Goal: Task Accomplishment & Management: Manage account settings

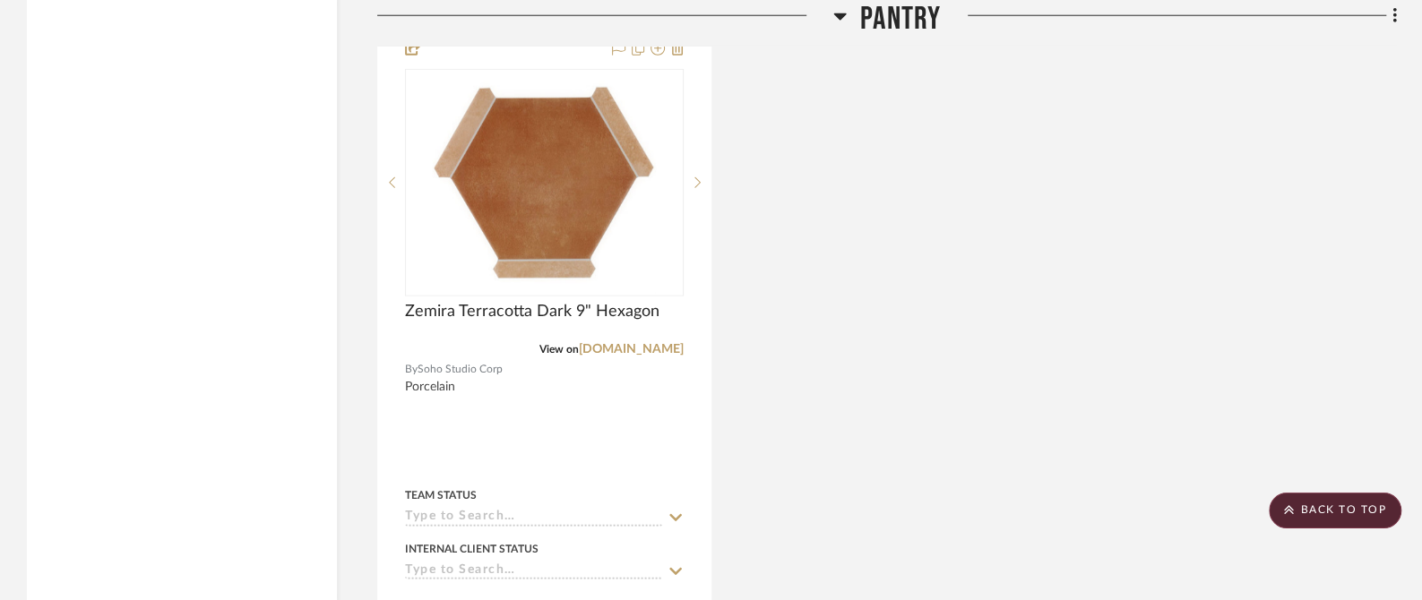
scroll to position [15675, 0]
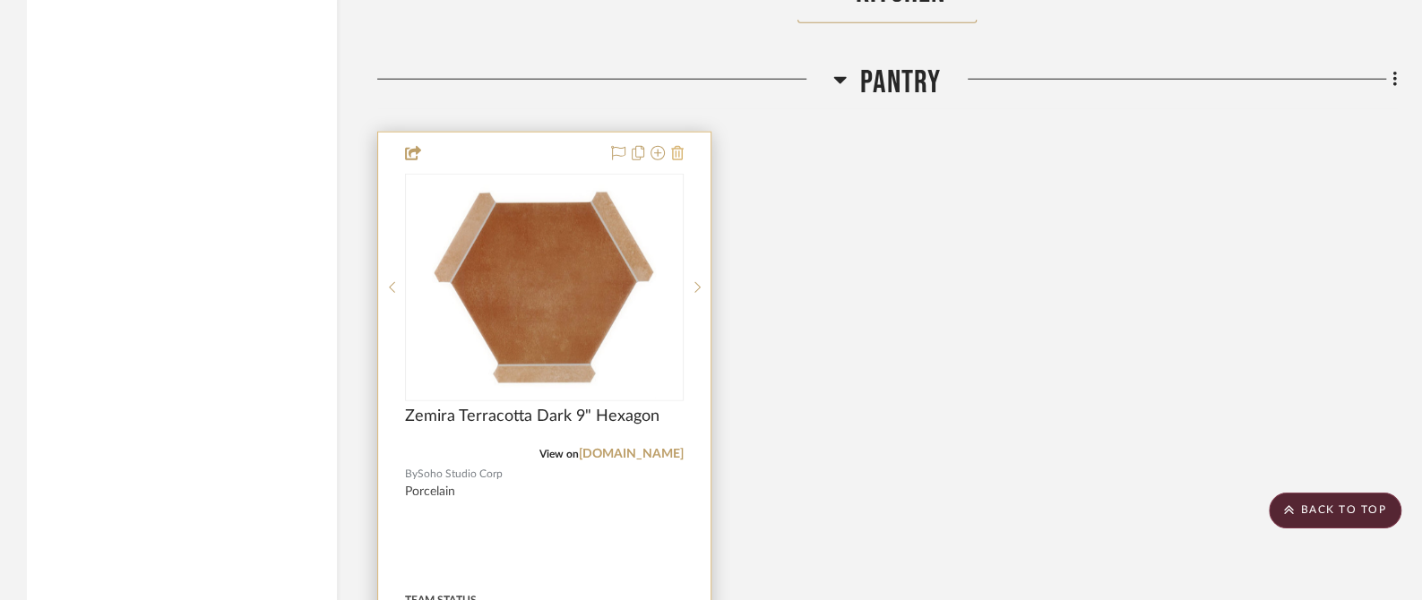
click at [679, 143] on button at bounding box center [677, 153] width 13 height 21
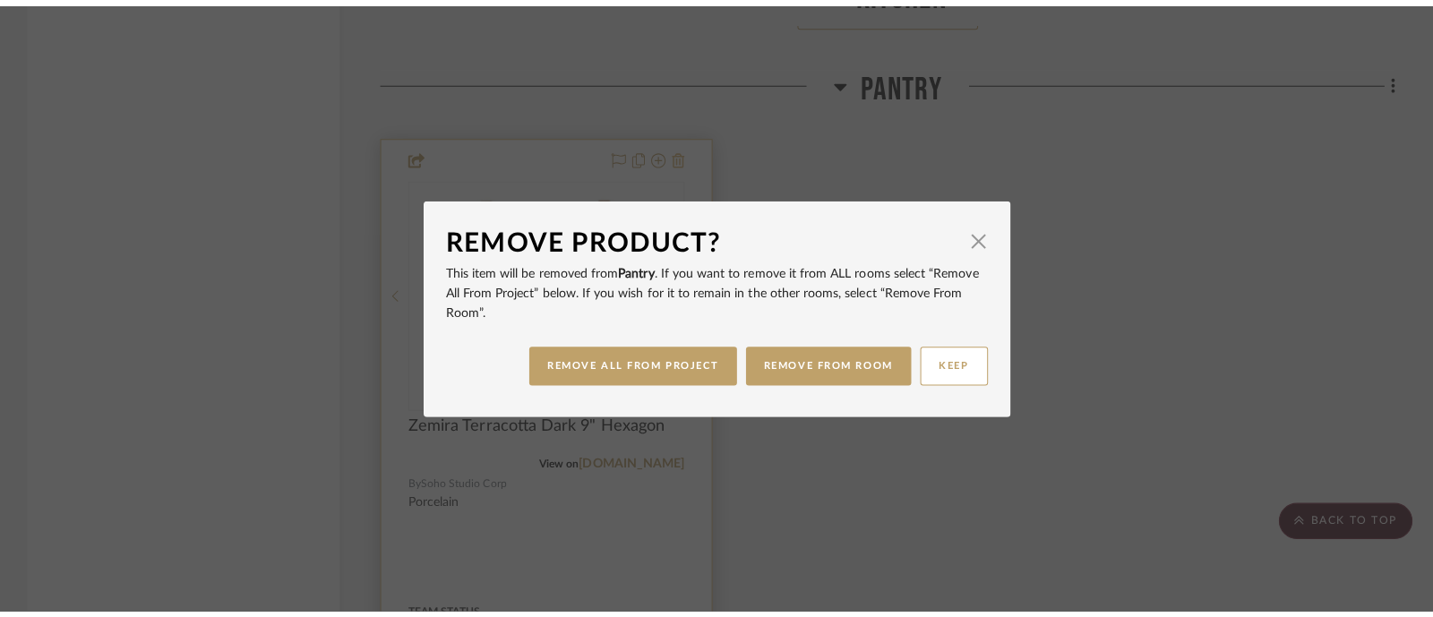
scroll to position [0, 0]
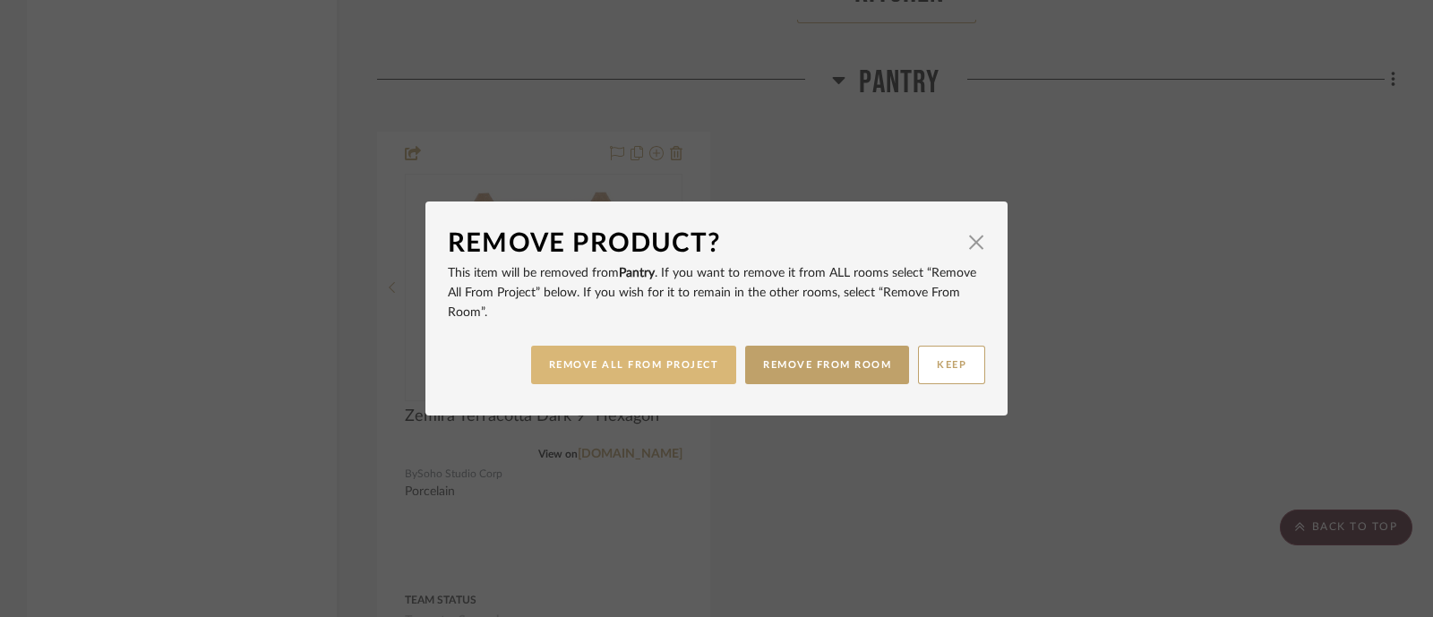
click at [600, 374] on button "REMOVE ALL FROM PROJECT" at bounding box center [634, 365] width 206 height 39
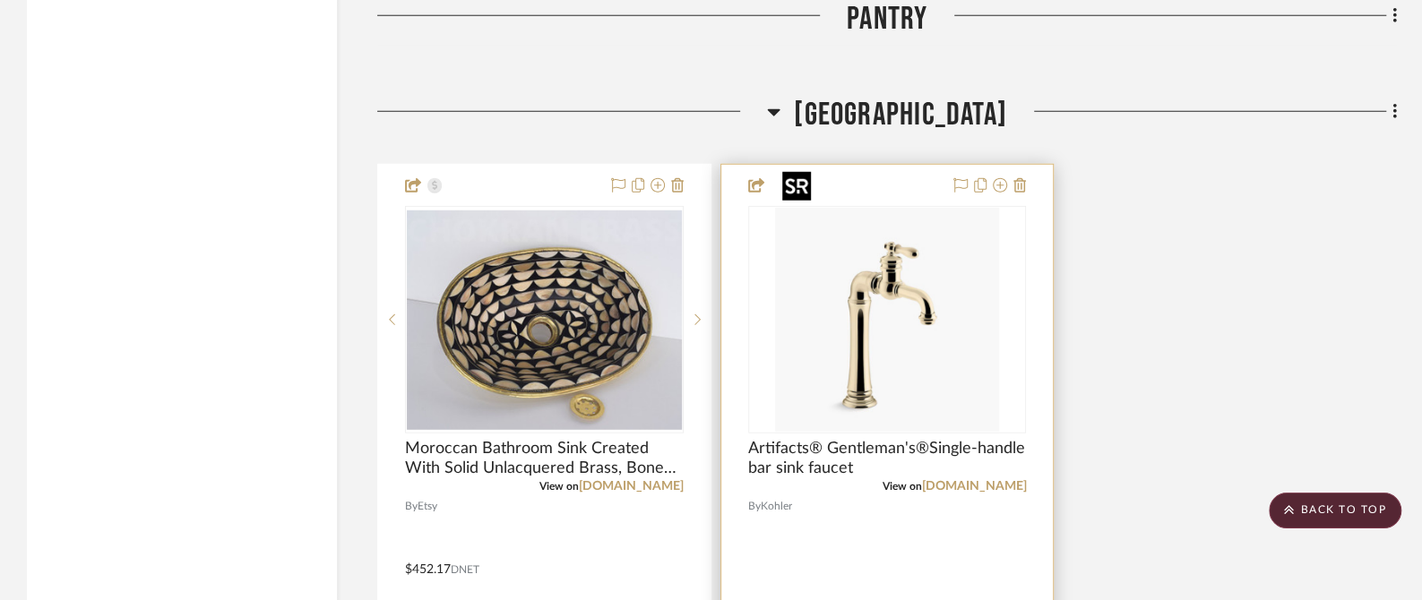
scroll to position [15787, 0]
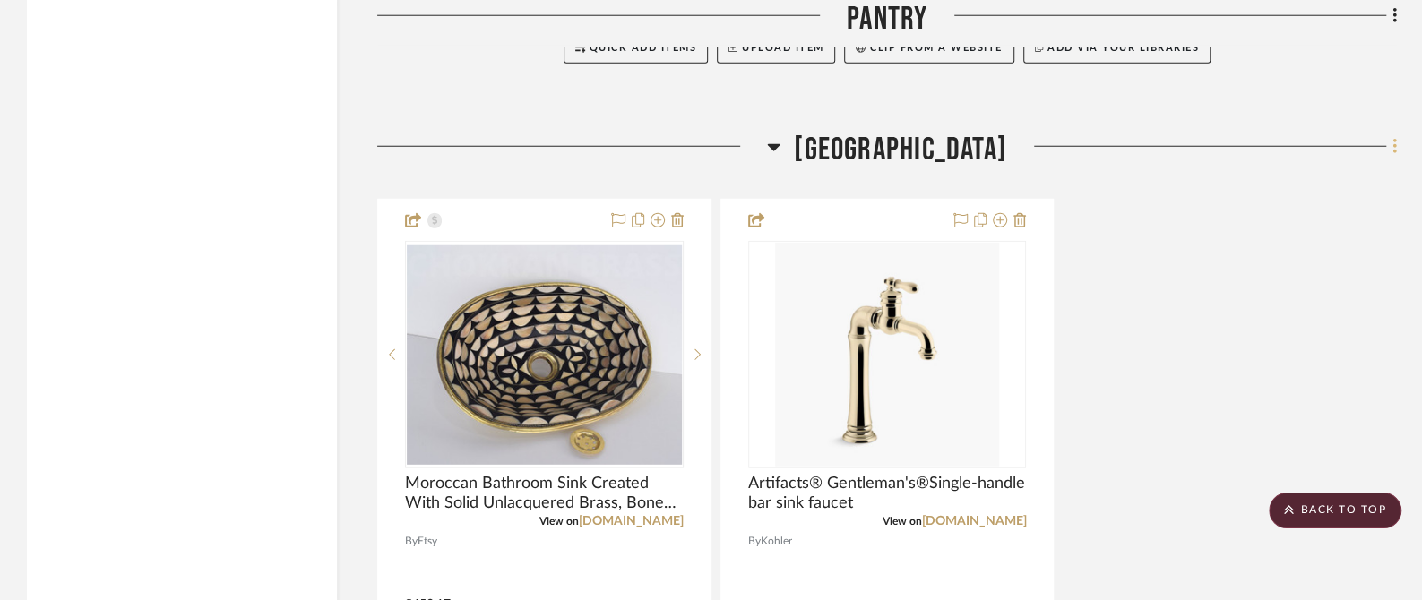
click at [1389, 133] on fa-icon at bounding box center [1392, 148] width 12 height 30
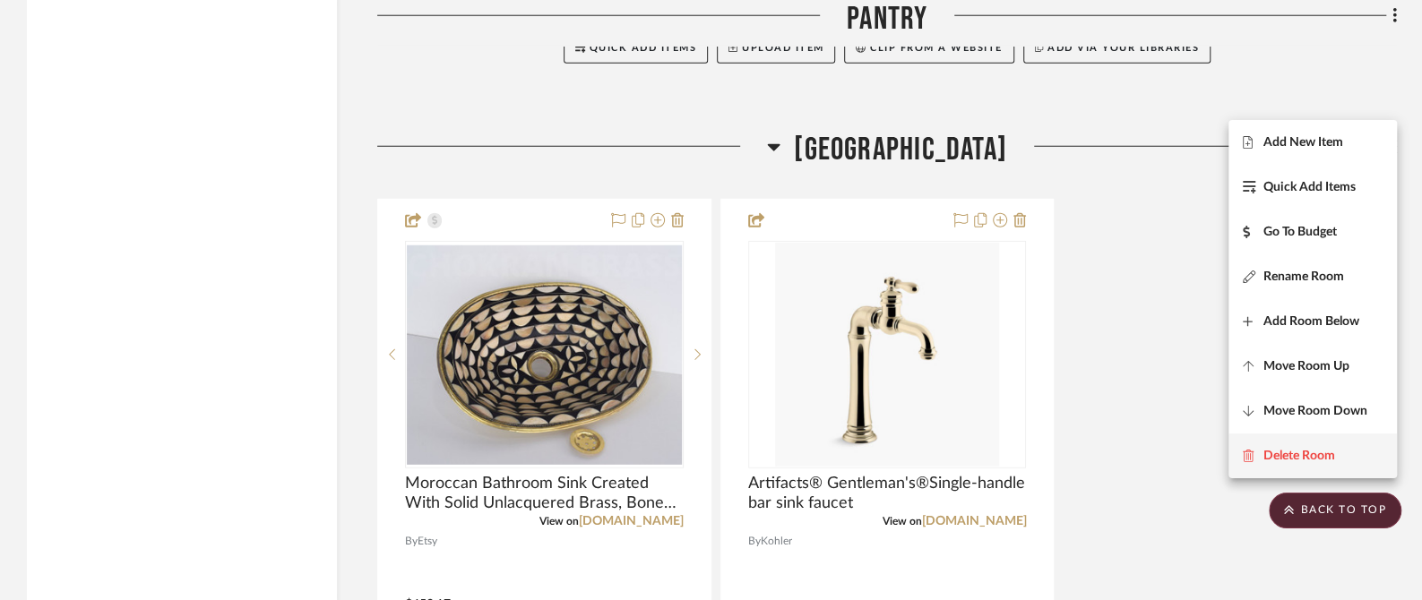
click at [1300, 452] on span "Delete Room" at bounding box center [1299, 456] width 72 height 15
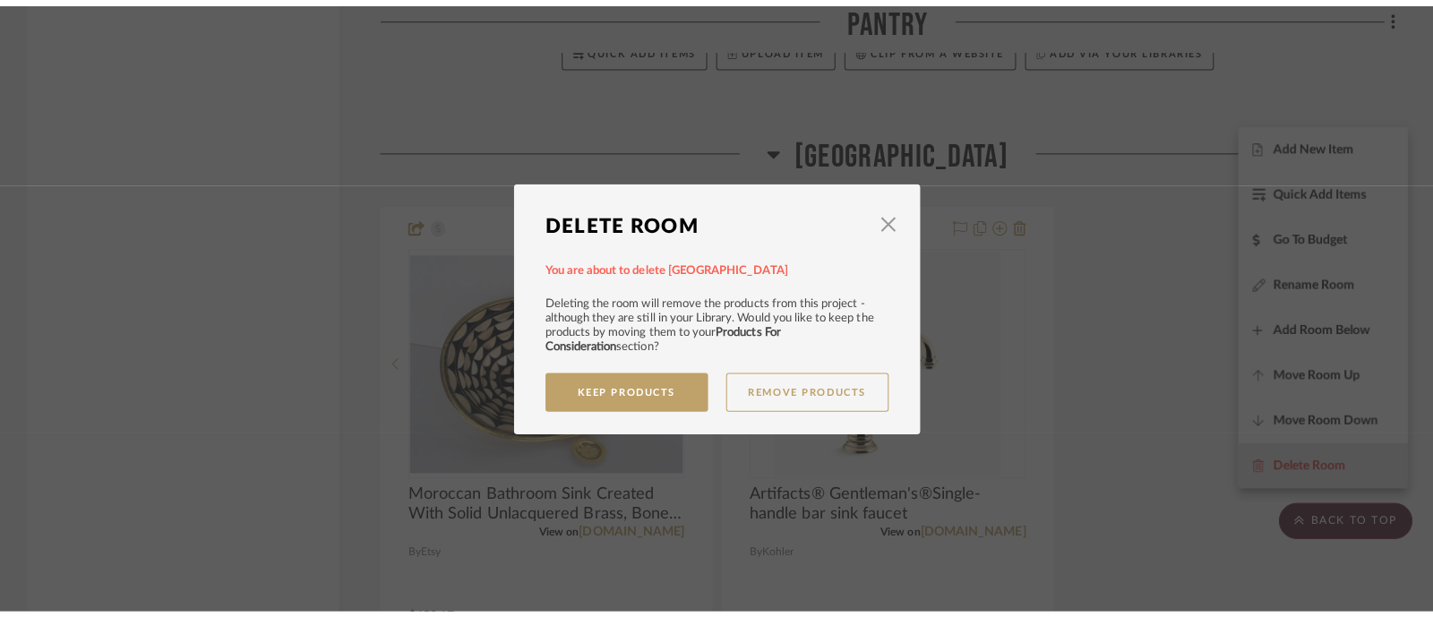
scroll to position [0, 0]
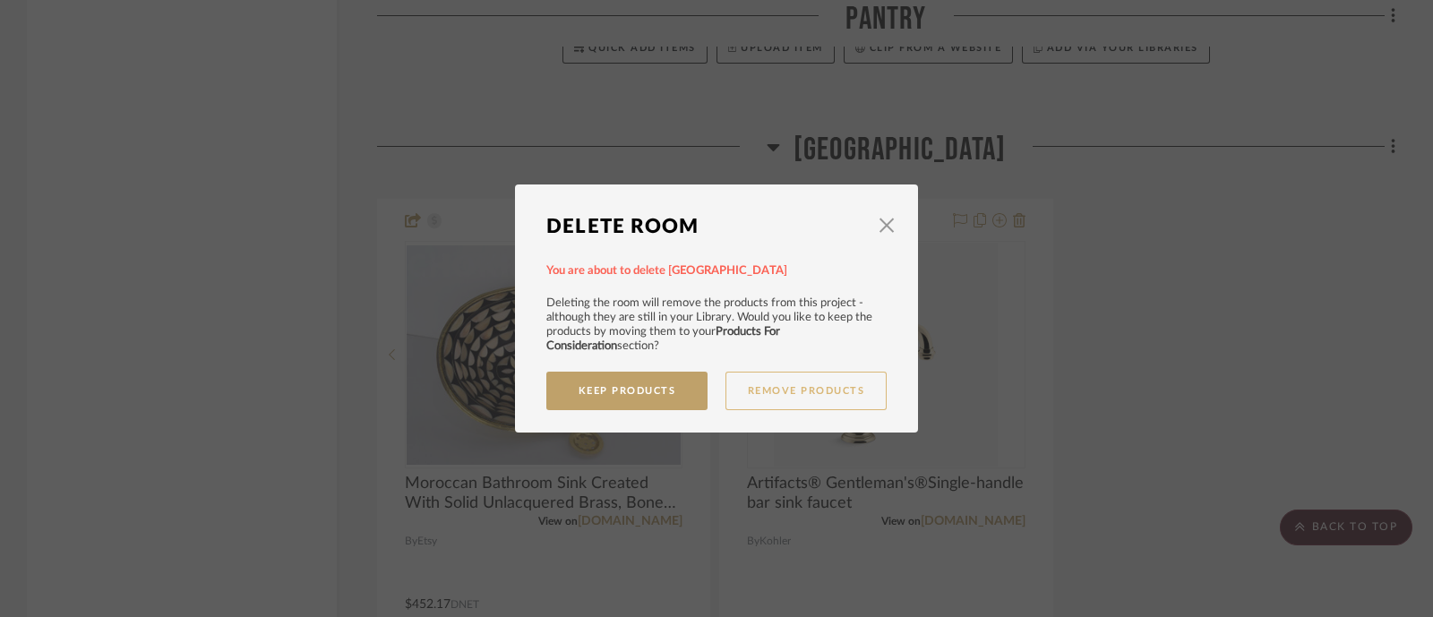
click at [779, 388] on button "Remove Products" at bounding box center [806, 391] width 161 height 39
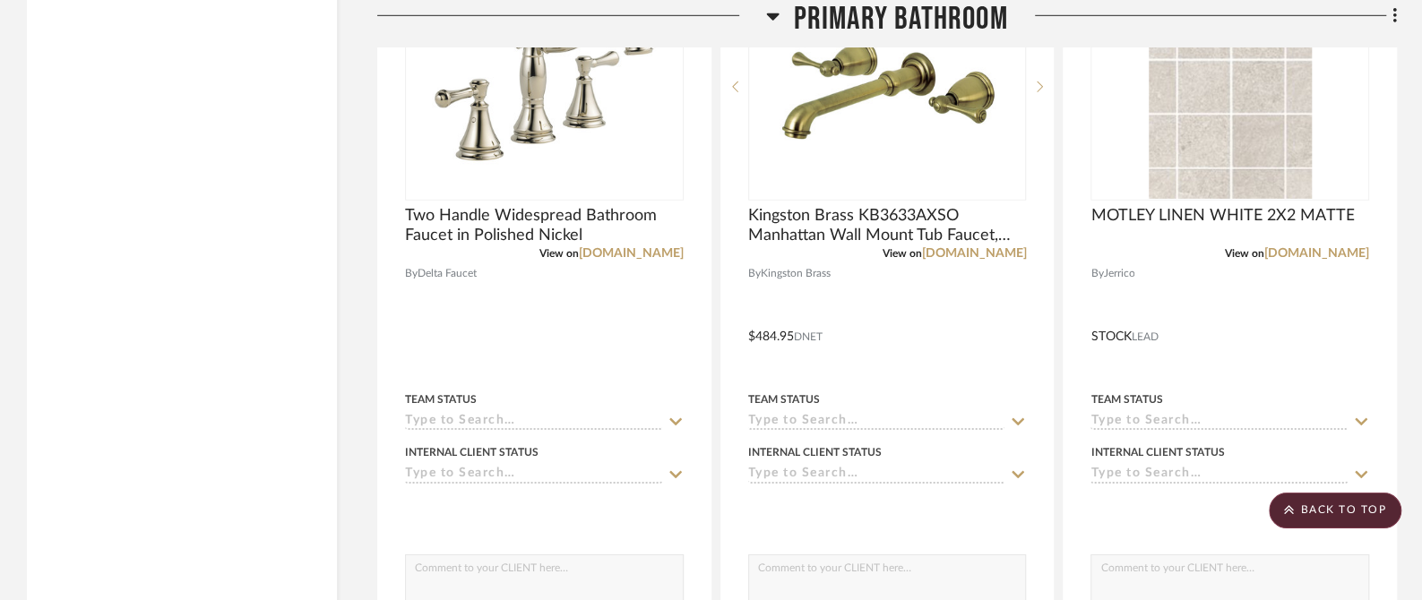
scroll to position [16123, 0]
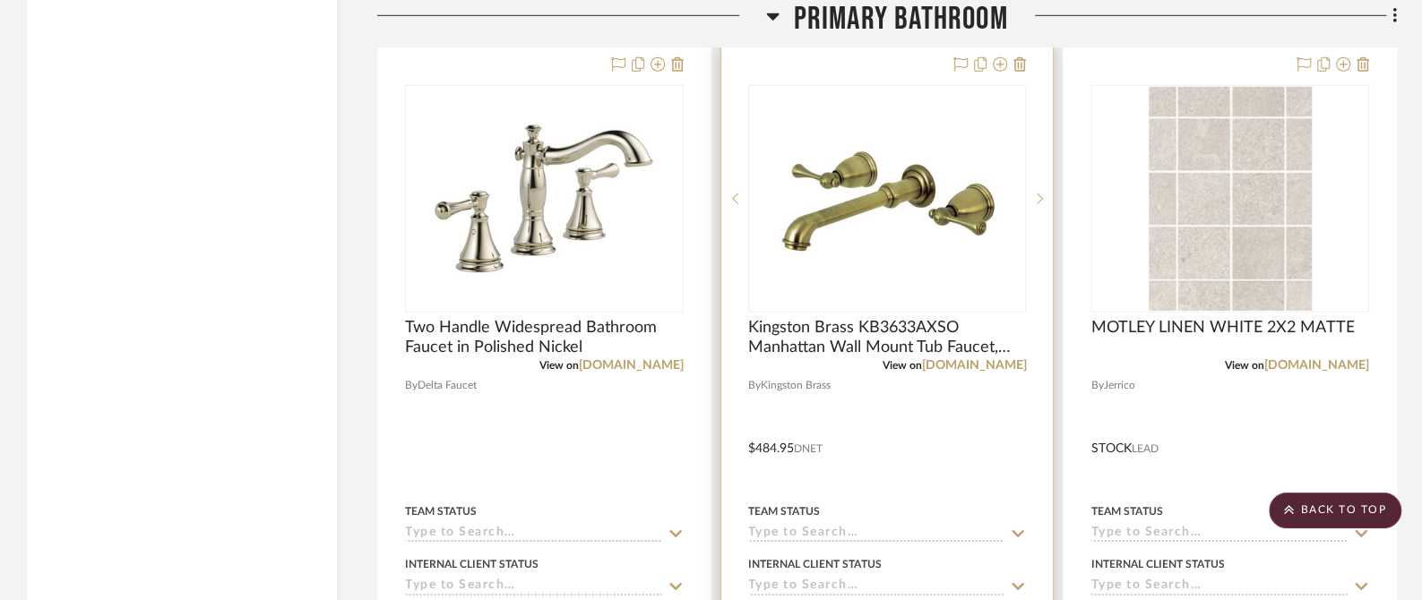
click at [998, 388] on div at bounding box center [887, 436] width 332 height 784
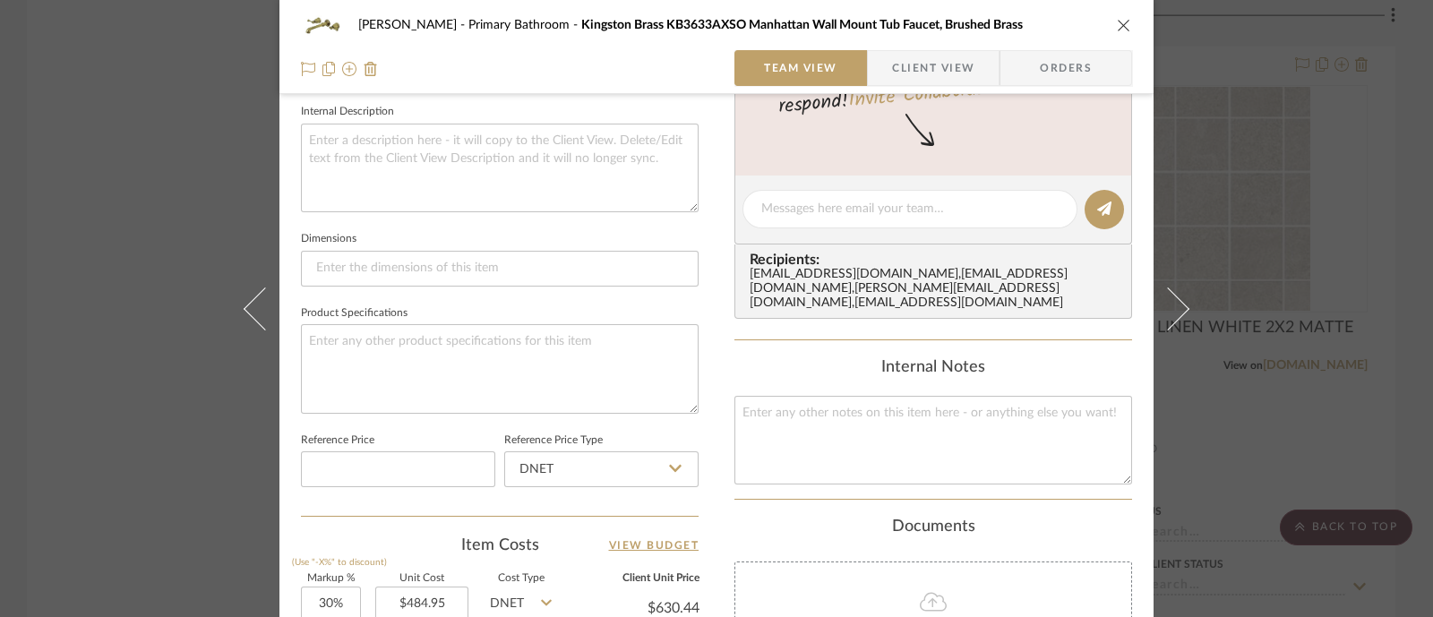
scroll to position [481, 0]
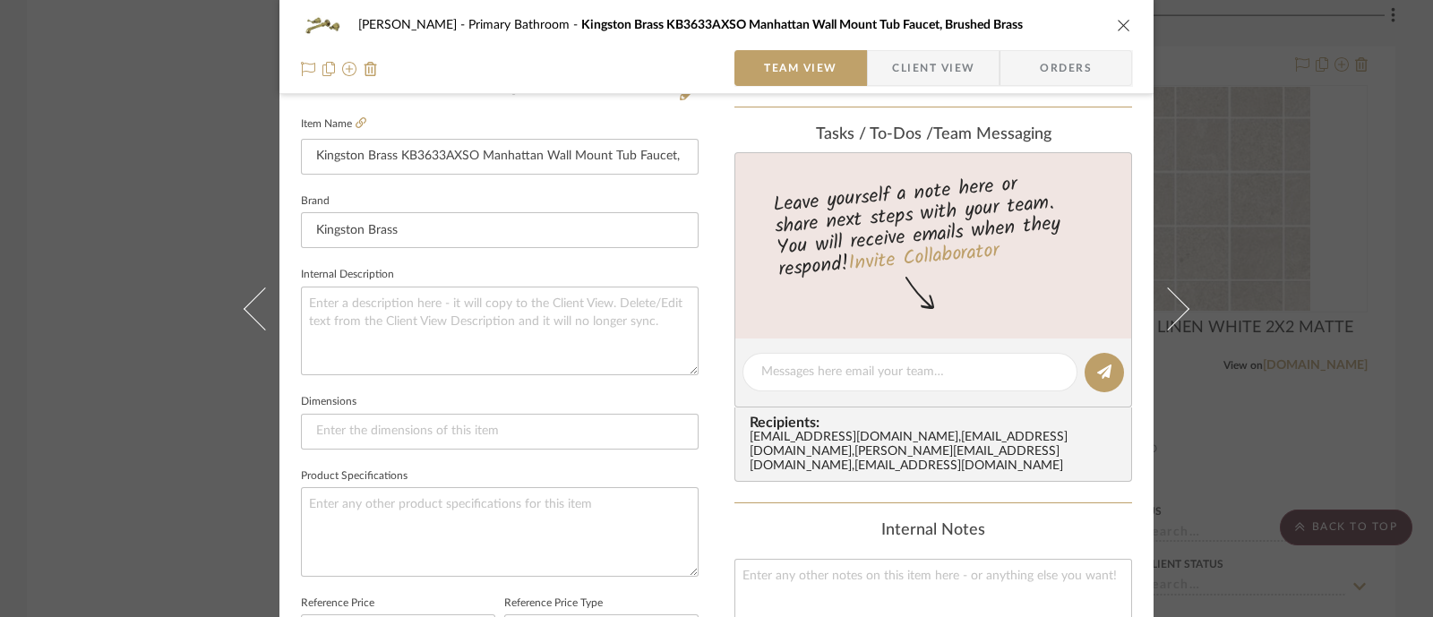
click at [887, 345] on editor-of-message at bounding box center [933, 373] width 398 height 69
click at [879, 372] on textarea at bounding box center [909, 372] width 297 height 19
type textarea "I believe this is the one that we have!"
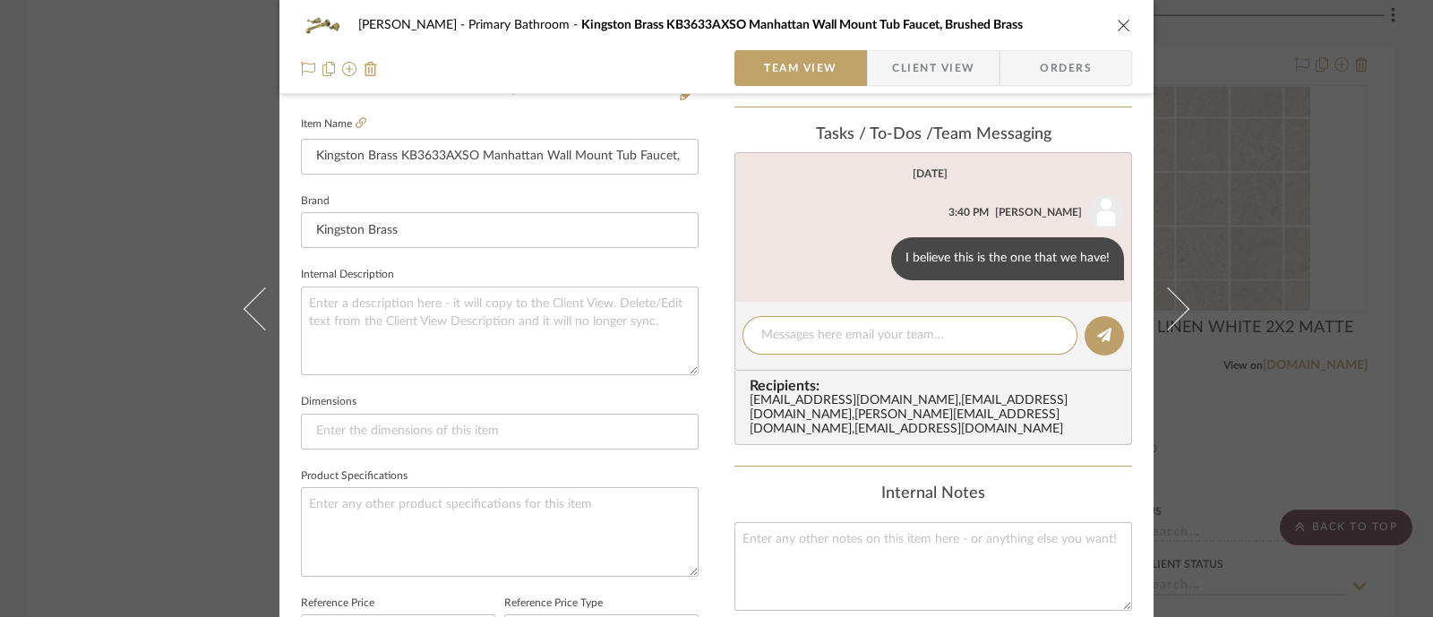
click at [39, 141] on div "[PERSON_NAME] Primary Bathroom Kingston Brass KB3633AXSO Manhattan Wall Mount T…" at bounding box center [716, 308] width 1433 height 617
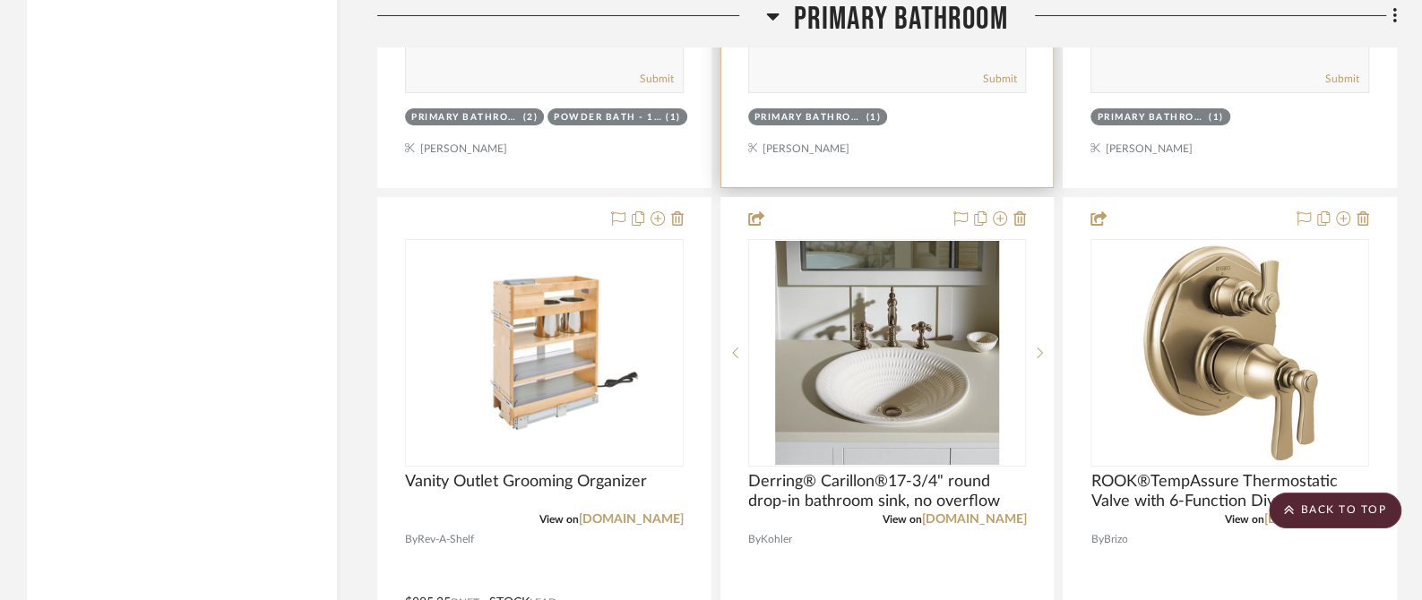
scroll to position [16795, 0]
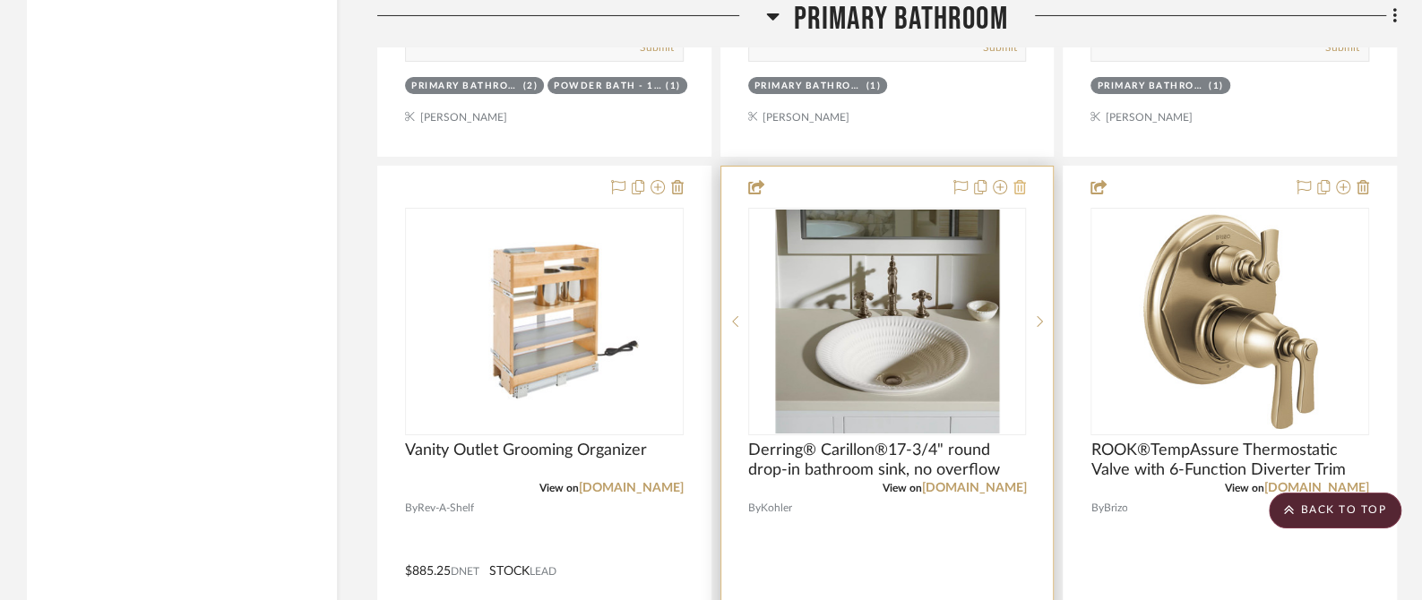
click at [1025, 180] on icon at bounding box center [1019, 187] width 13 height 14
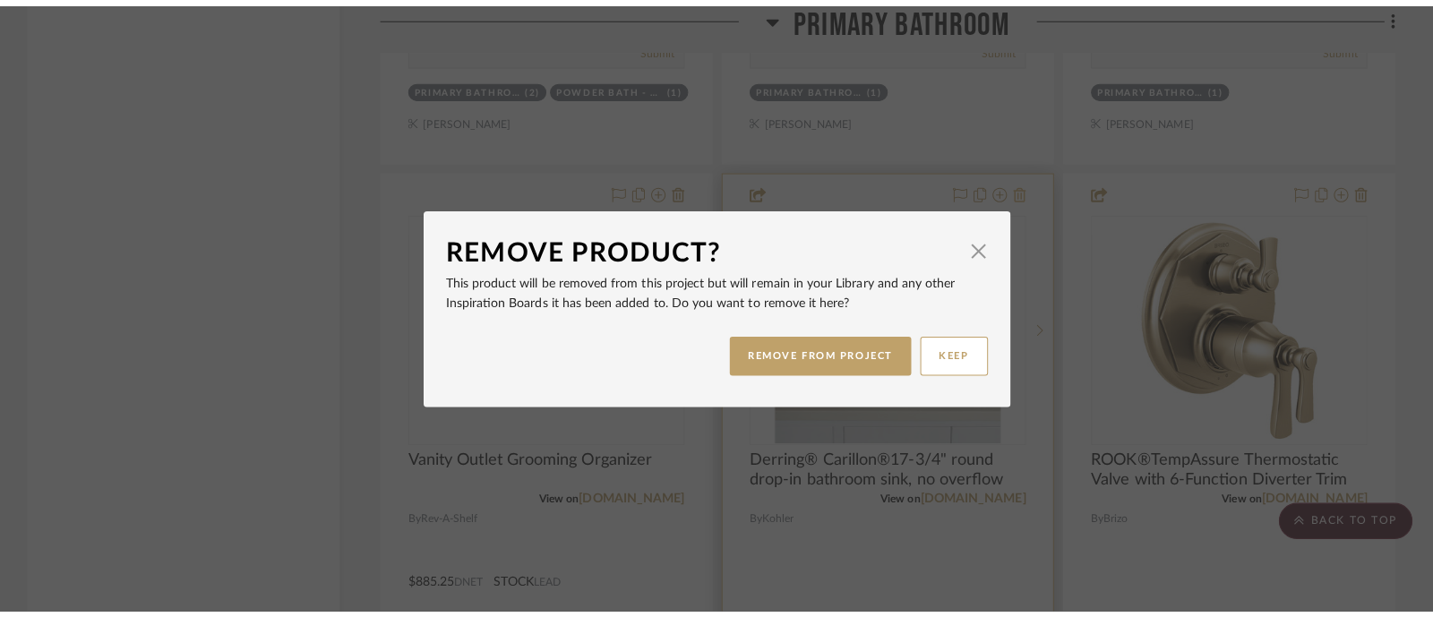
scroll to position [0, 0]
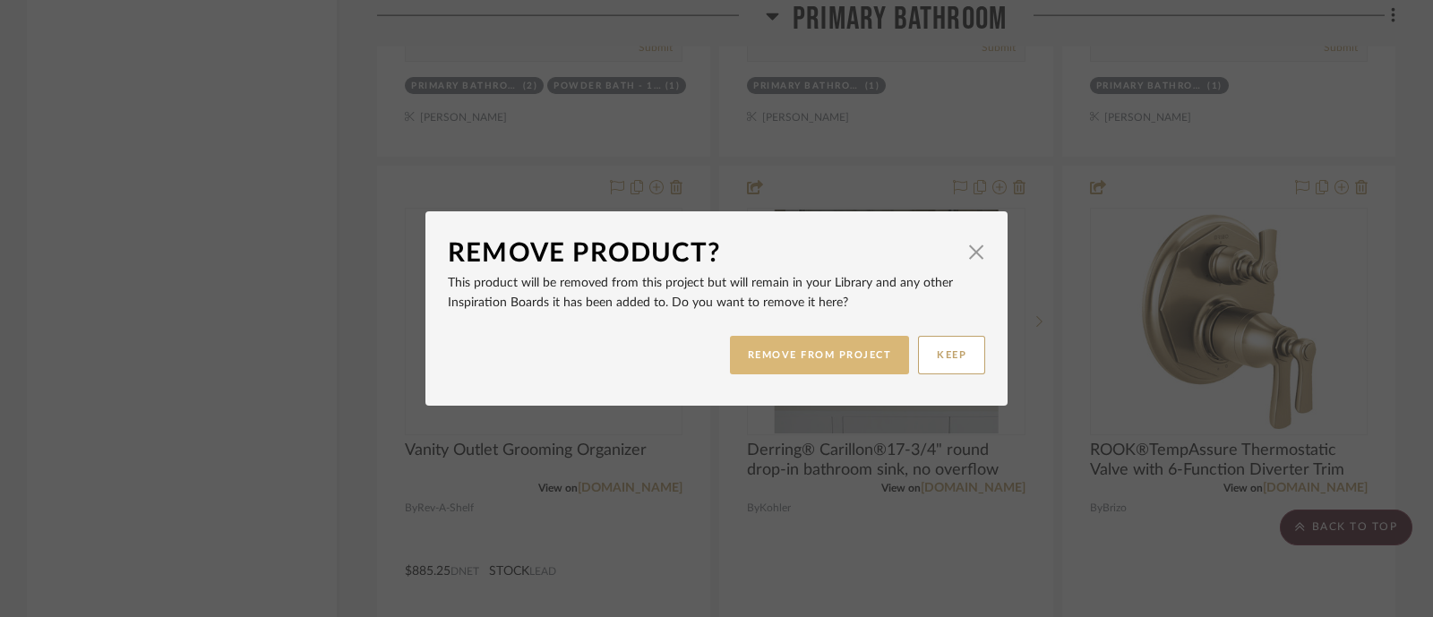
click at [788, 348] on button "REMOVE FROM PROJECT" at bounding box center [820, 355] width 180 height 39
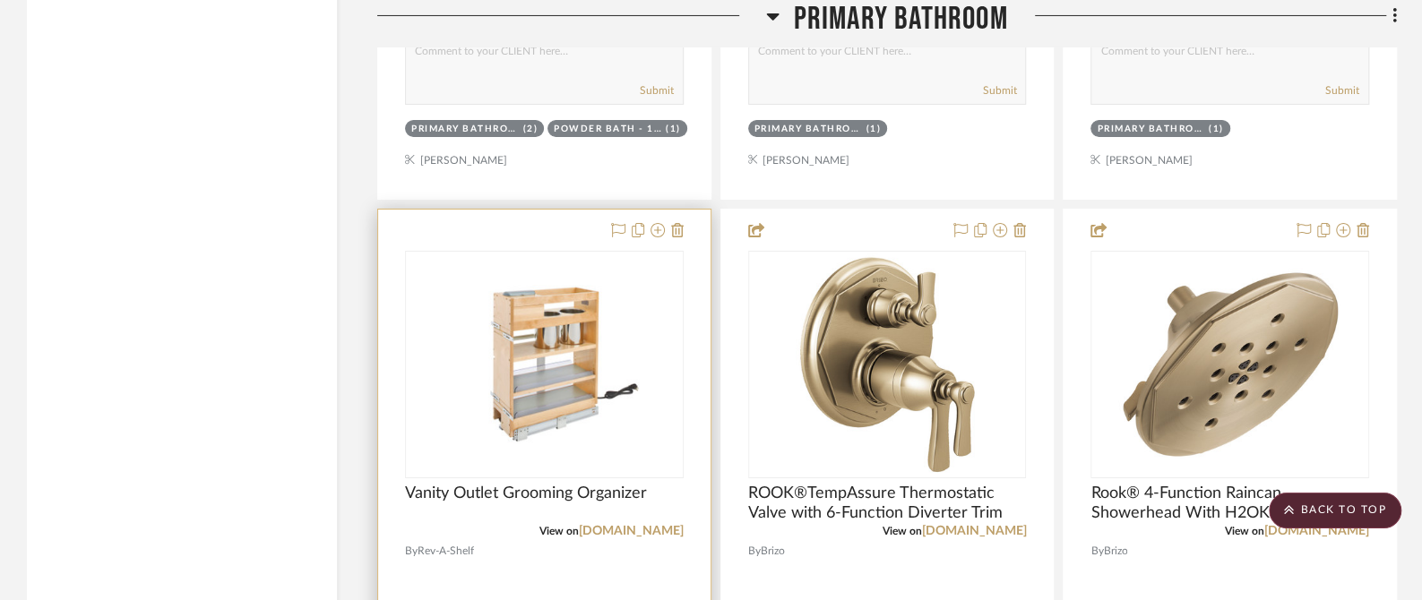
scroll to position [16683, 0]
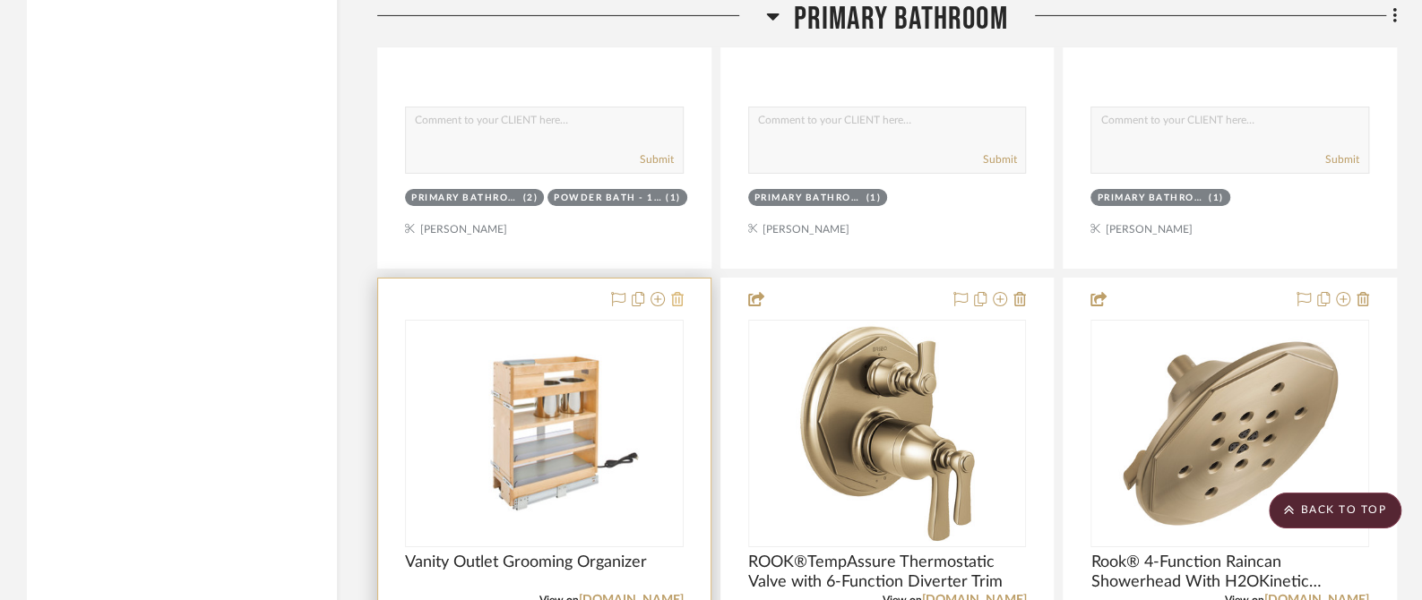
click at [681, 292] on icon at bounding box center [677, 299] width 13 height 14
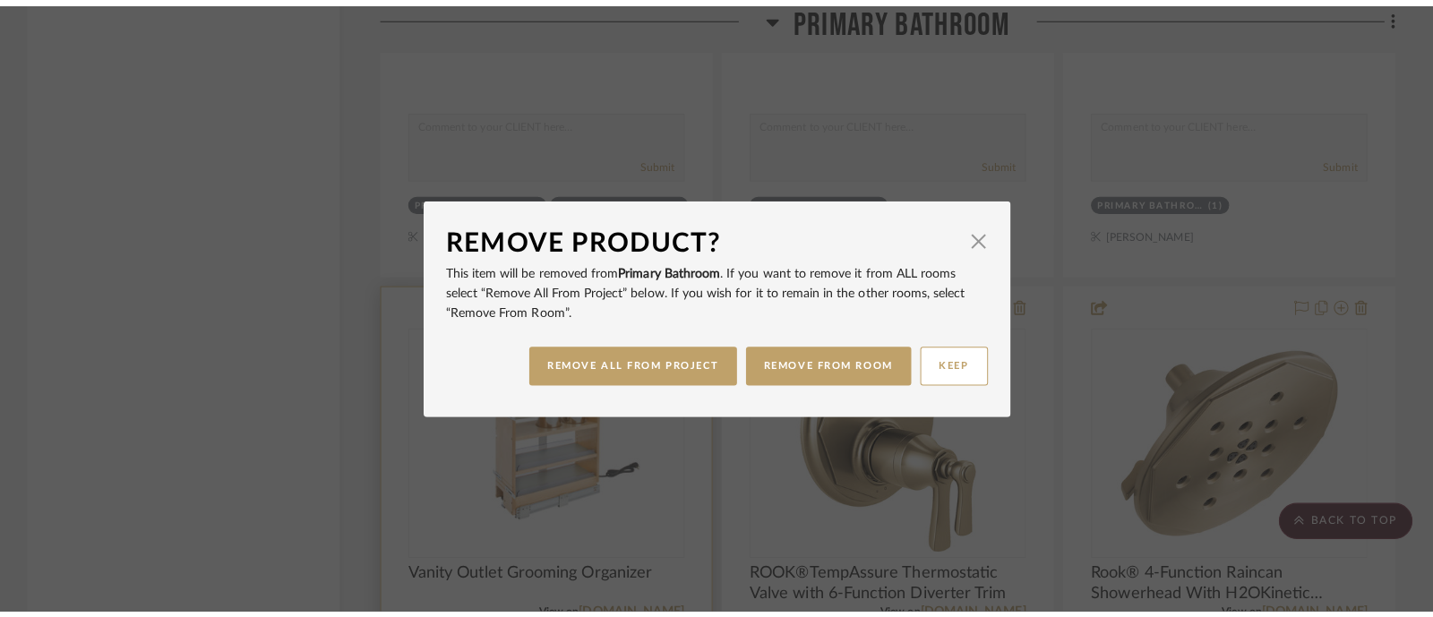
scroll to position [0, 0]
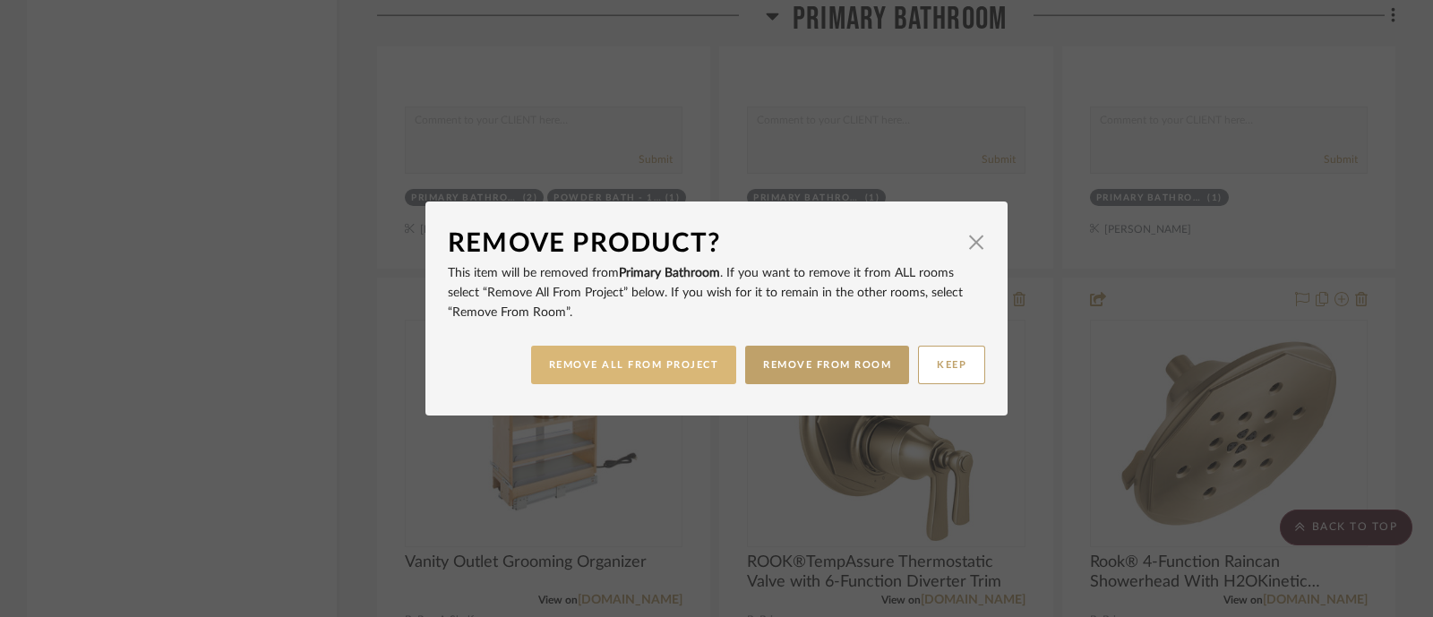
click at [648, 359] on button "REMOVE ALL FROM PROJECT" at bounding box center [634, 365] width 206 height 39
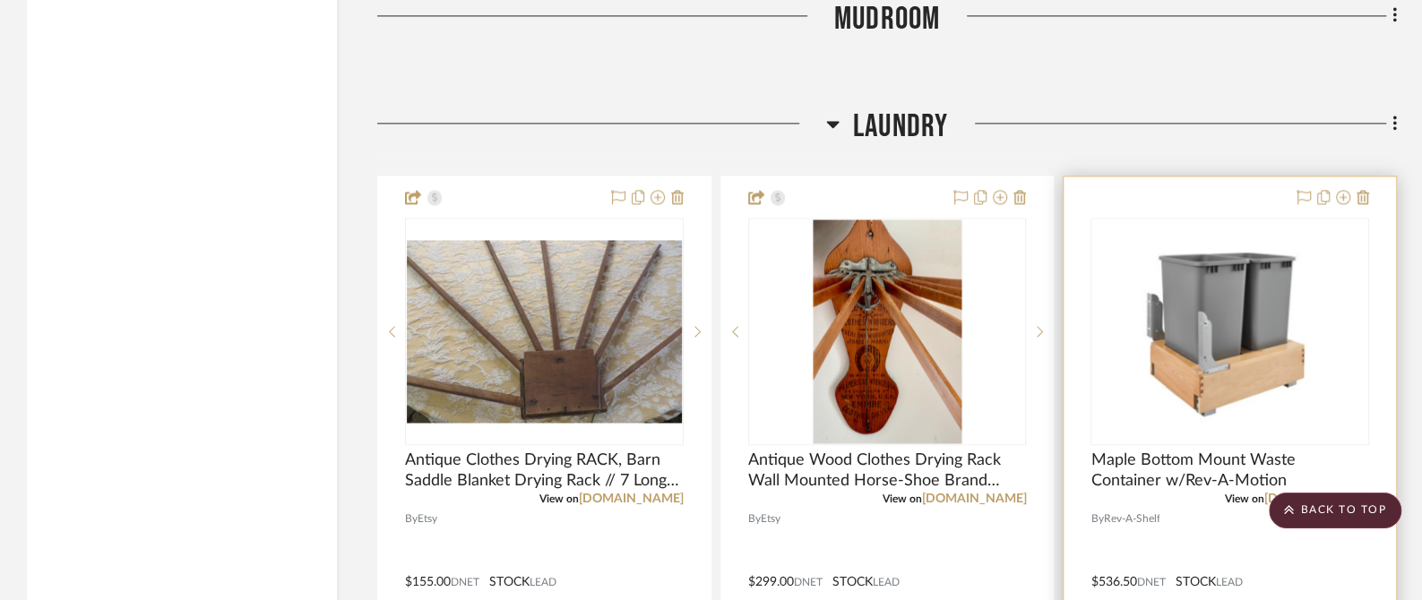
scroll to position [18698, 0]
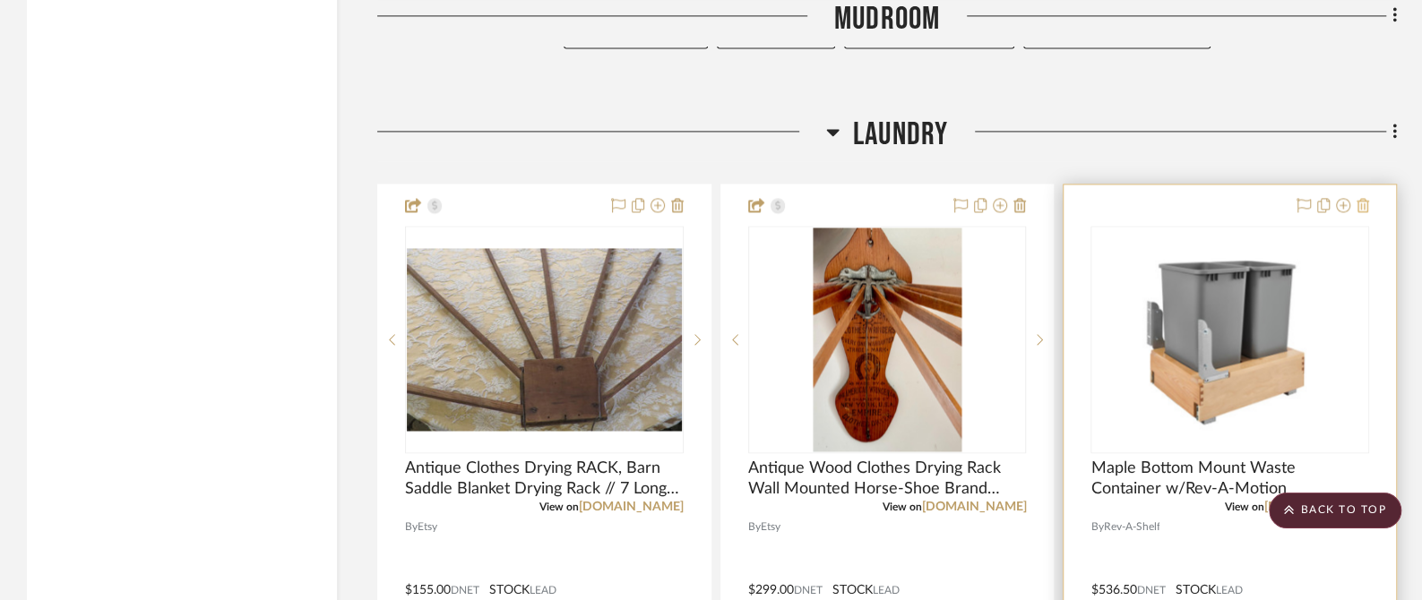
click at [1363, 198] on icon at bounding box center [1362, 205] width 13 height 14
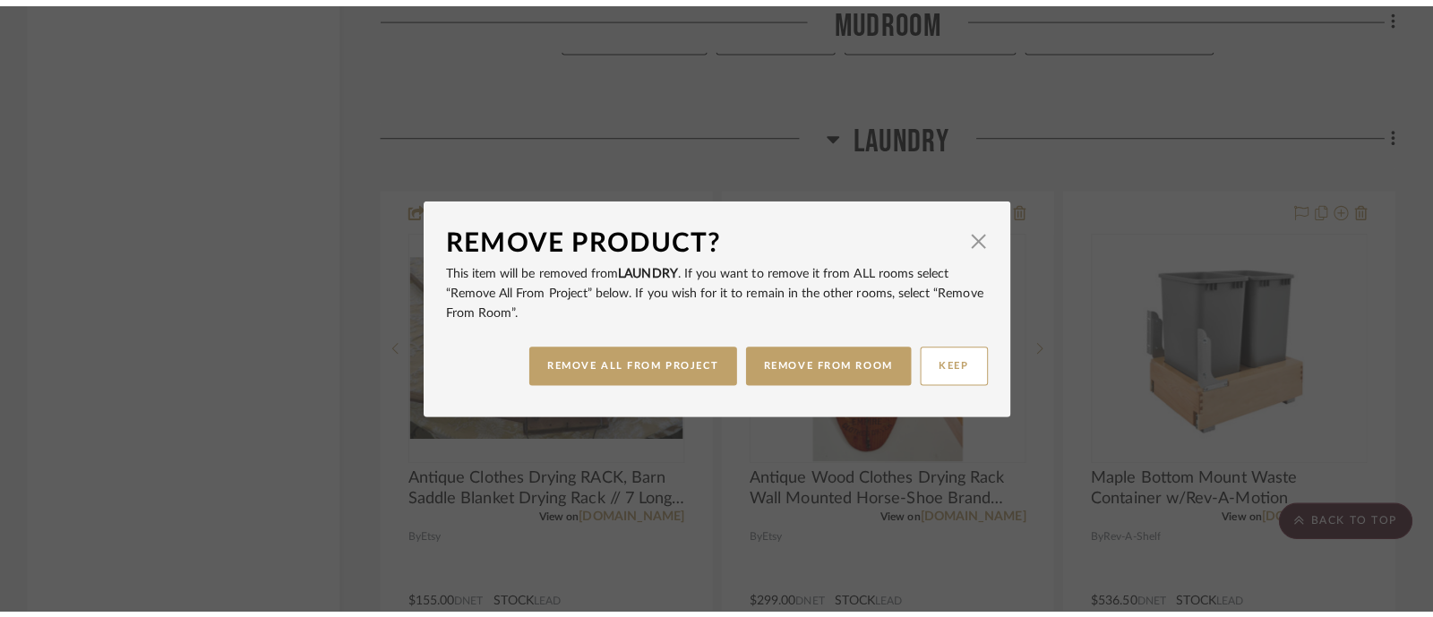
scroll to position [0, 0]
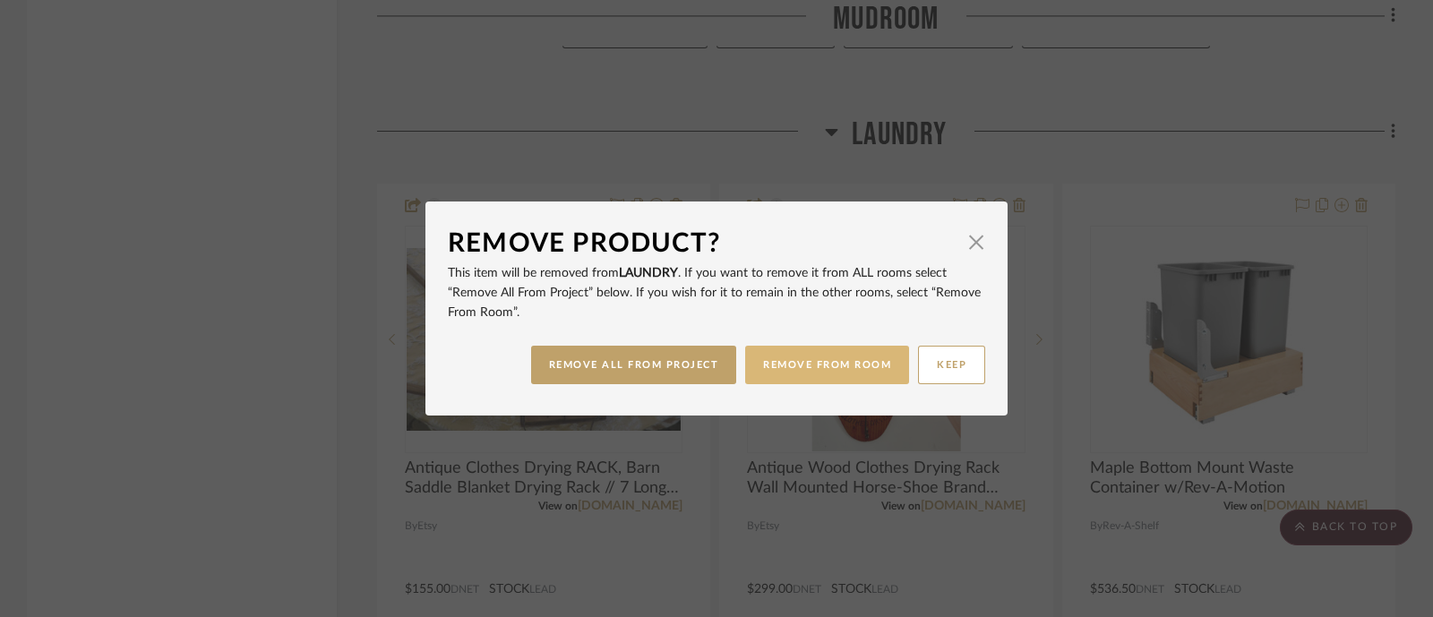
click at [837, 365] on button "REMOVE FROM ROOM" at bounding box center [827, 365] width 164 height 39
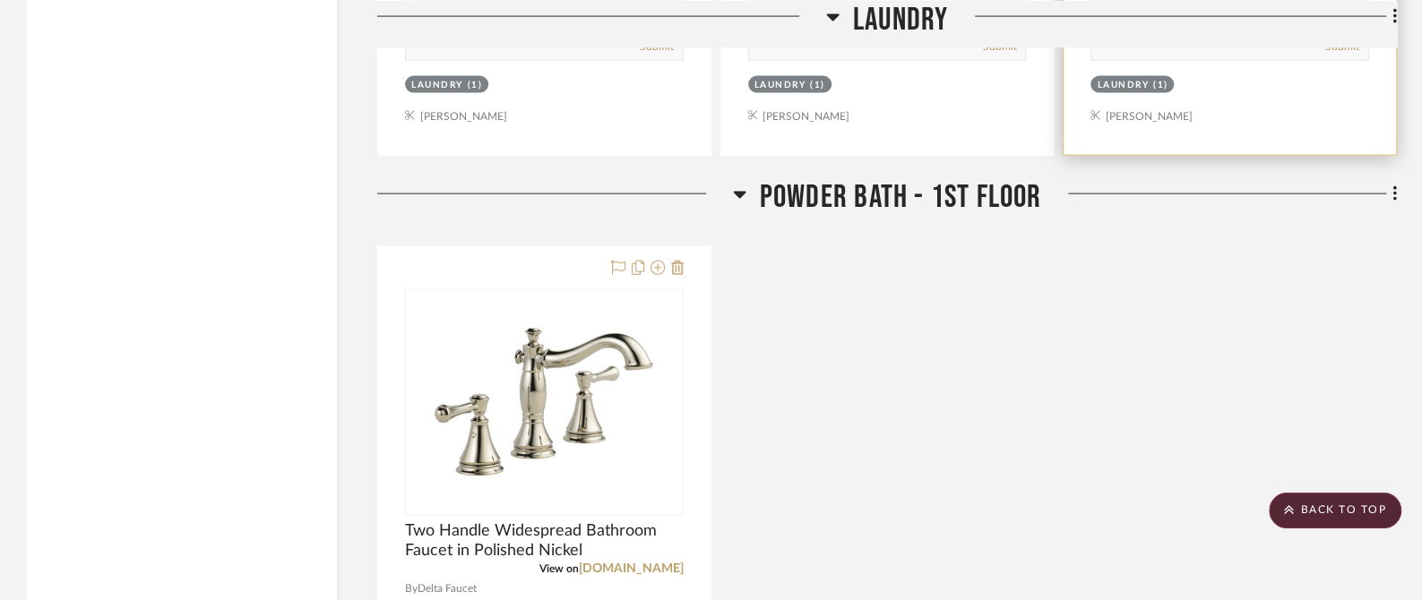
scroll to position [19482, 0]
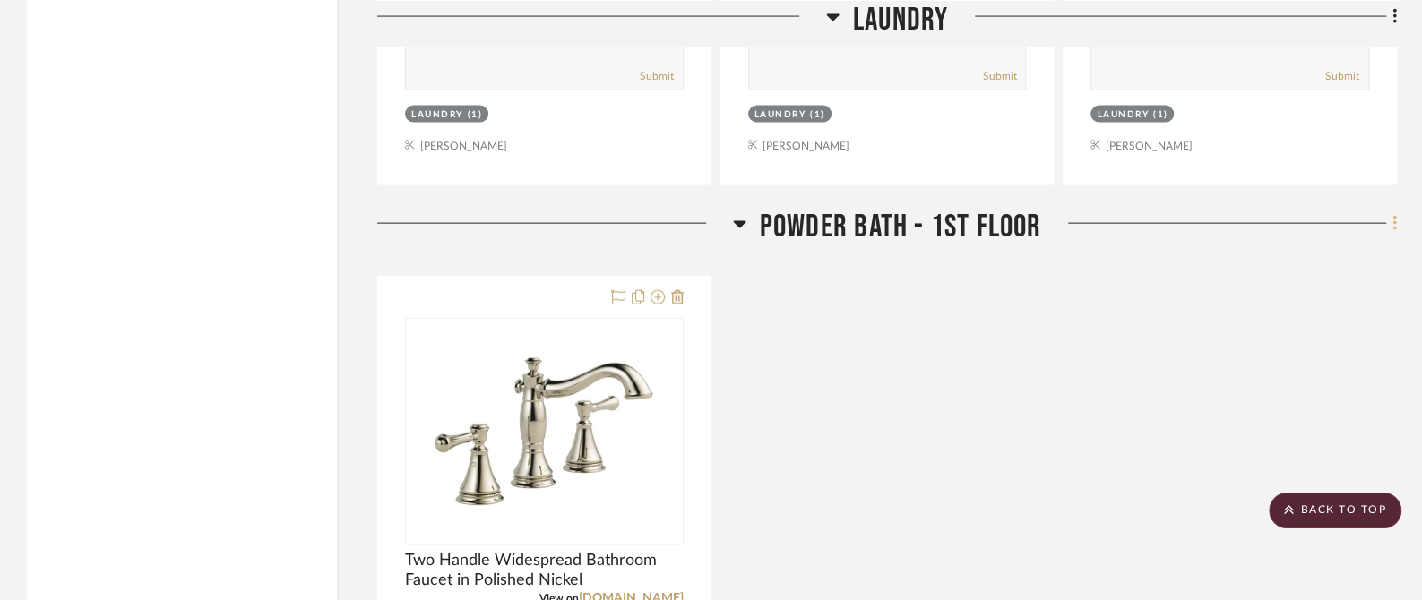
click at [1393, 214] on icon at bounding box center [1394, 224] width 5 height 20
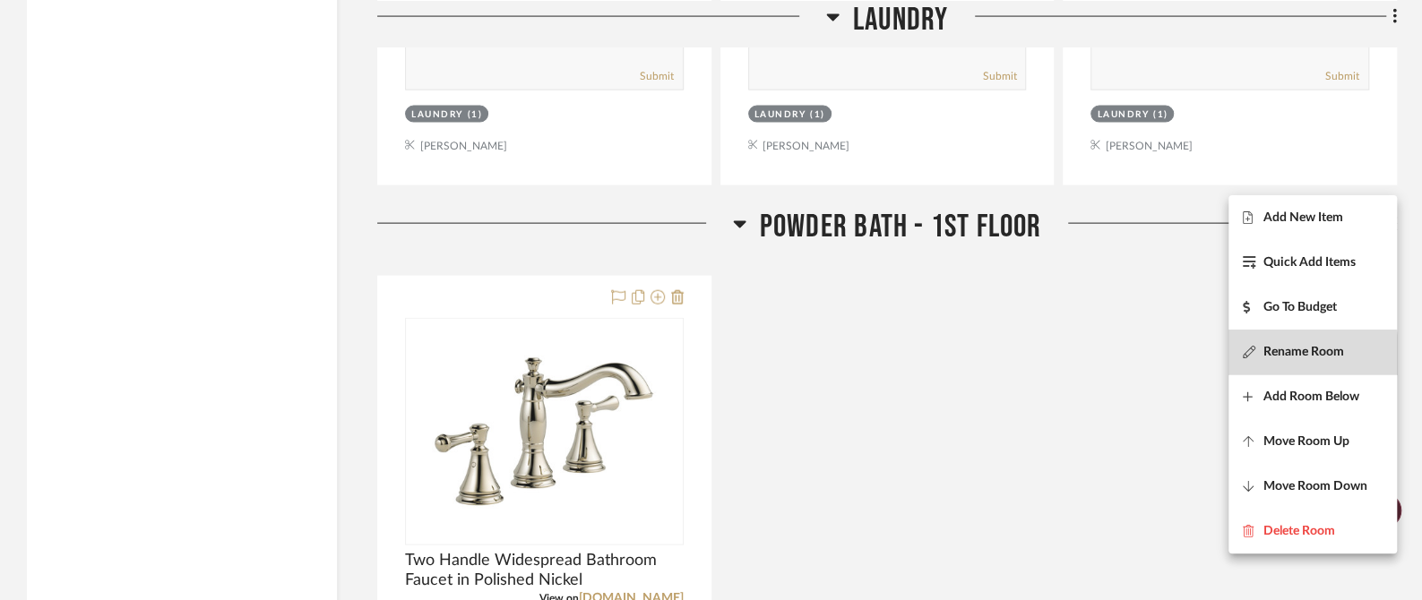
click at [1279, 356] on span "Rename Room" at bounding box center [1303, 352] width 81 height 15
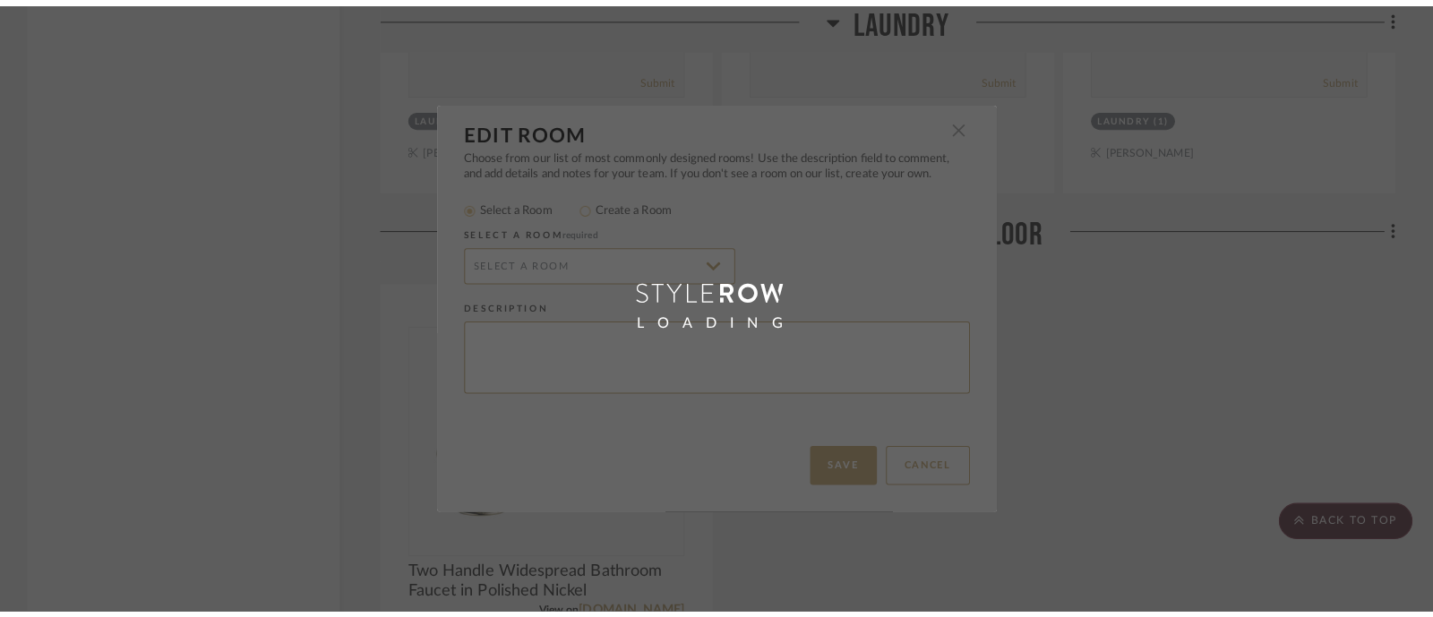
scroll to position [0, 0]
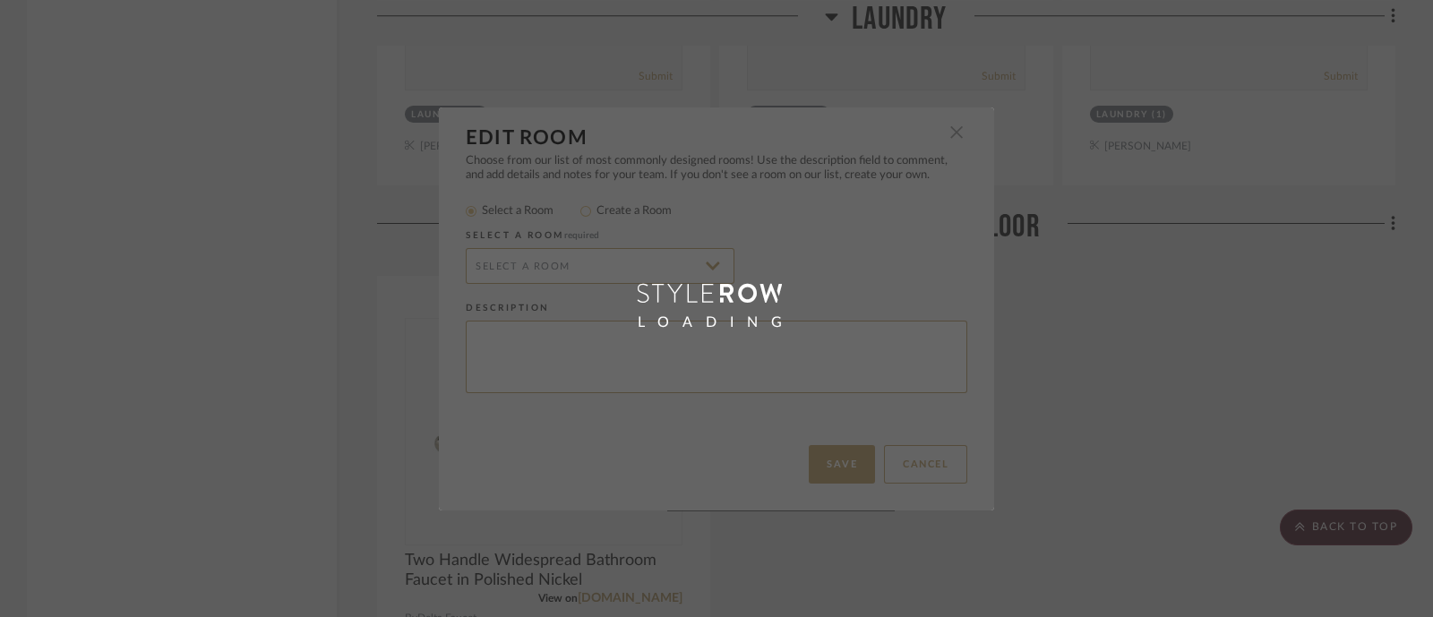
radio input "false"
radio input "true"
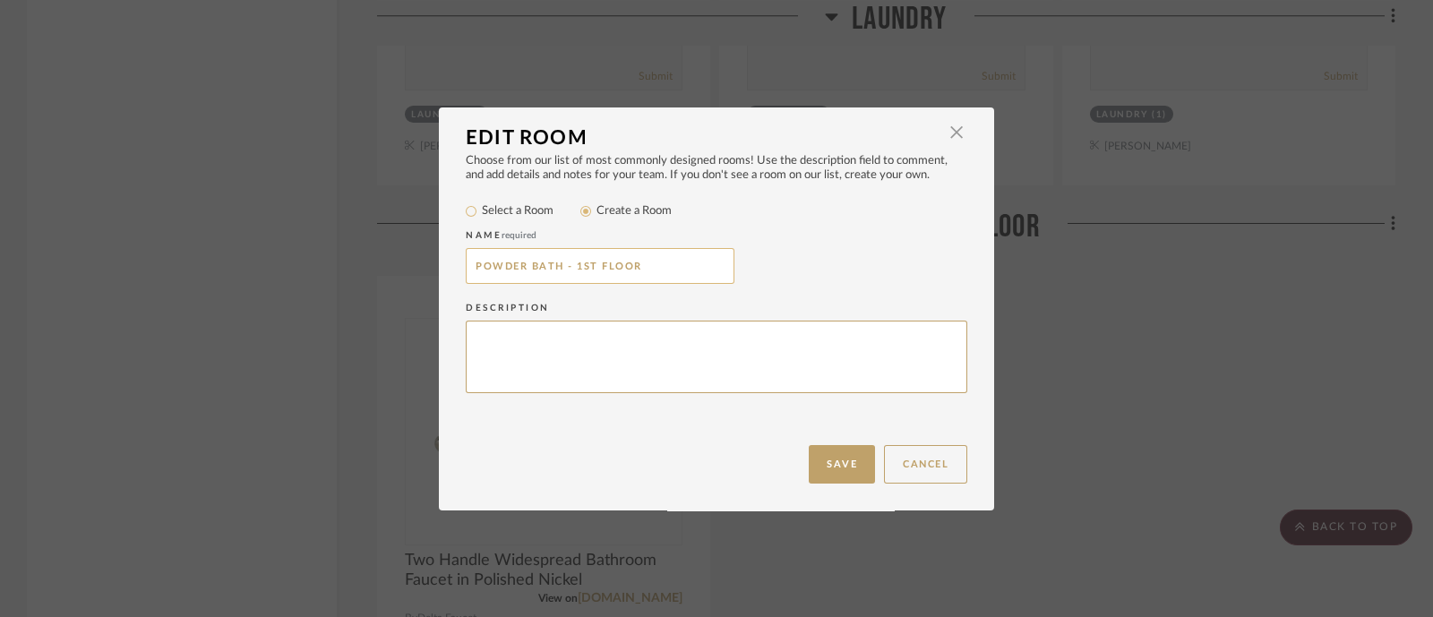
drag, startPoint x: 638, startPoint y: 265, endPoint x: 561, endPoint y: 263, distance: 77.1
click at [561, 263] on input "POWDER BATH - 1ST FLOOR" at bounding box center [600, 266] width 269 height 36
type input "POWDER BATH"
click at [820, 462] on button "Save" at bounding box center [842, 464] width 66 height 39
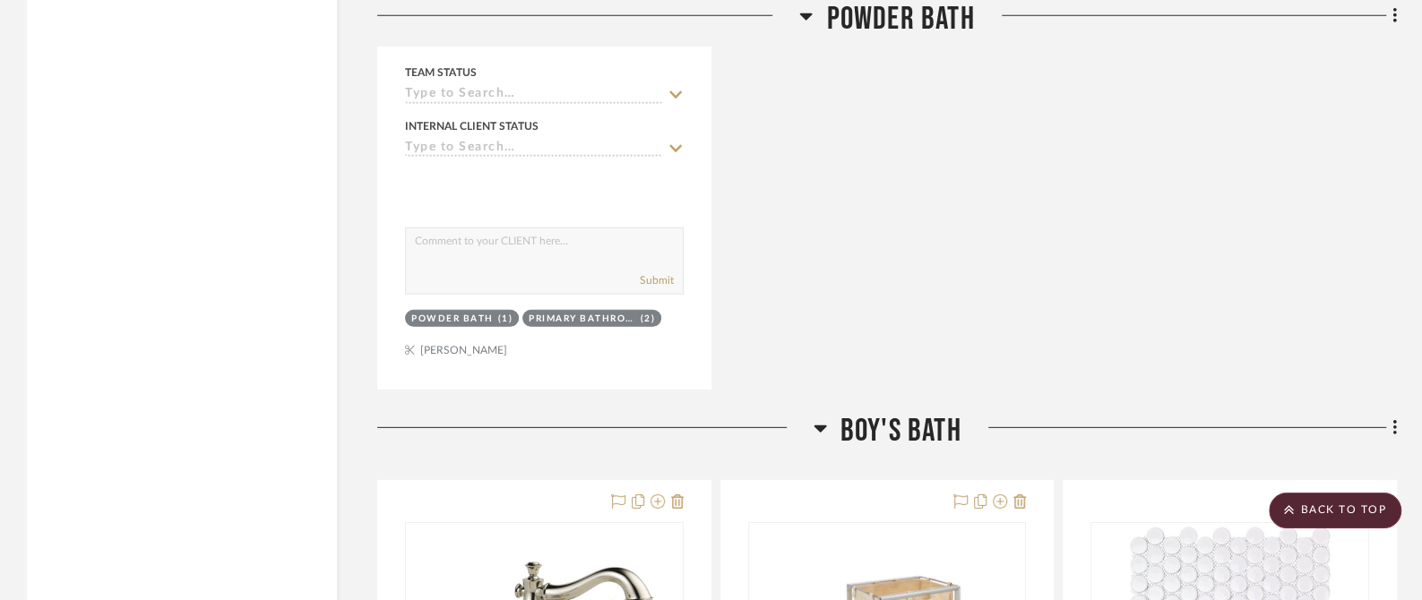
scroll to position [20378, 0]
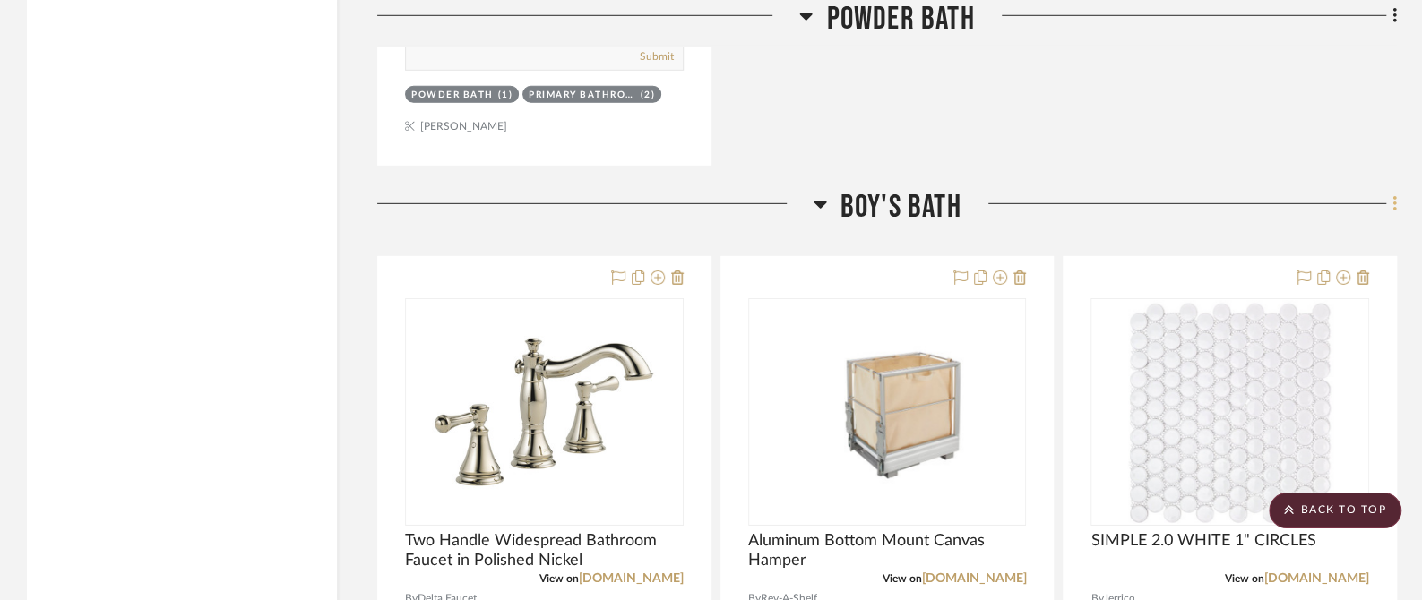
click at [1392, 194] on icon at bounding box center [1394, 204] width 5 height 20
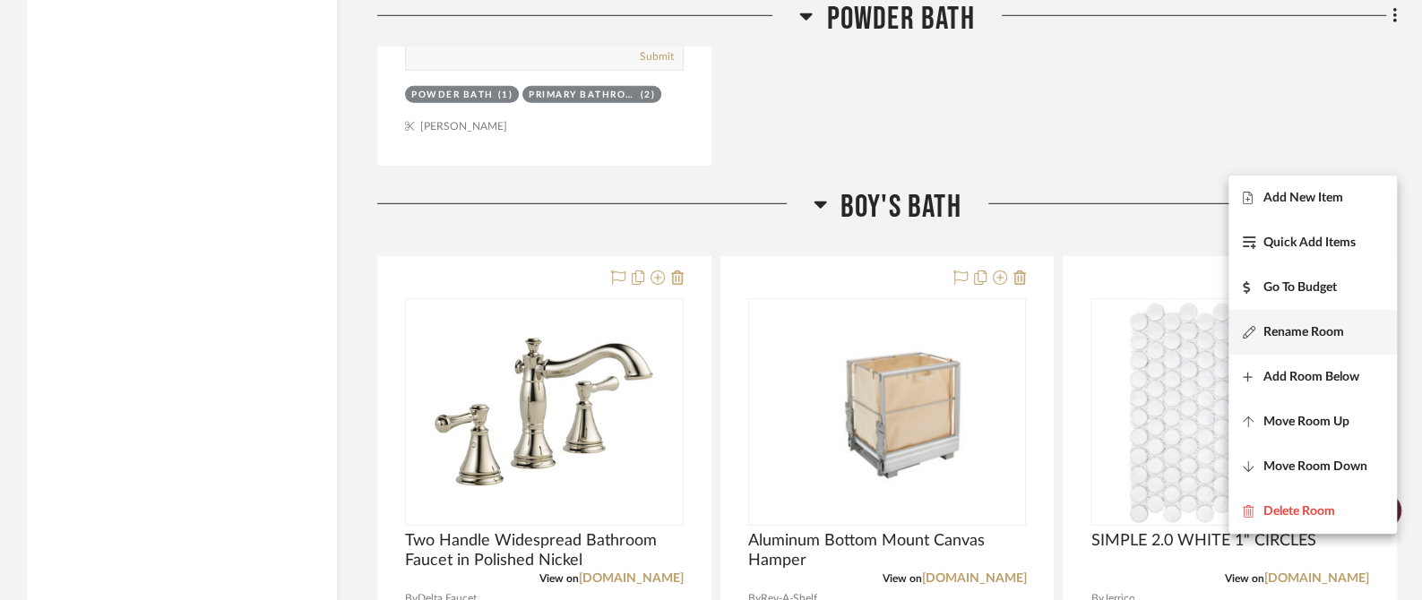
click at [1304, 314] on button "Rename Room" at bounding box center [1312, 332] width 168 height 45
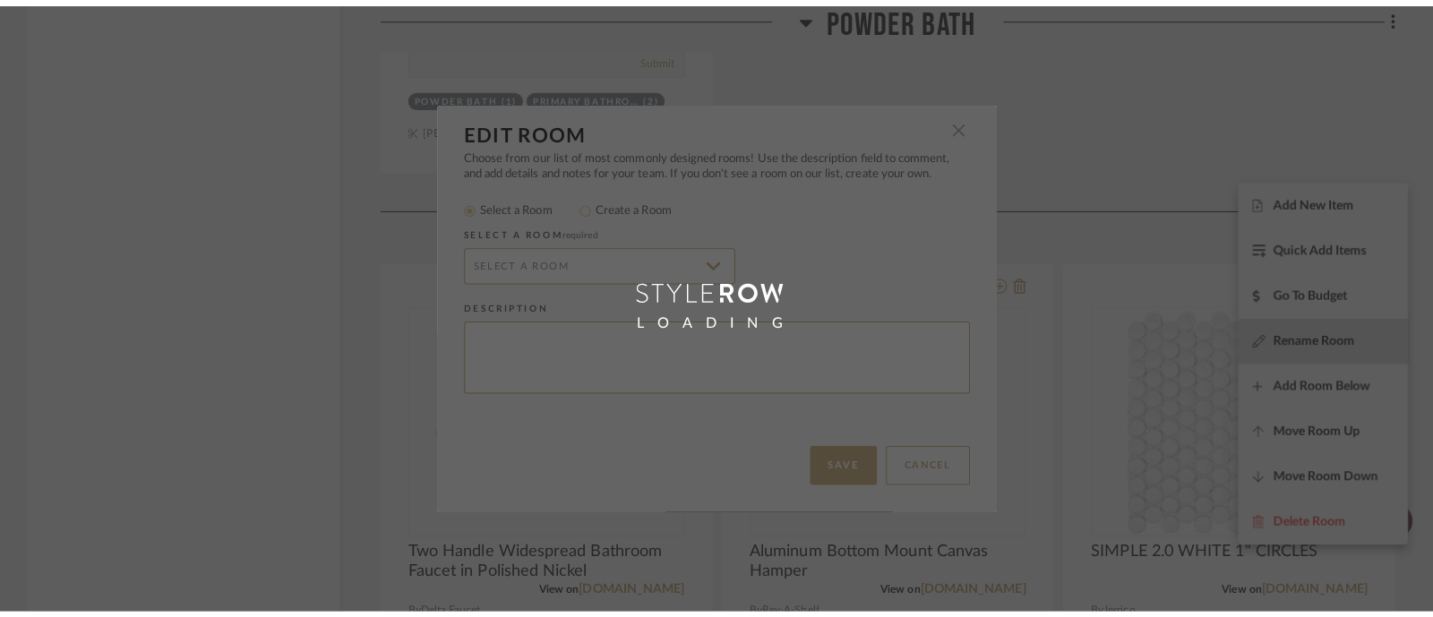
scroll to position [0, 0]
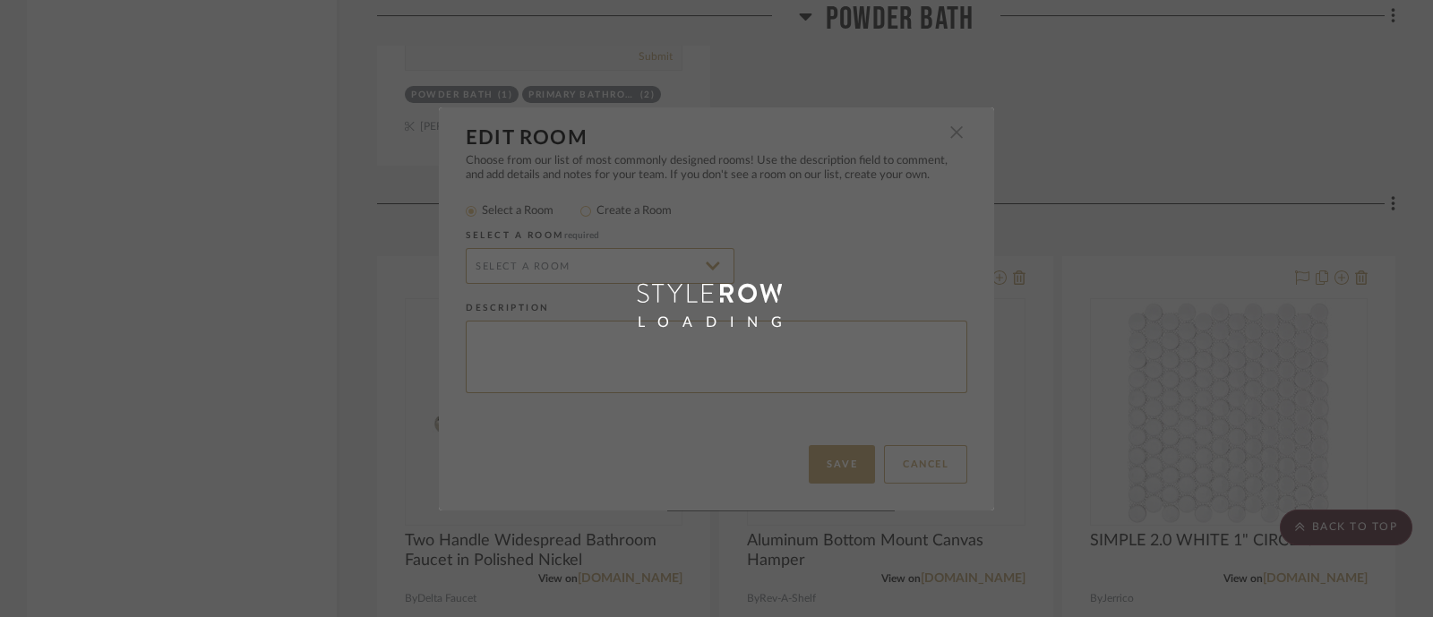
radio input "false"
radio input "true"
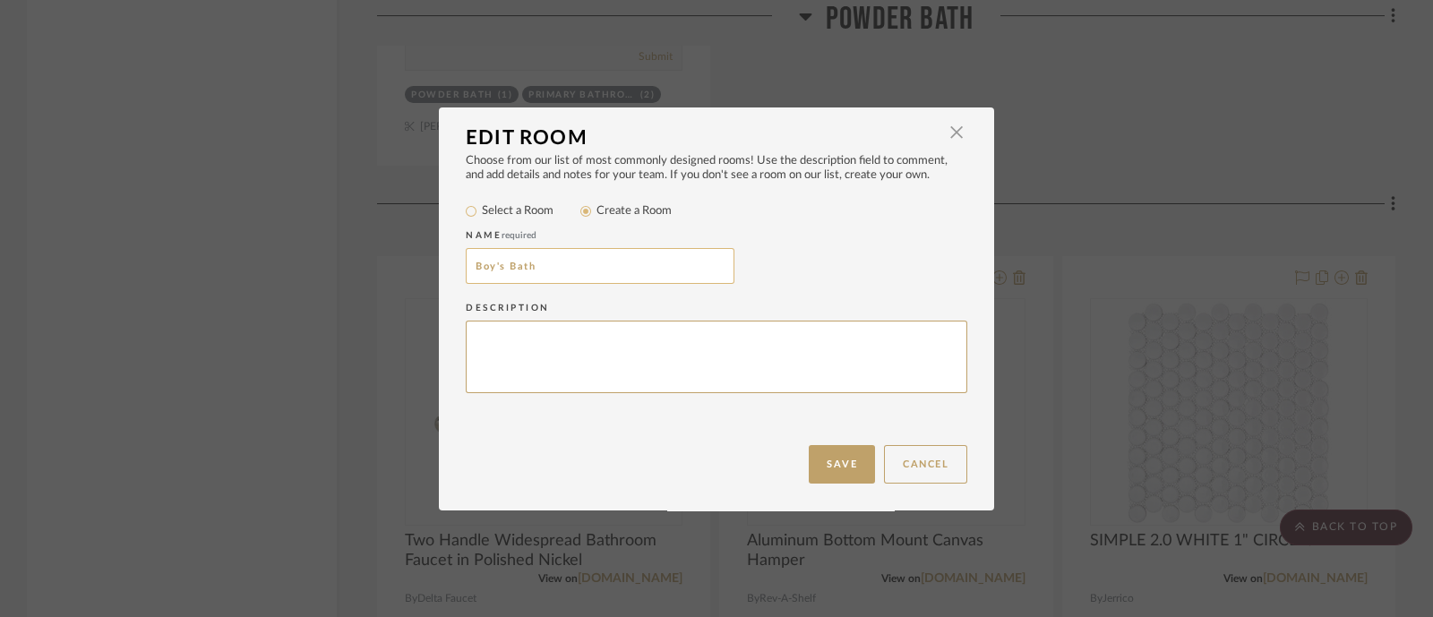
click at [591, 258] on input "Boy's Bath" at bounding box center [600, 266] width 269 height 36
type input "Jack & [PERSON_NAME]"
click at [835, 464] on button "Save" at bounding box center [842, 464] width 66 height 39
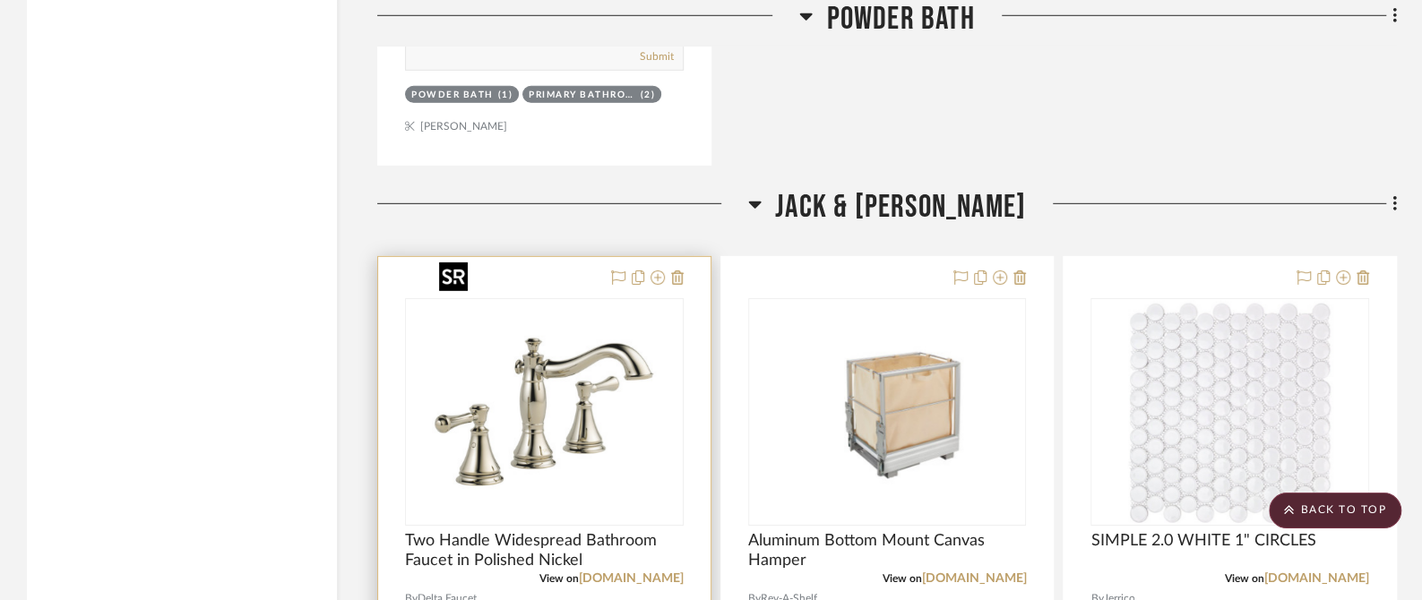
scroll to position [20490, 0]
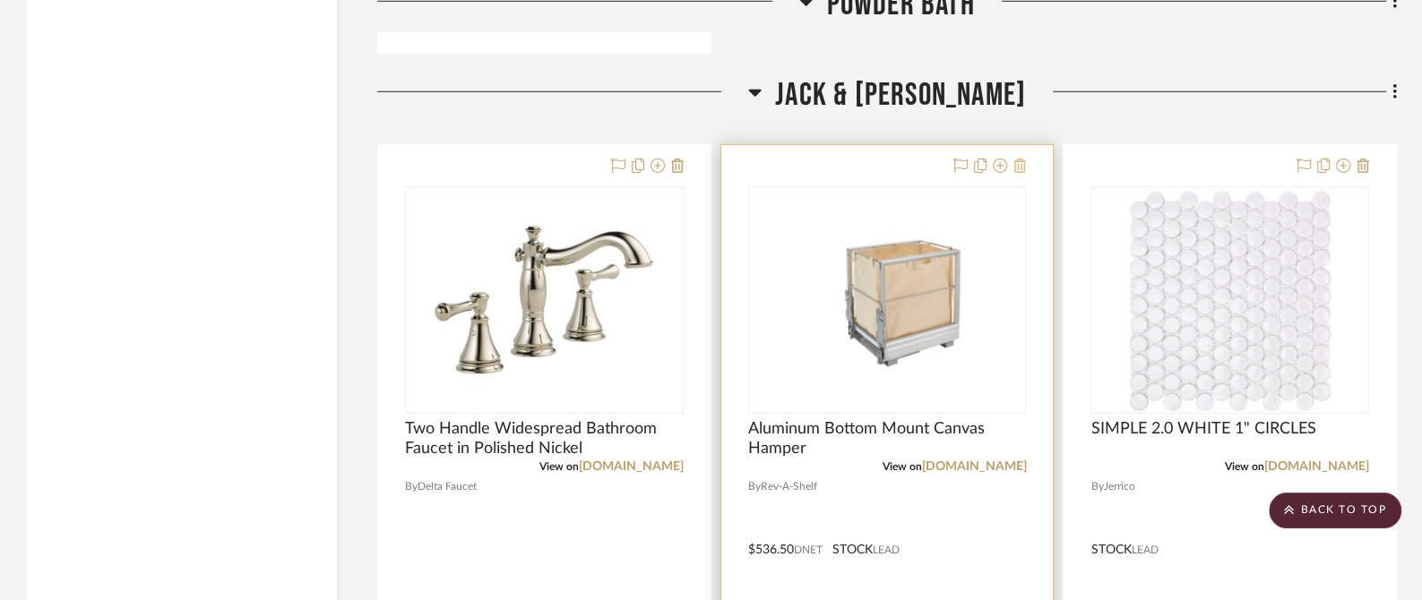
click at [1024, 159] on icon at bounding box center [1019, 166] width 13 height 14
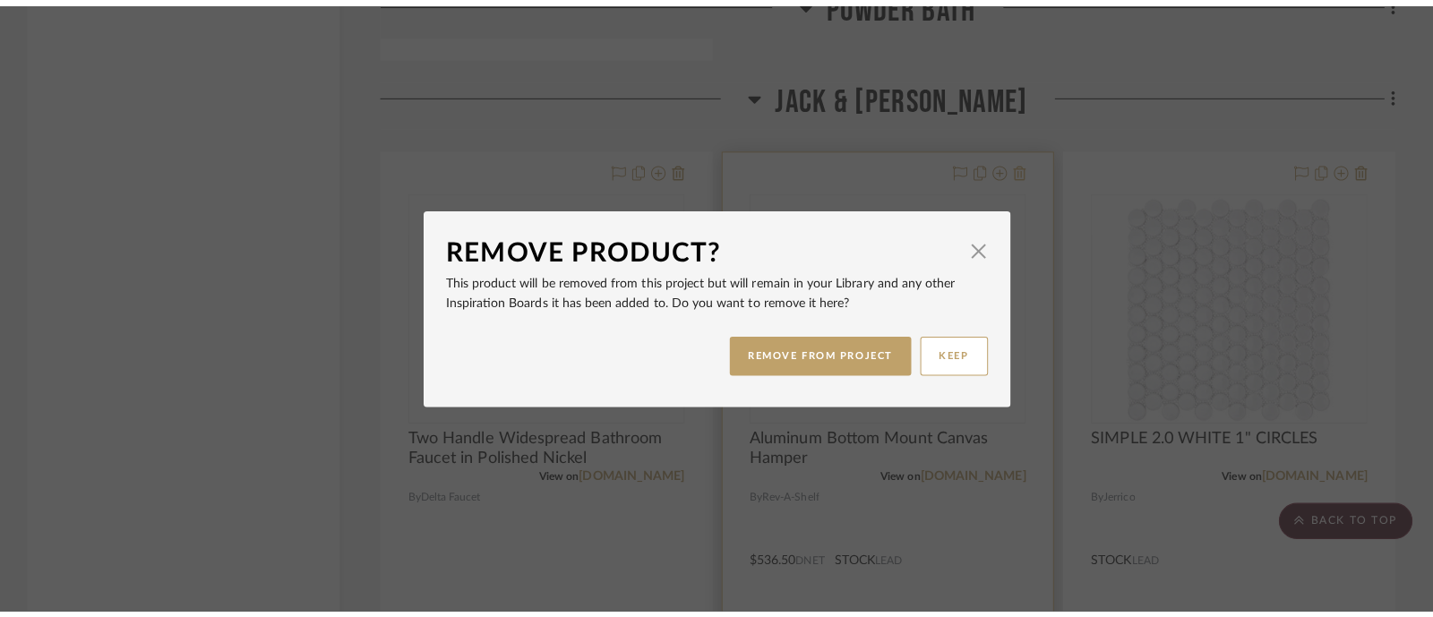
scroll to position [0, 0]
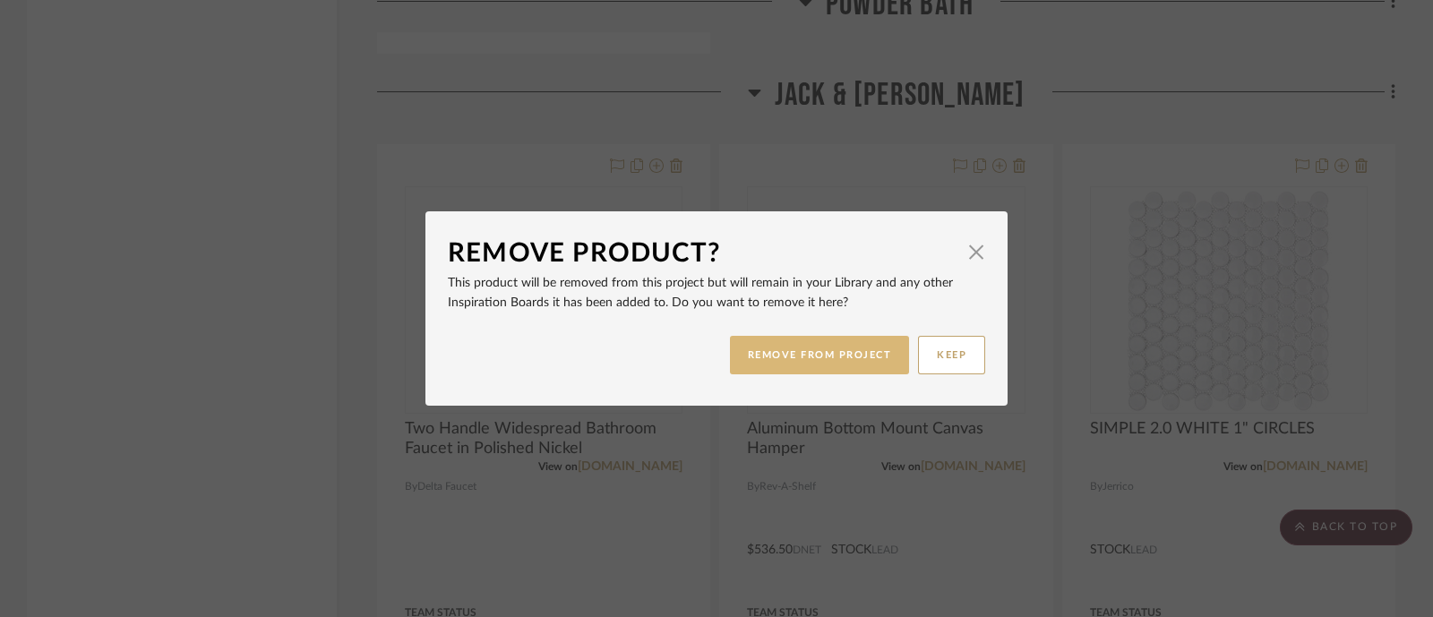
click at [857, 349] on button "REMOVE FROM PROJECT" at bounding box center [820, 355] width 180 height 39
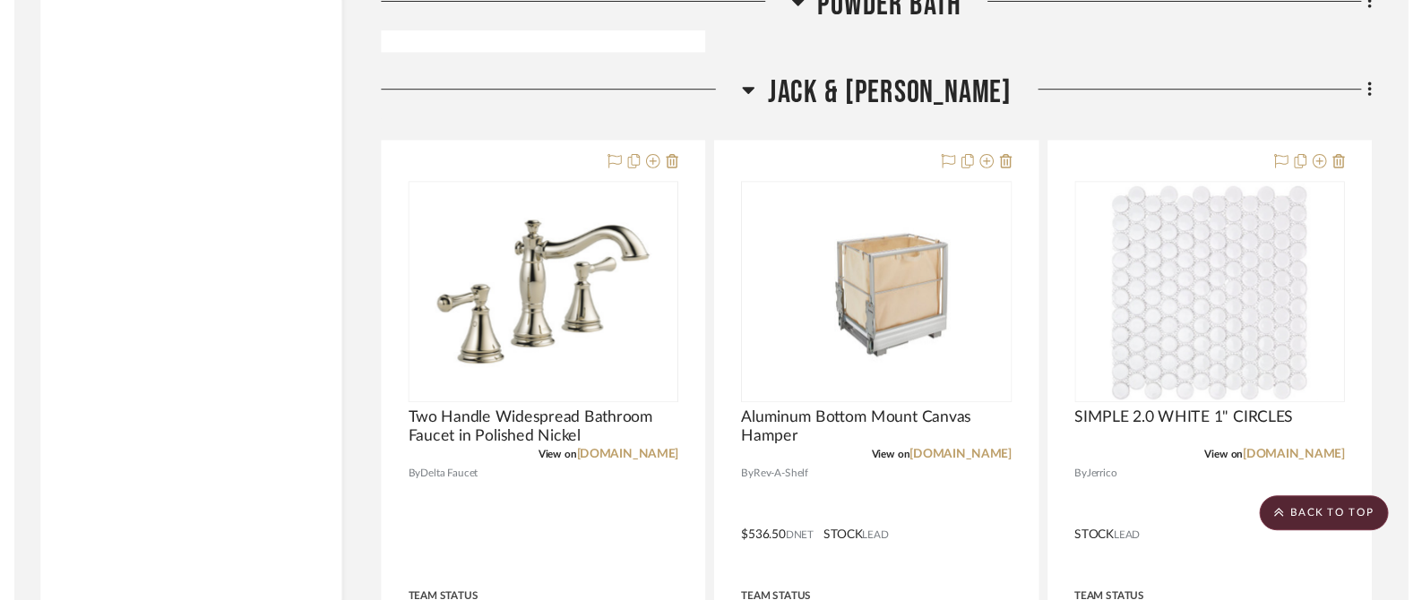
scroll to position [20490, 0]
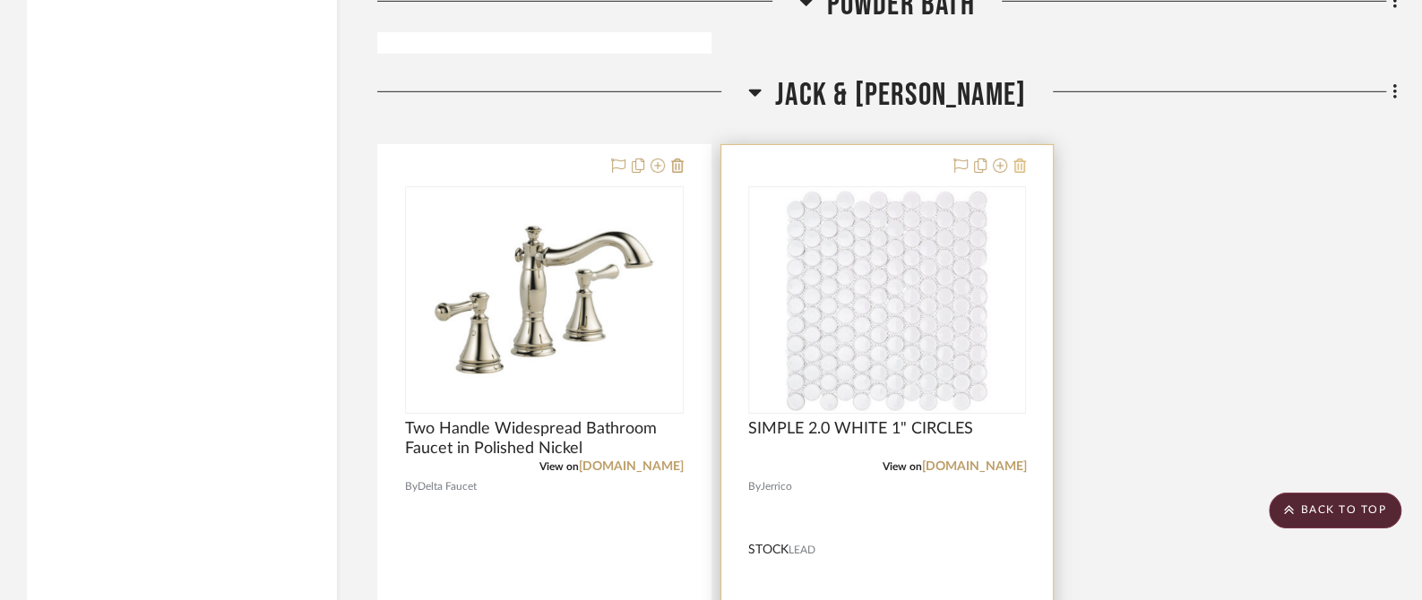
click at [1017, 159] on icon at bounding box center [1019, 166] width 13 height 14
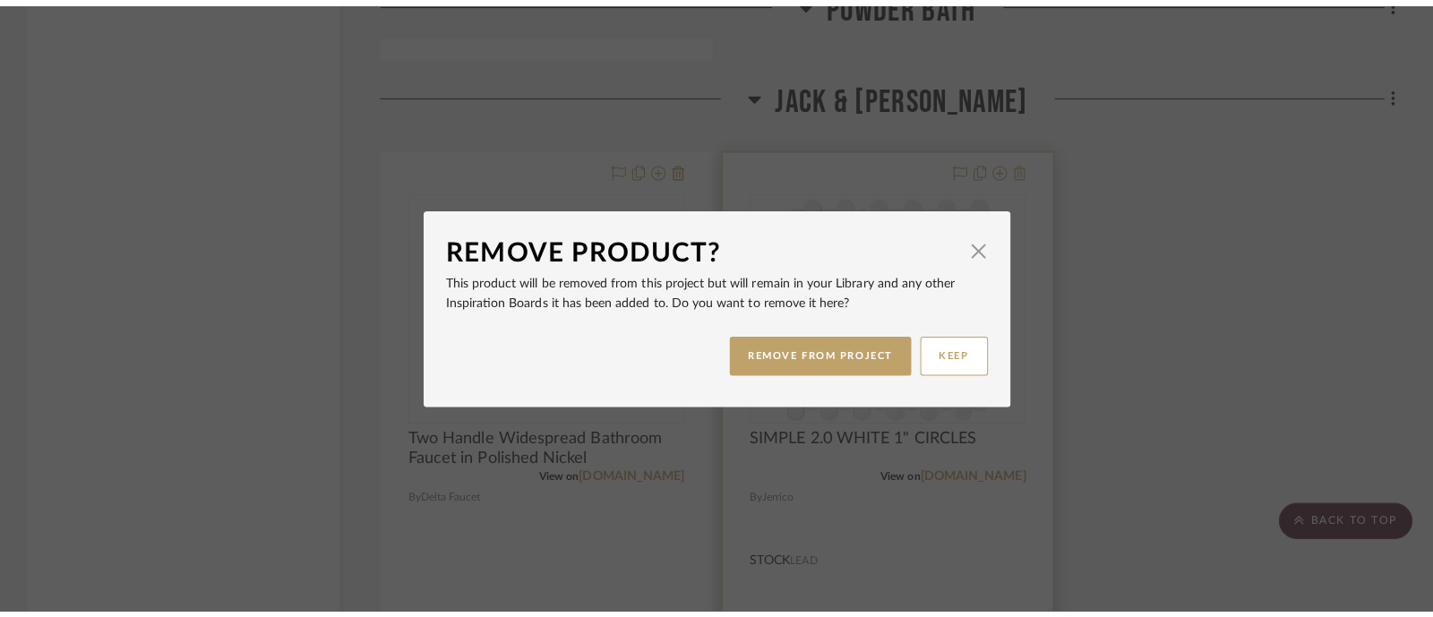
scroll to position [0, 0]
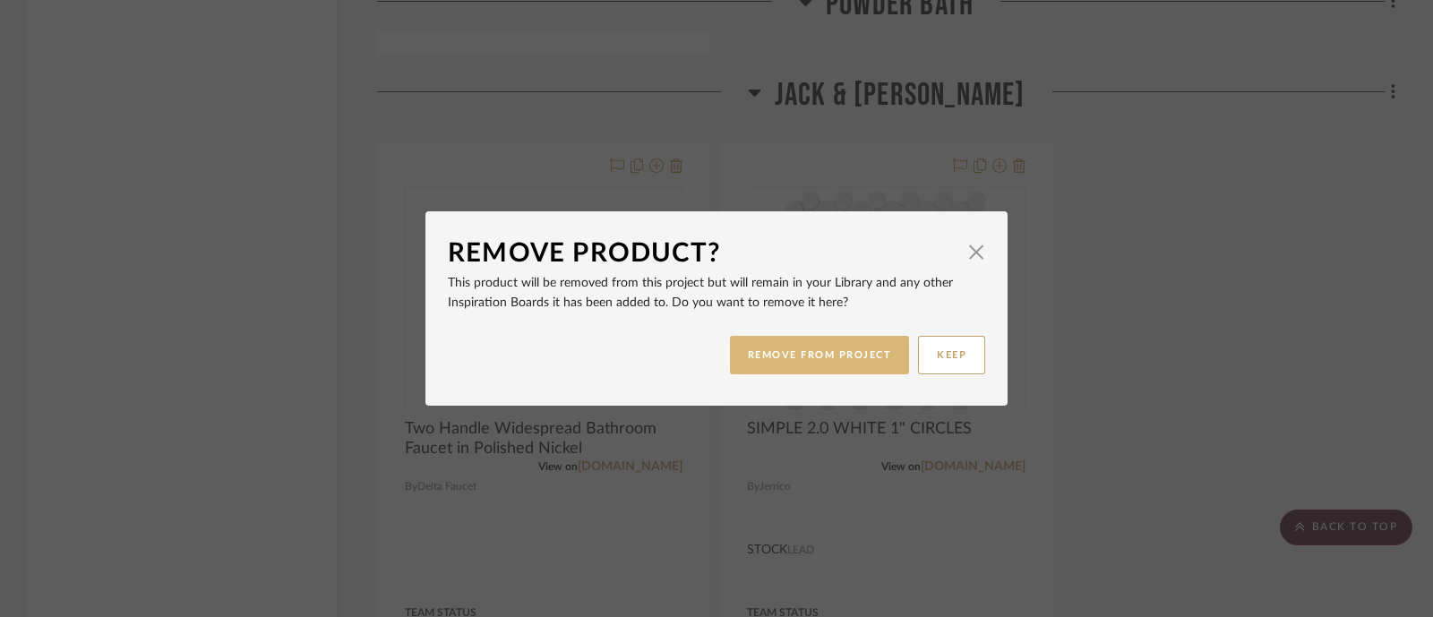
click at [842, 361] on button "REMOVE FROM PROJECT" at bounding box center [820, 355] width 180 height 39
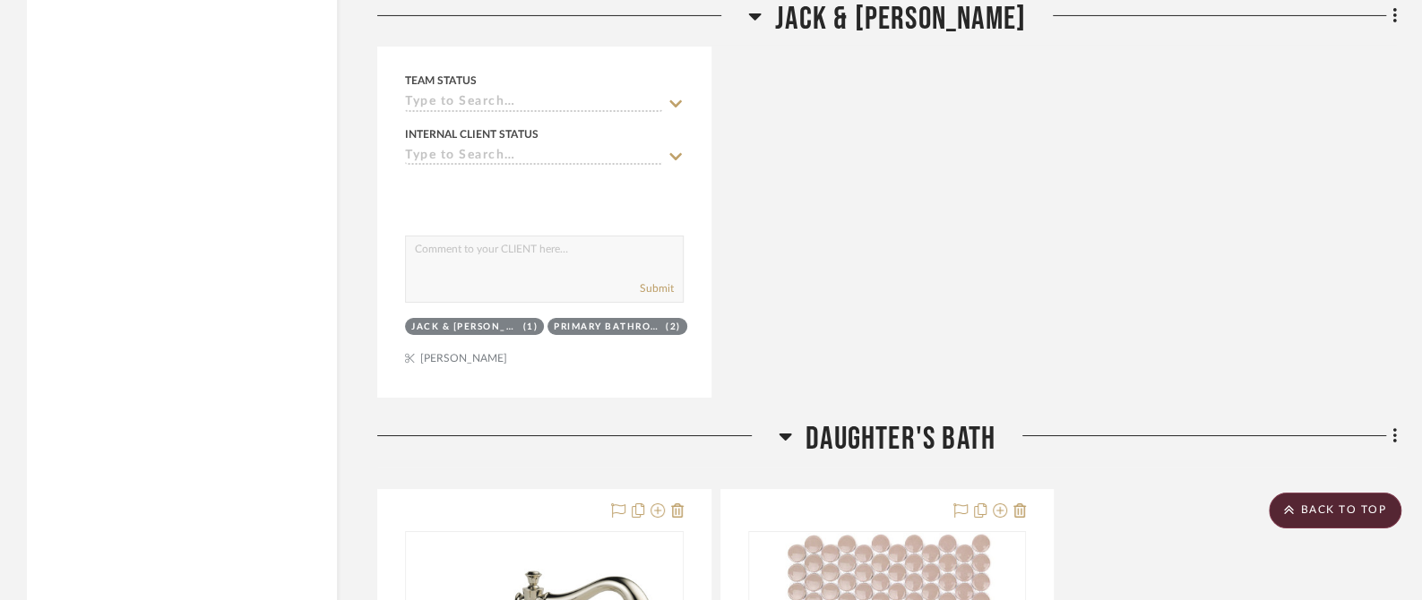
scroll to position [21273, 0]
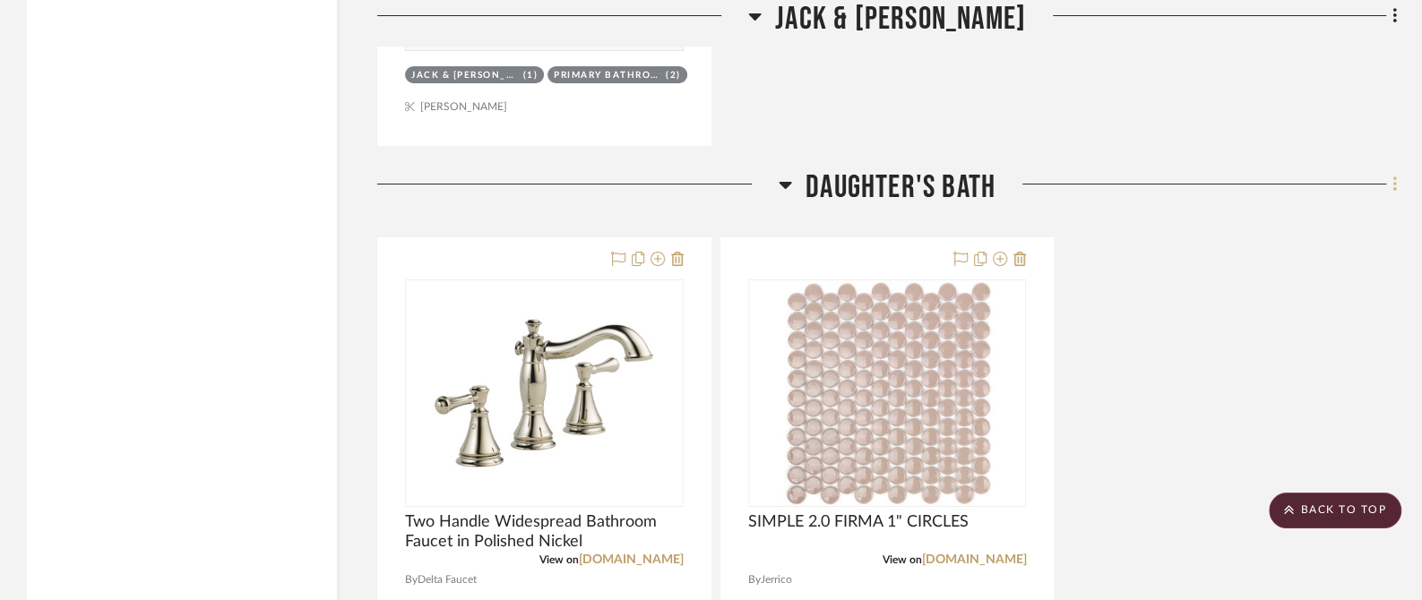
click at [1392, 175] on icon at bounding box center [1394, 185] width 5 height 20
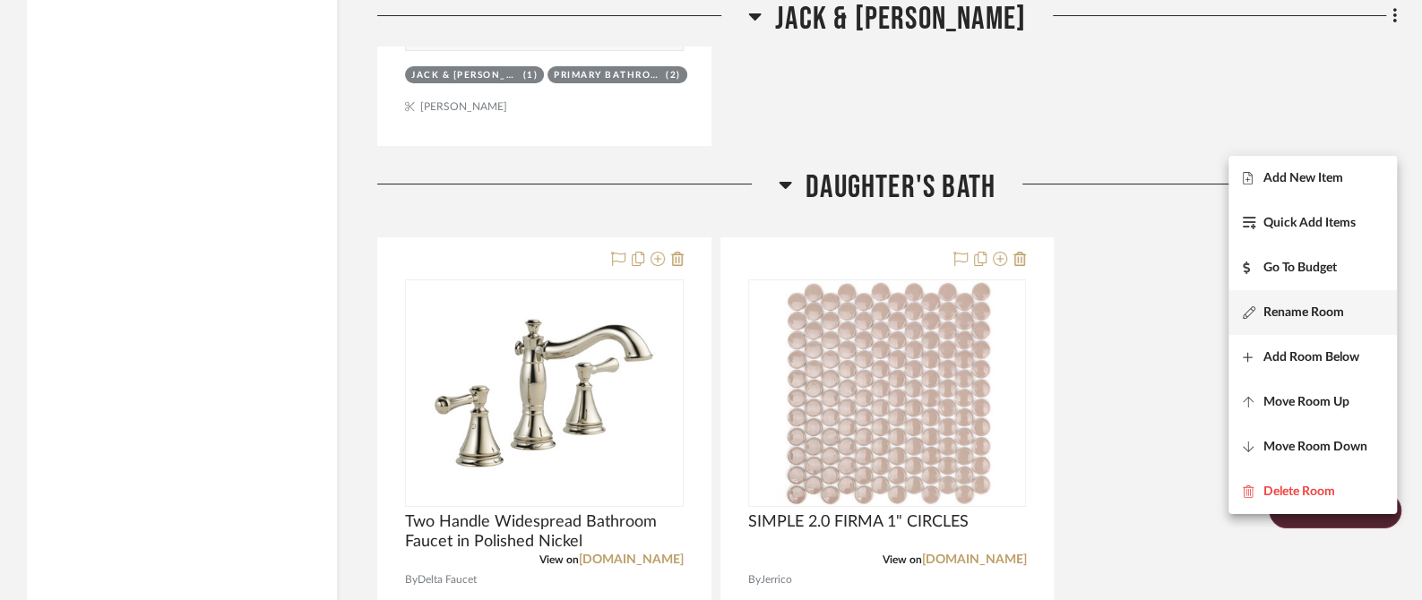
click at [1290, 315] on span "Rename Room" at bounding box center [1303, 312] width 81 height 15
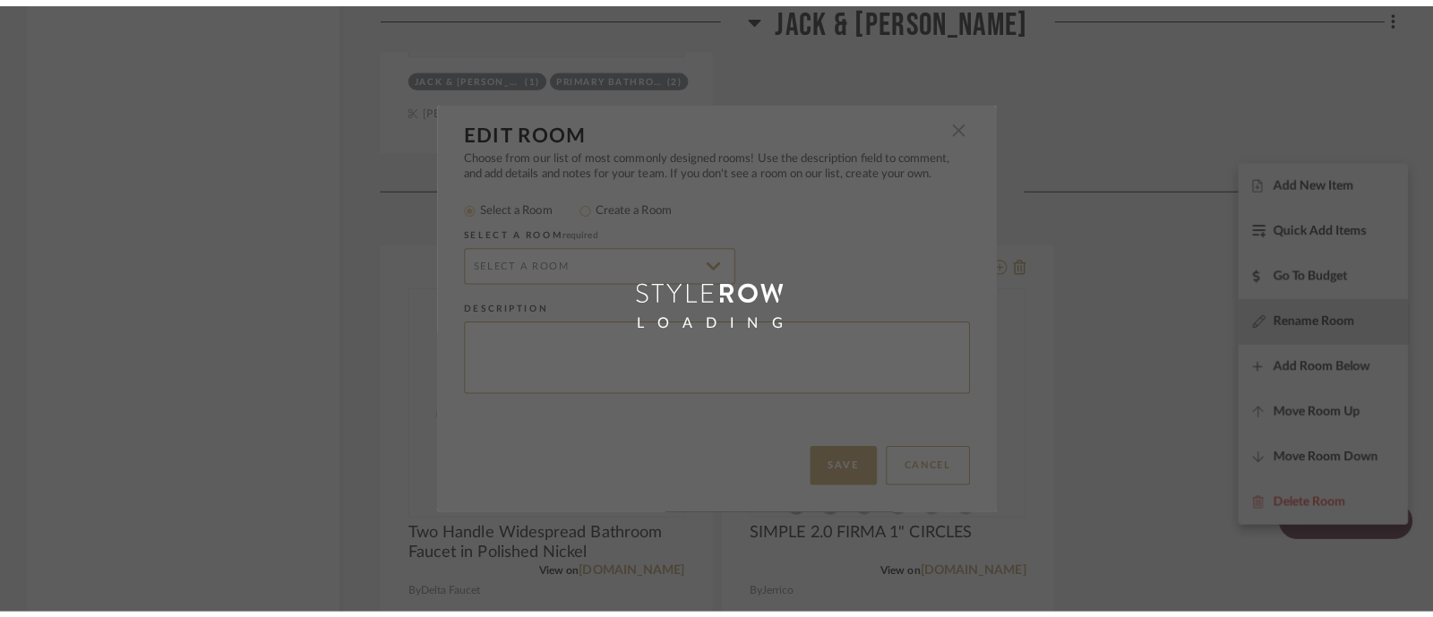
scroll to position [0, 0]
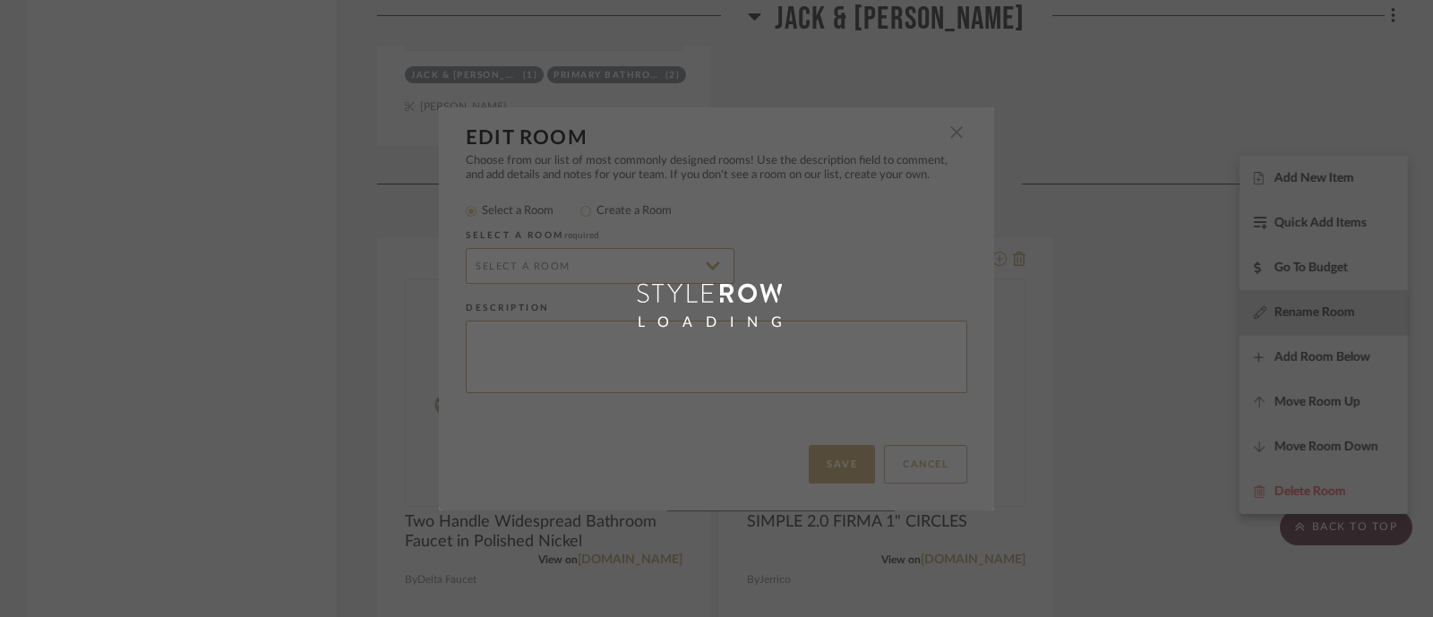
radio input "false"
radio input "true"
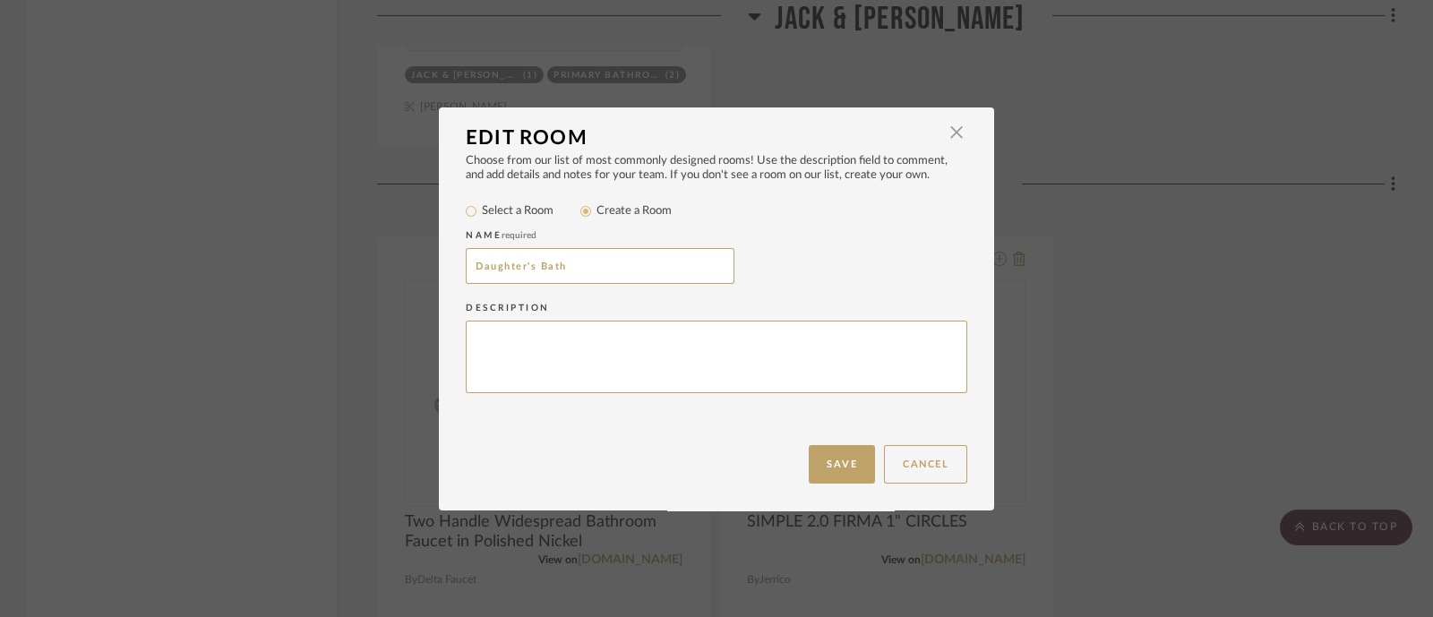
drag, startPoint x: 682, startPoint y: 257, endPoint x: 130, endPoint y: 263, distance: 551.8
click at [130, 263] on div "Edit Room × Choose from our list of most commonly designed rooms! Use the descr…" at bounding box center [716, 308] width 1433 height 617
type input "Guest Bath"
click at [802, 439] on div "Choose from our list of most commonly designed rooms! Use the description field…" at bounding box center [716, 299] width 555 height 291
click at [809, 456] on button "Save" at bounding box center [842, 464] width 66 height 39
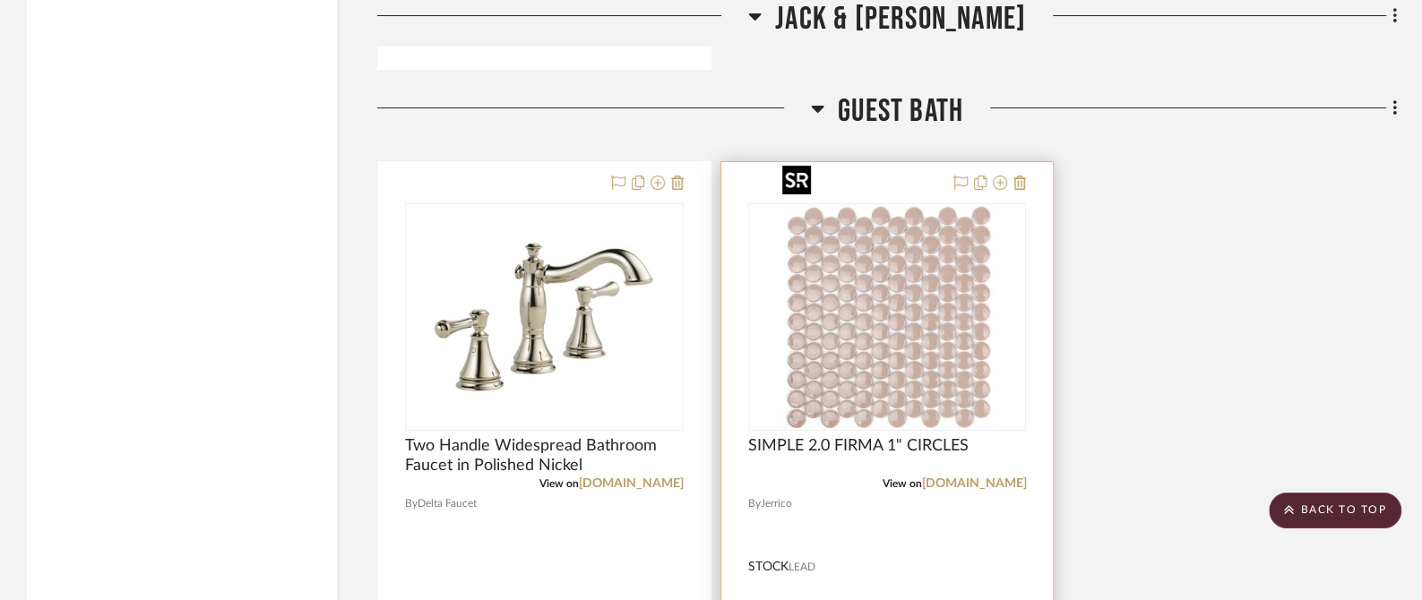
scroll to position [21385, 0]
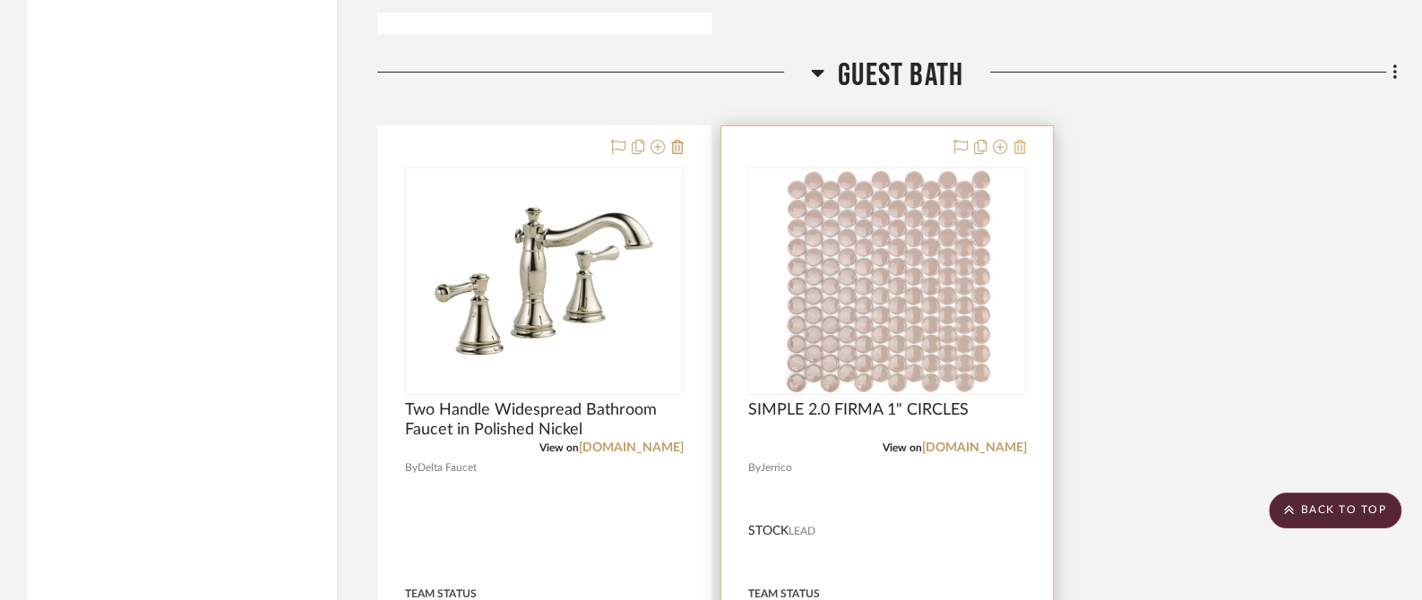
click at [1023, 140] on icon at bounding box center [1019, 147] width 13 height 14
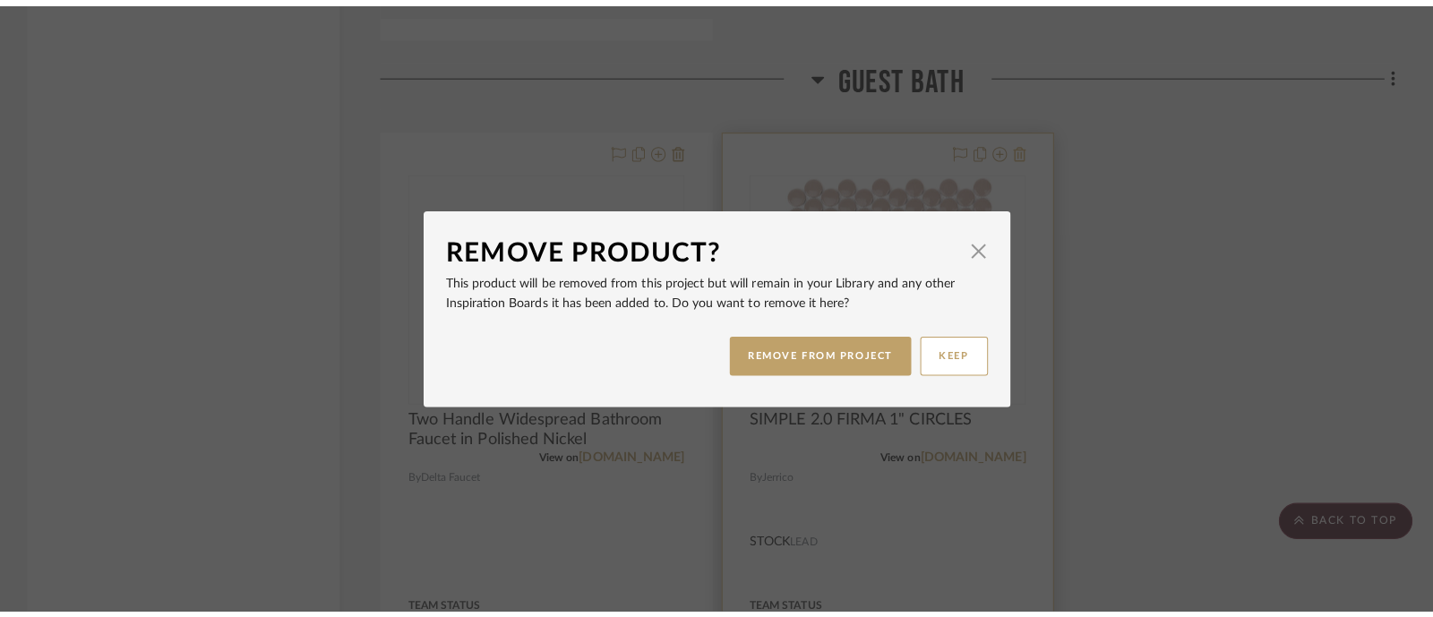
scroll to position [0, 0]
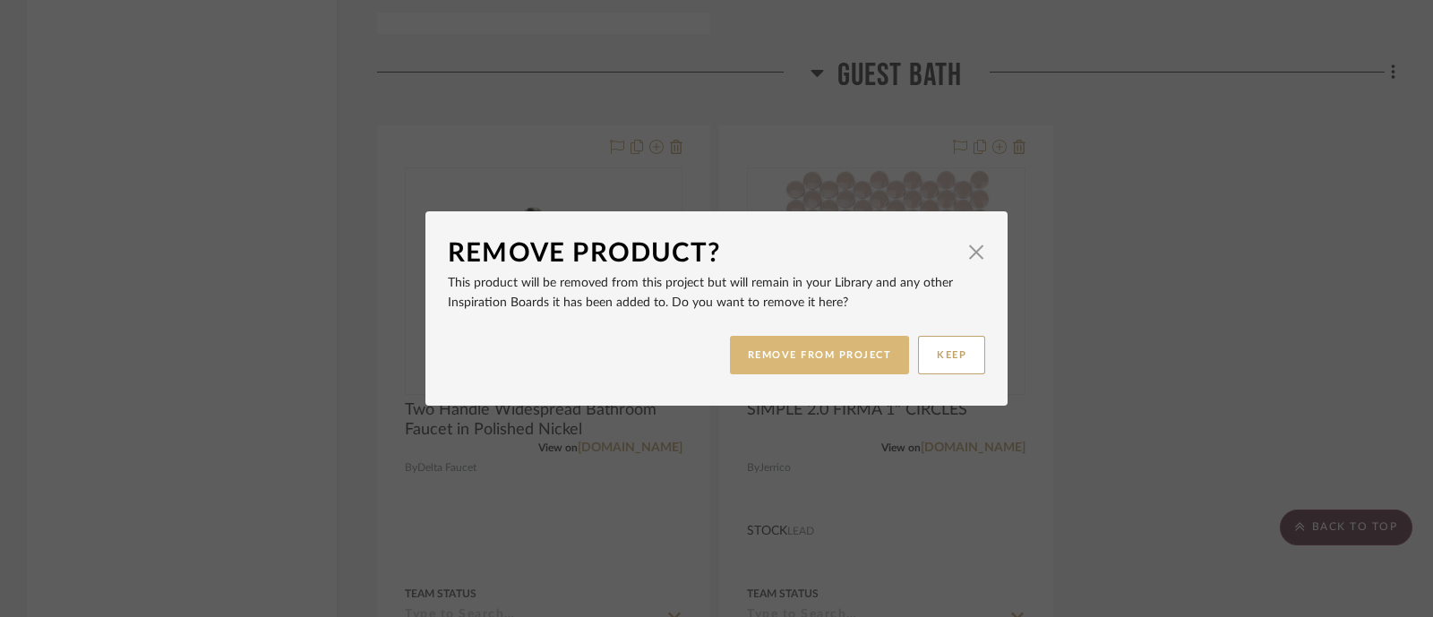
click at [826, 350] on button "REMOVE FROM PROJECT" at bounding box center [820, 355] width 180 height 39
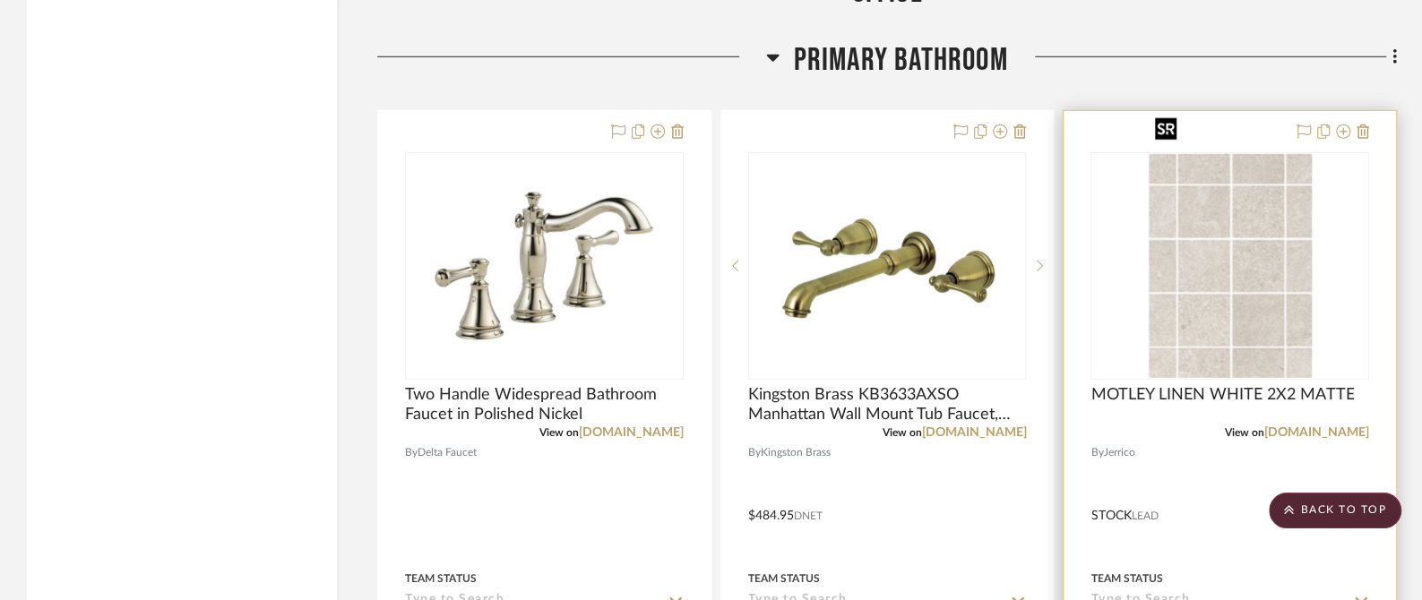
scroll to position [16011, 0]
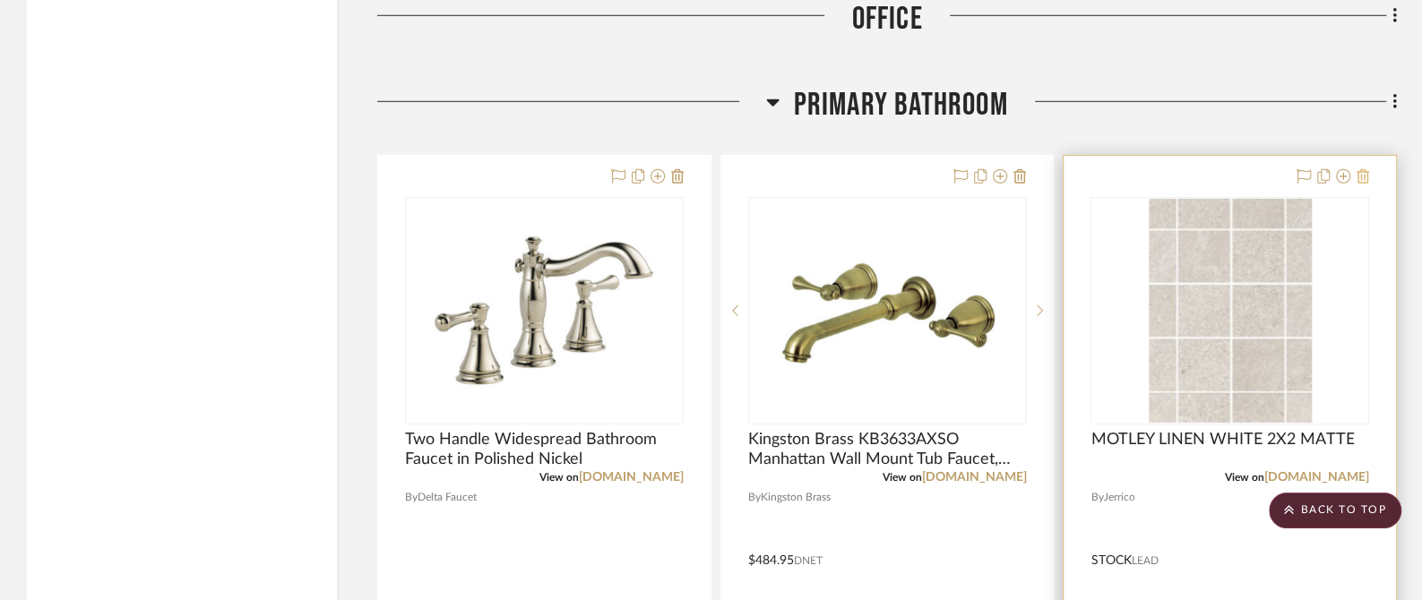
click at [1364, 169] on icon at bounding box center [1362, 176] width 13 height 14
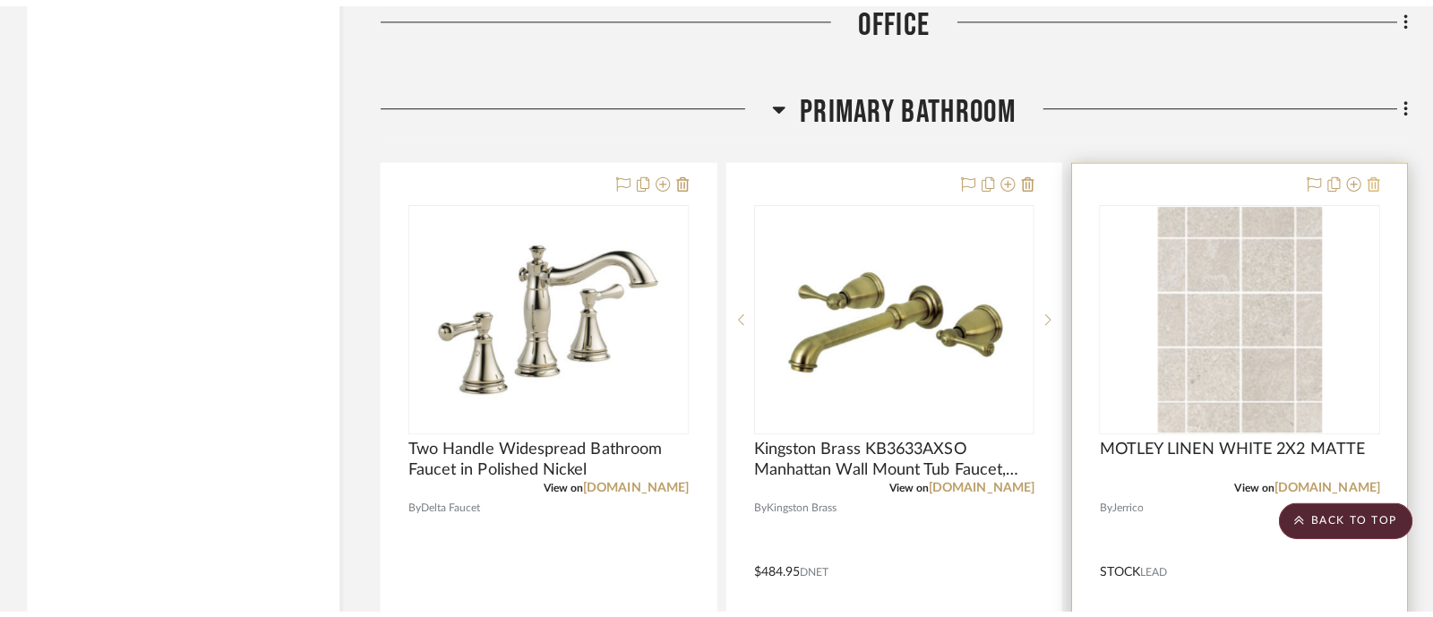
scroll to position [0, 0]
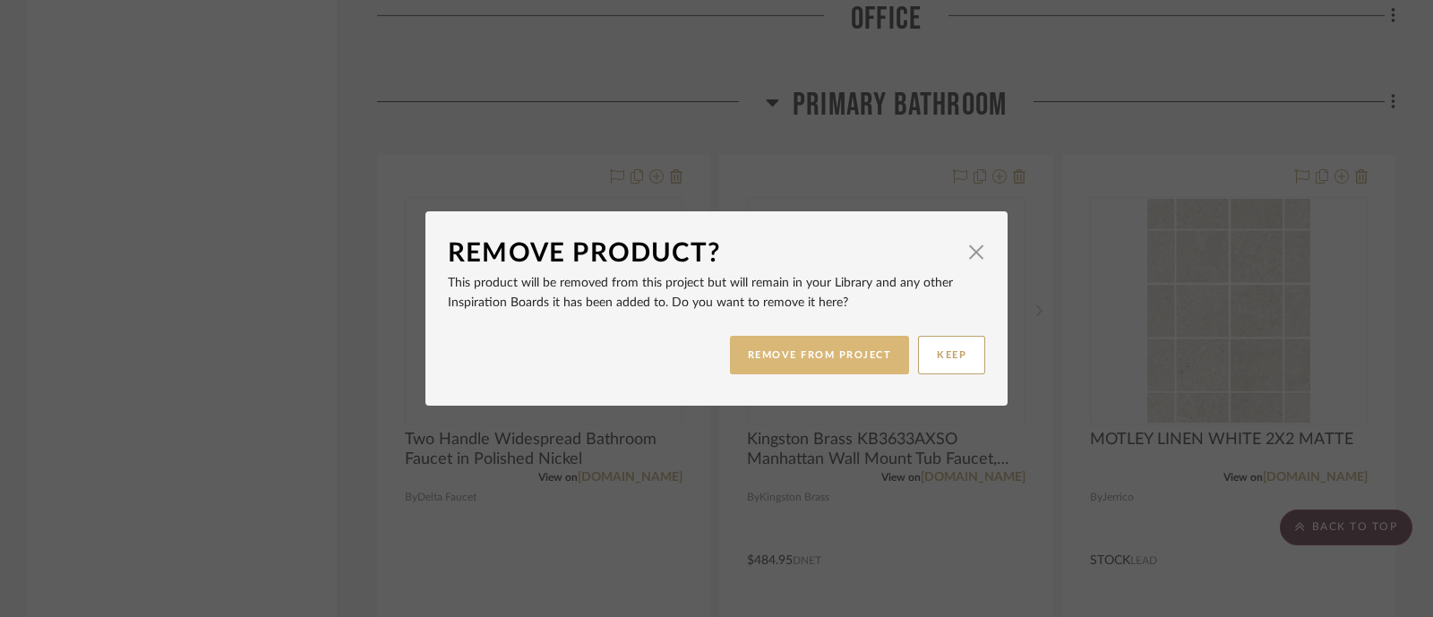
click at [837, 356] on button "REMOVE FROM PROJECT" at bounding box center [820, 355] width 180 height 39
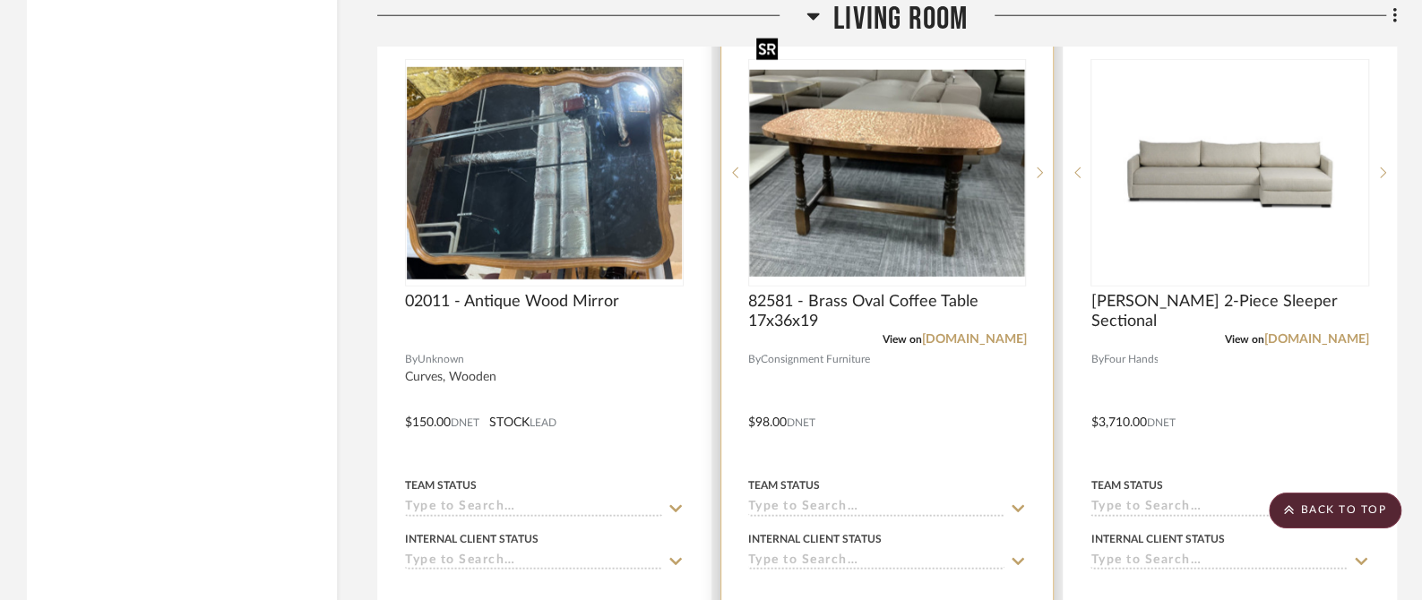
scroll to position [6941, 0]
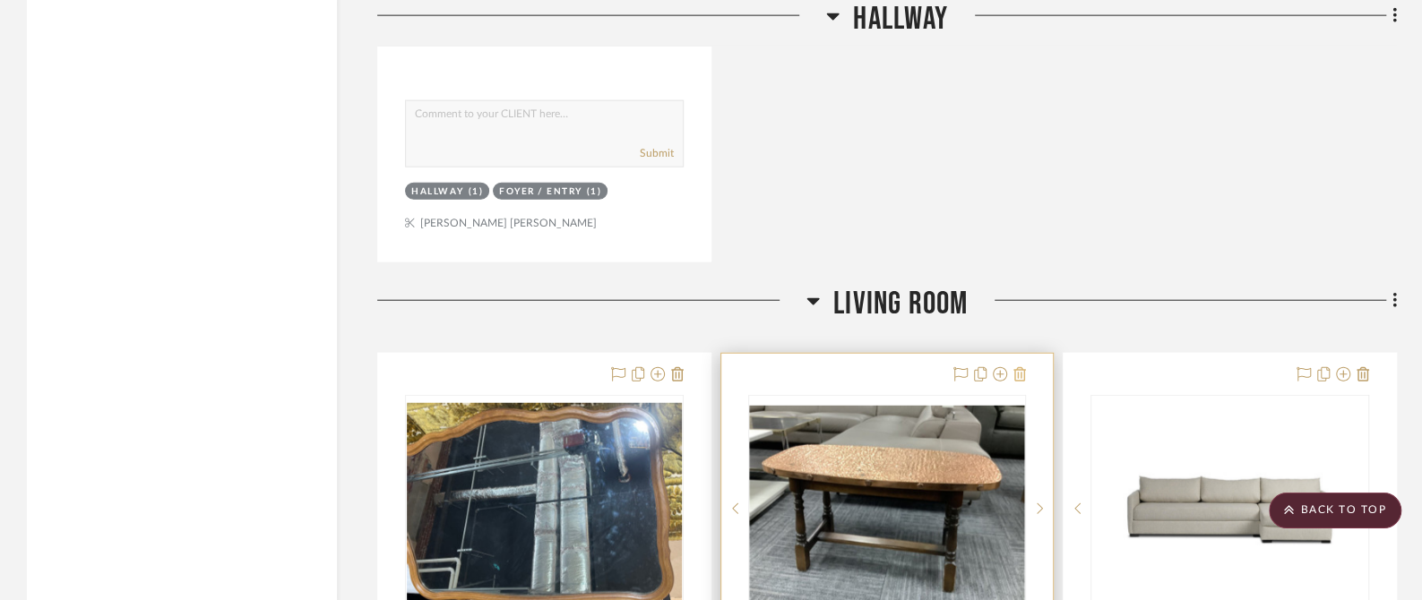
click at [1019, 367] on icon at bounding box center [1019, 374] width 13 height 14
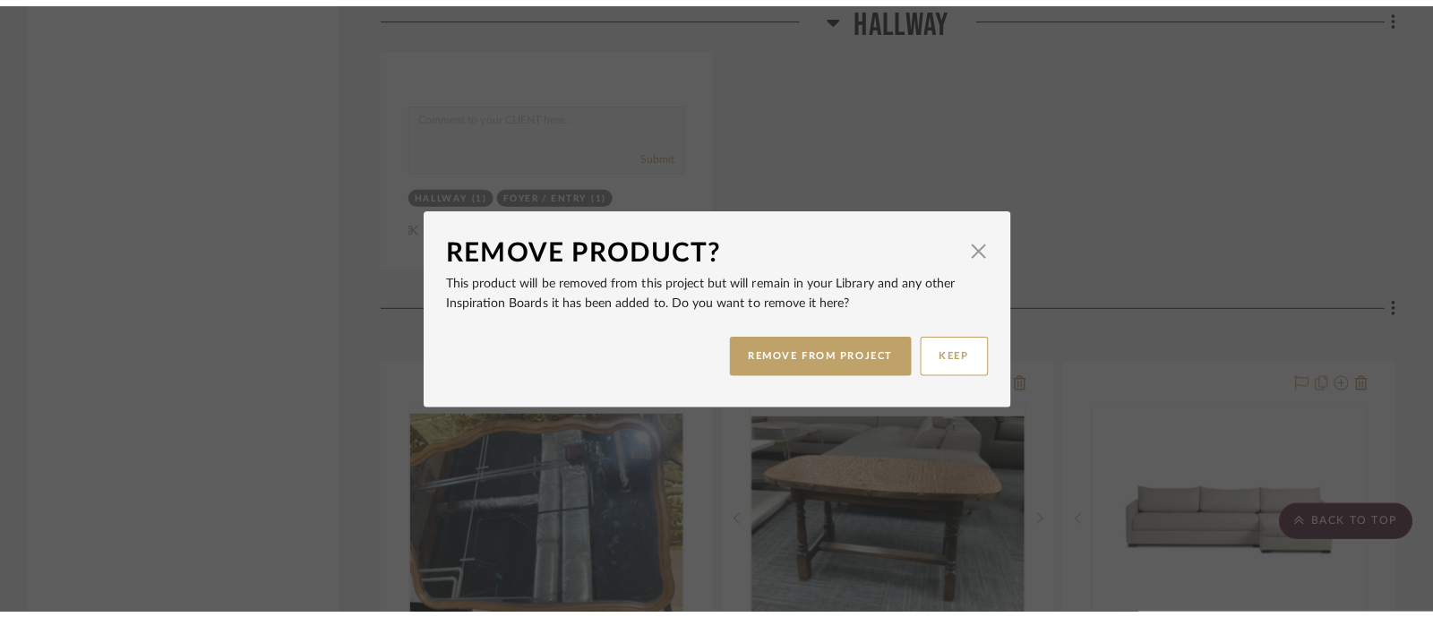
scroll to position [0, 0]
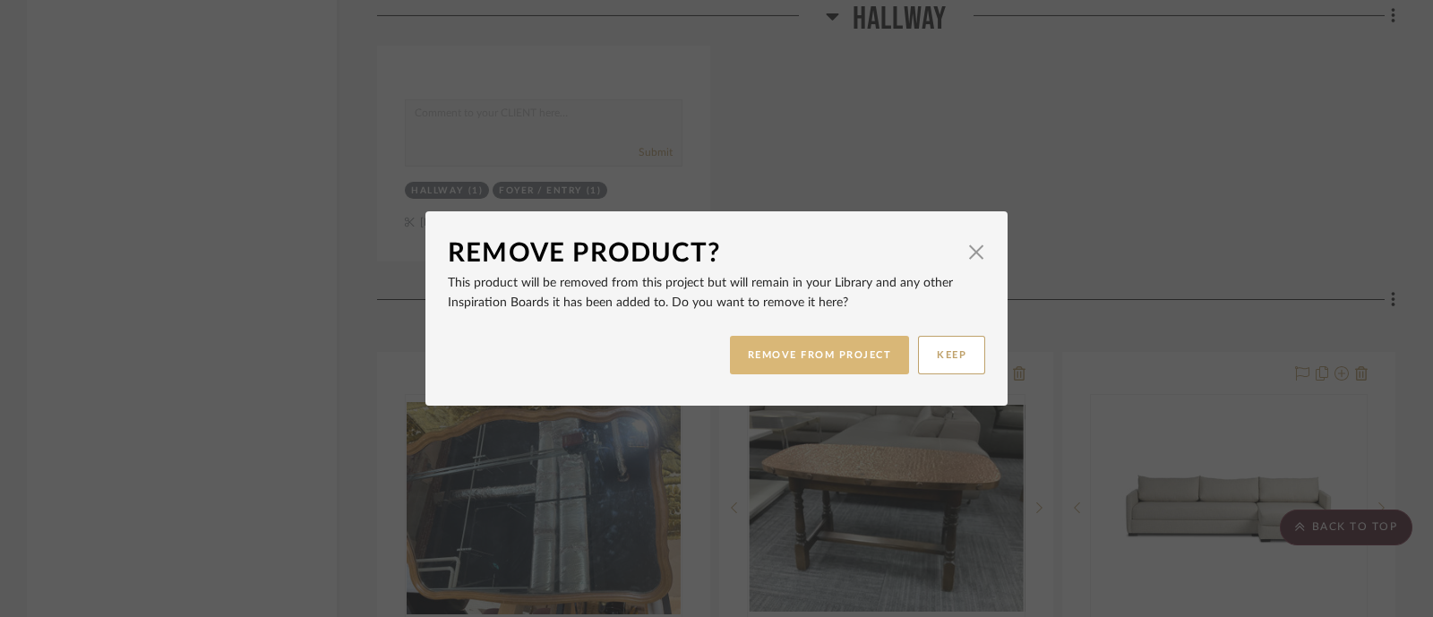
click at [833, 350] on button "REMOVE FROM PROJECT" at bounding box center [820, 355] width 180 height 39
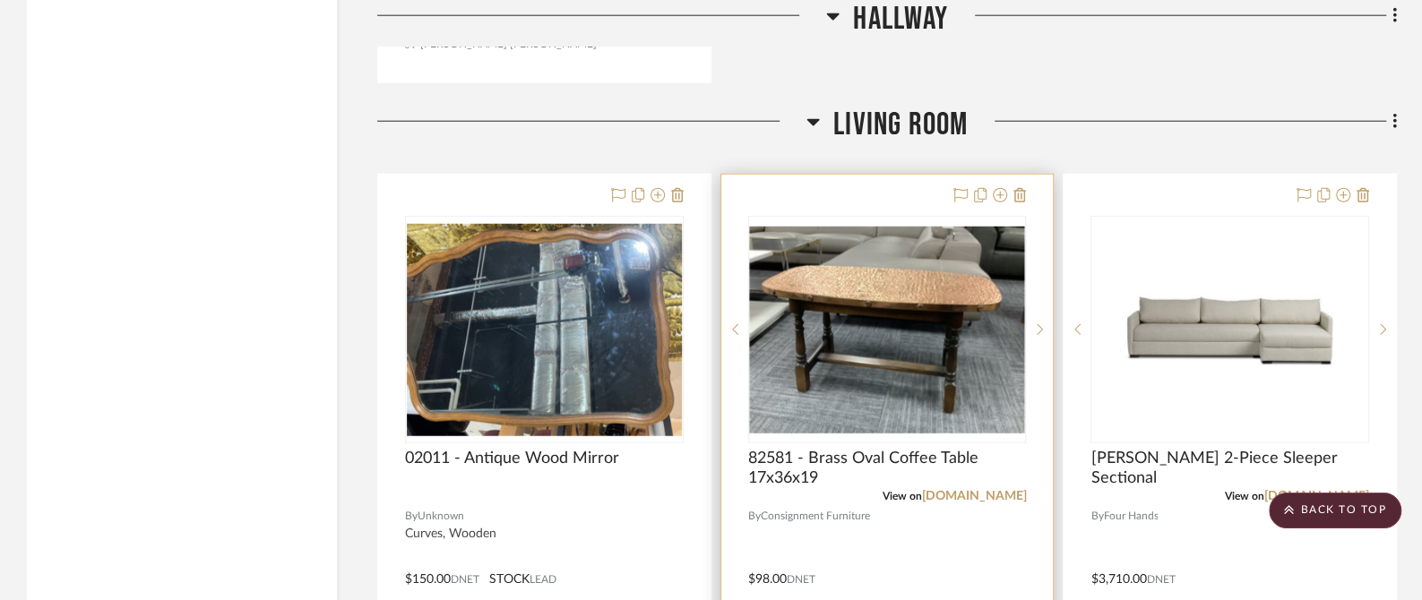
scroll to position [7165, 0]
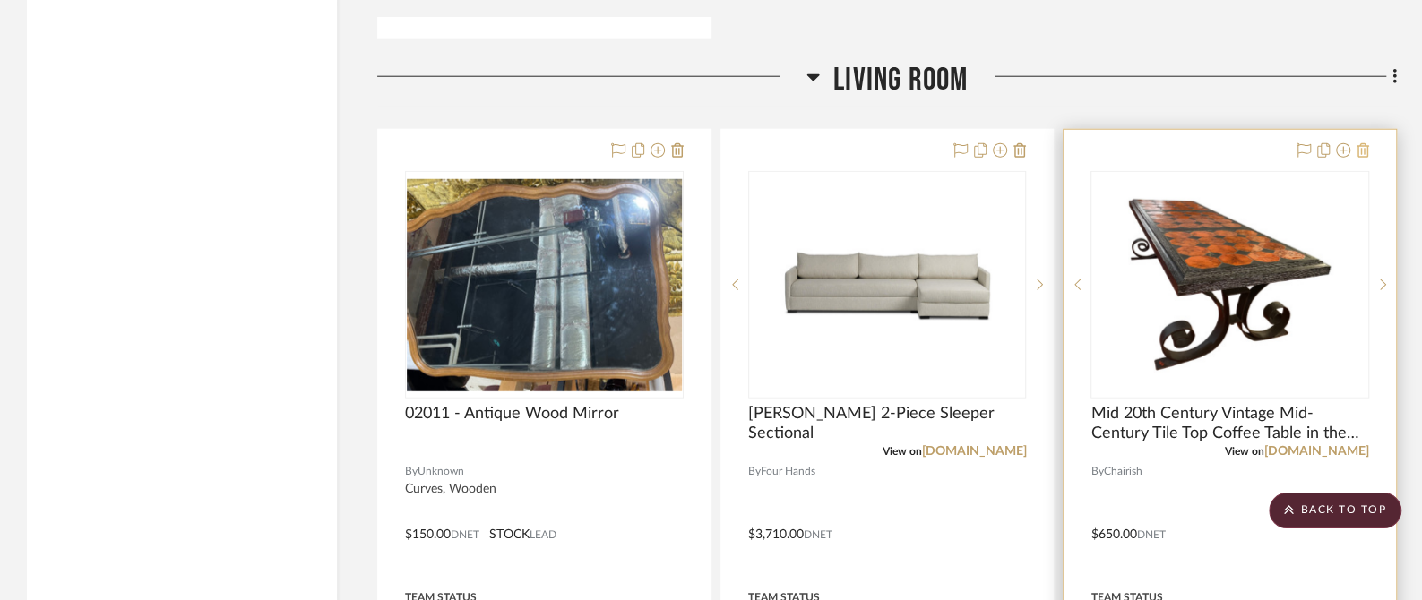
click at [1361, 143] on icon at bounding box center [1362, 150] width 13 height 14
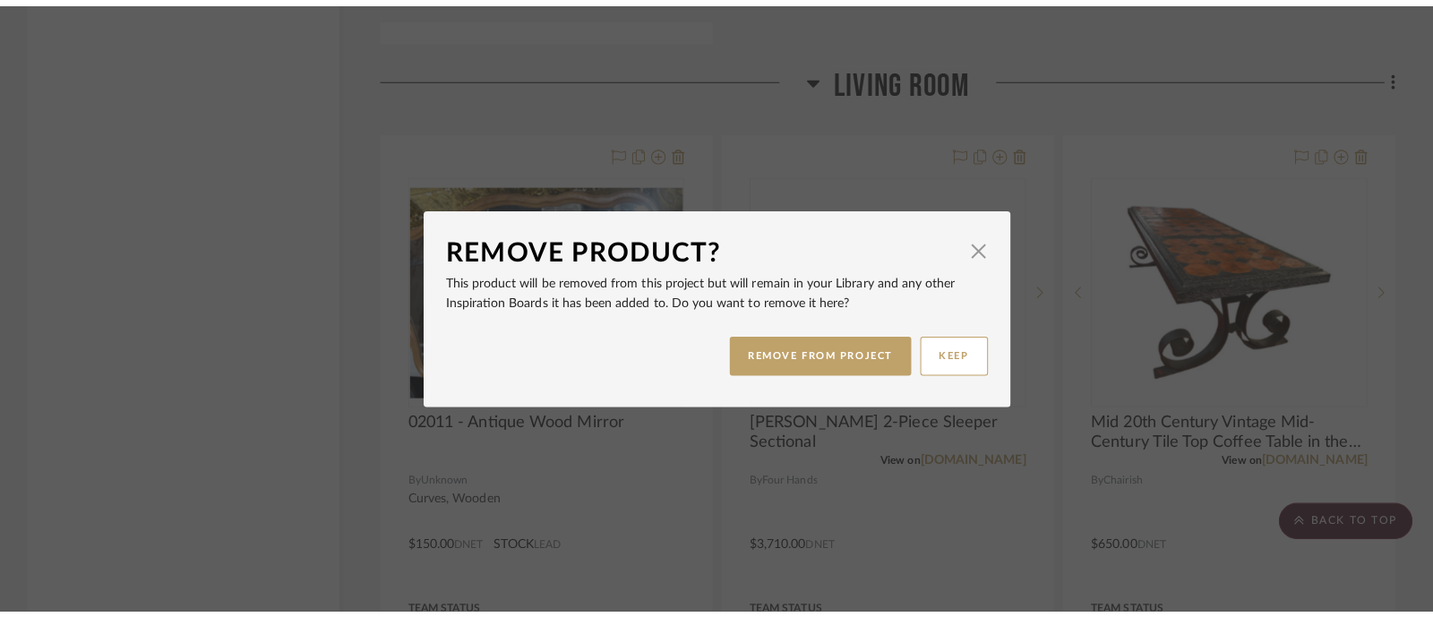
scroll to position [0, 0]
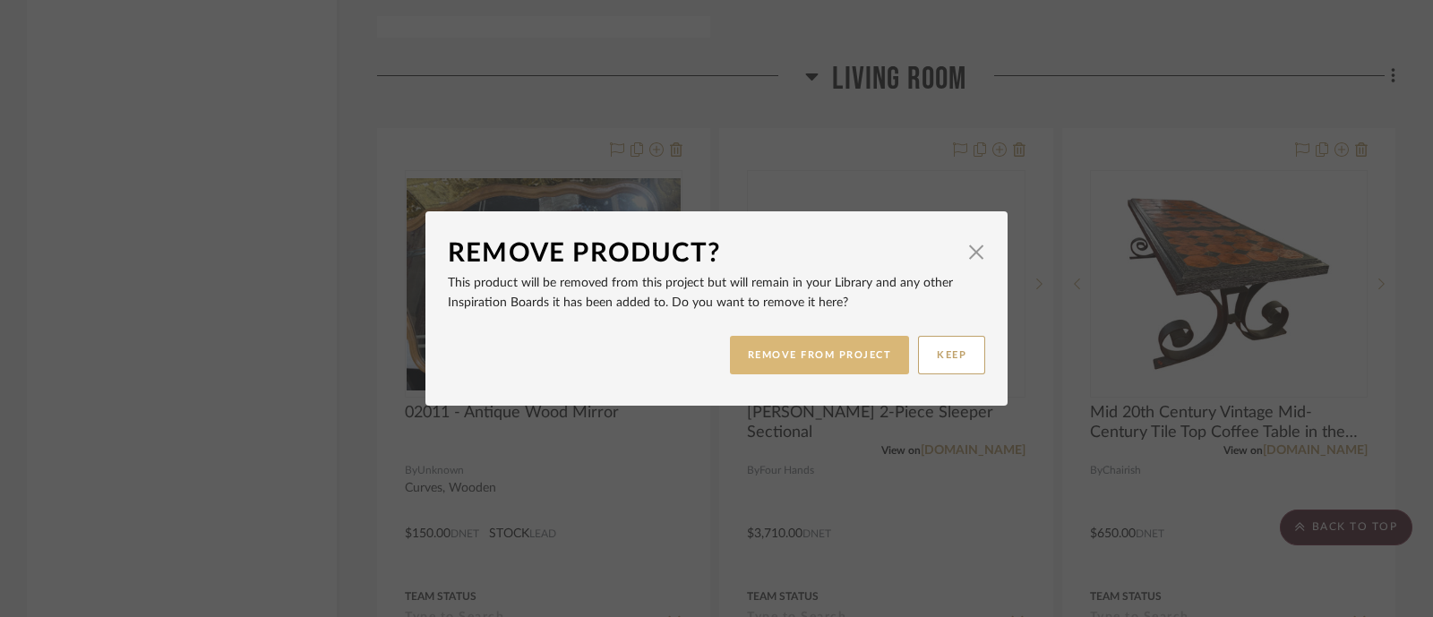
click at [812, 371] on button "REMOVE FROM PROJECT" at bounding box center [820, 355] width 180 height 39
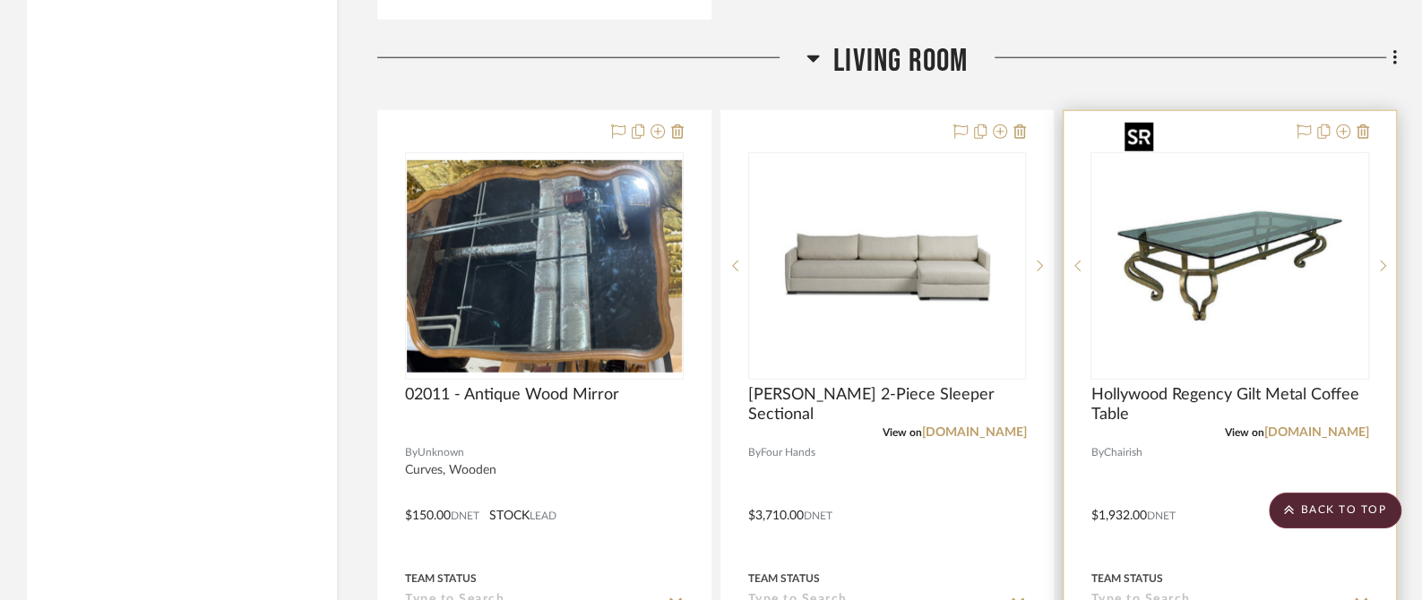
scroll to position [7053, 0]
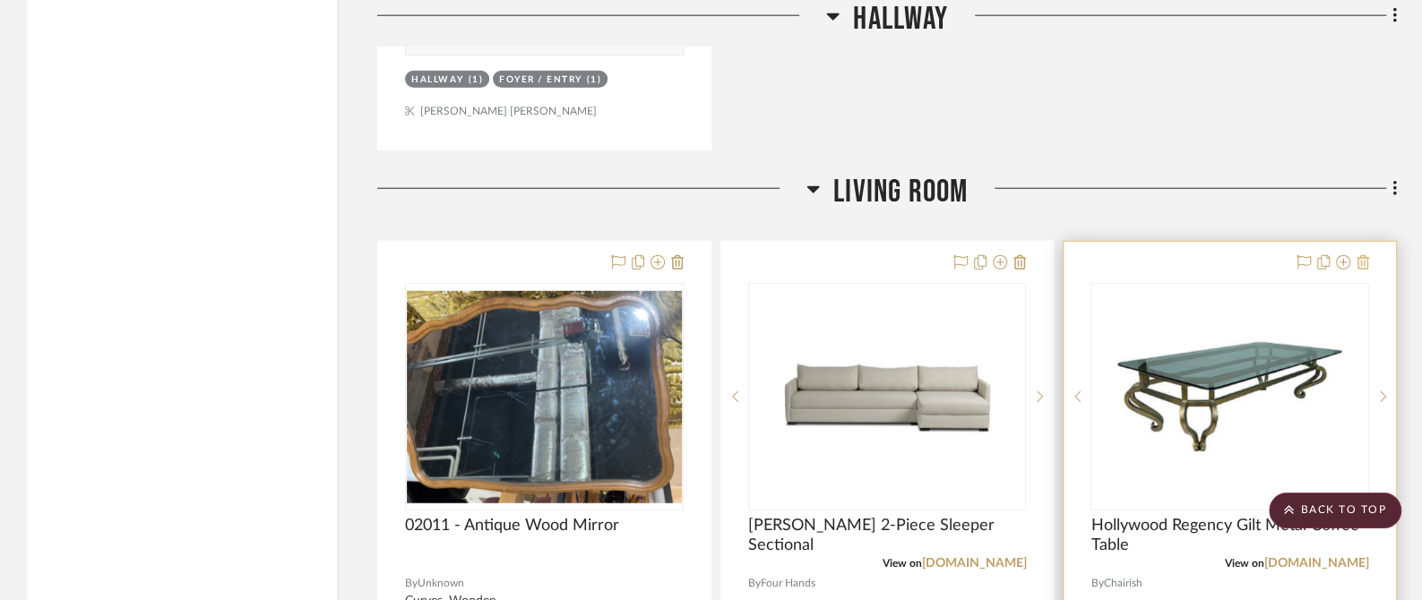
click at [1362, 255] on icon at bounding box center [1362, 262] width 13 height 14
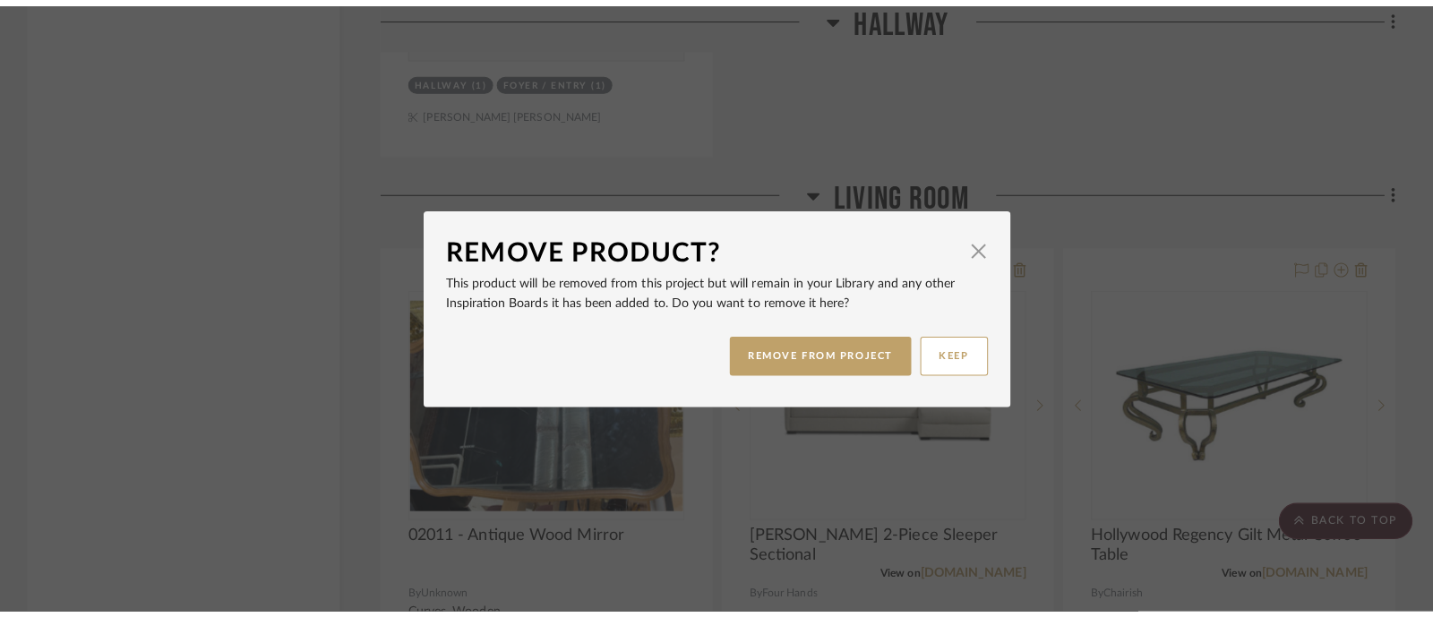
scroll to position [0, 0]
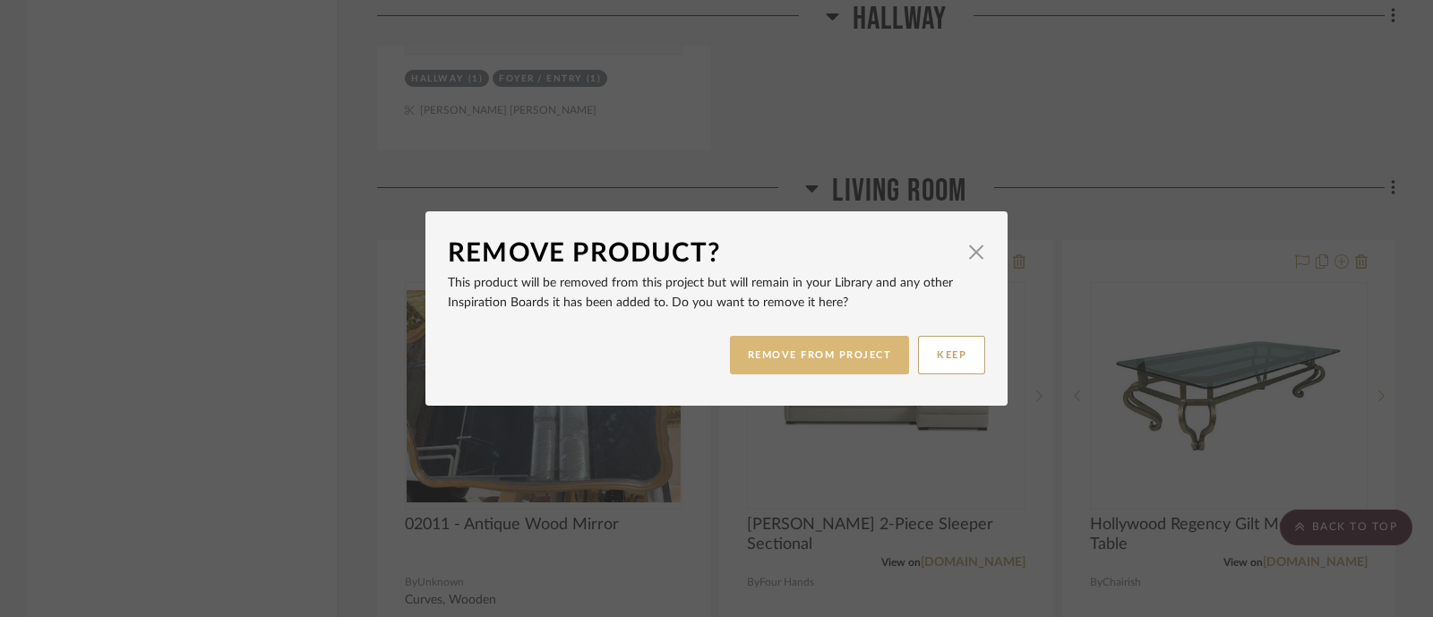
click at [842, 357] on button "REMOVE FROM PROJECT" at bounding box center [820, 355] width 180 height 39
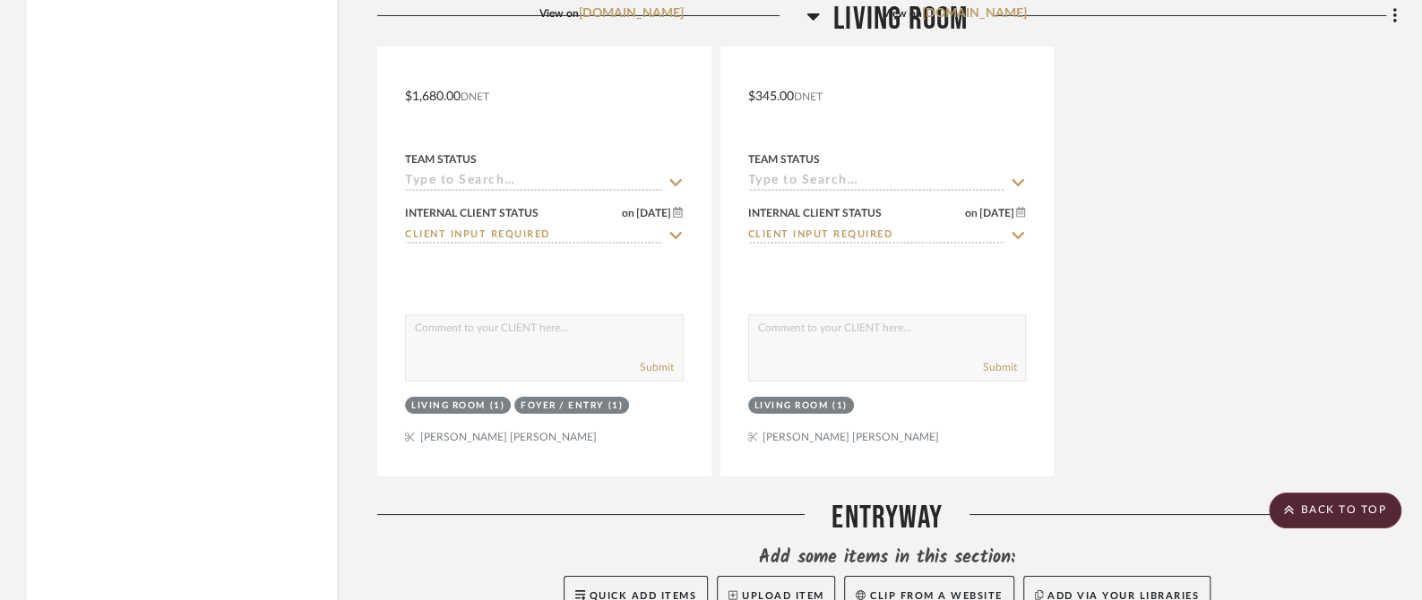
scroll to position [8733, 0]
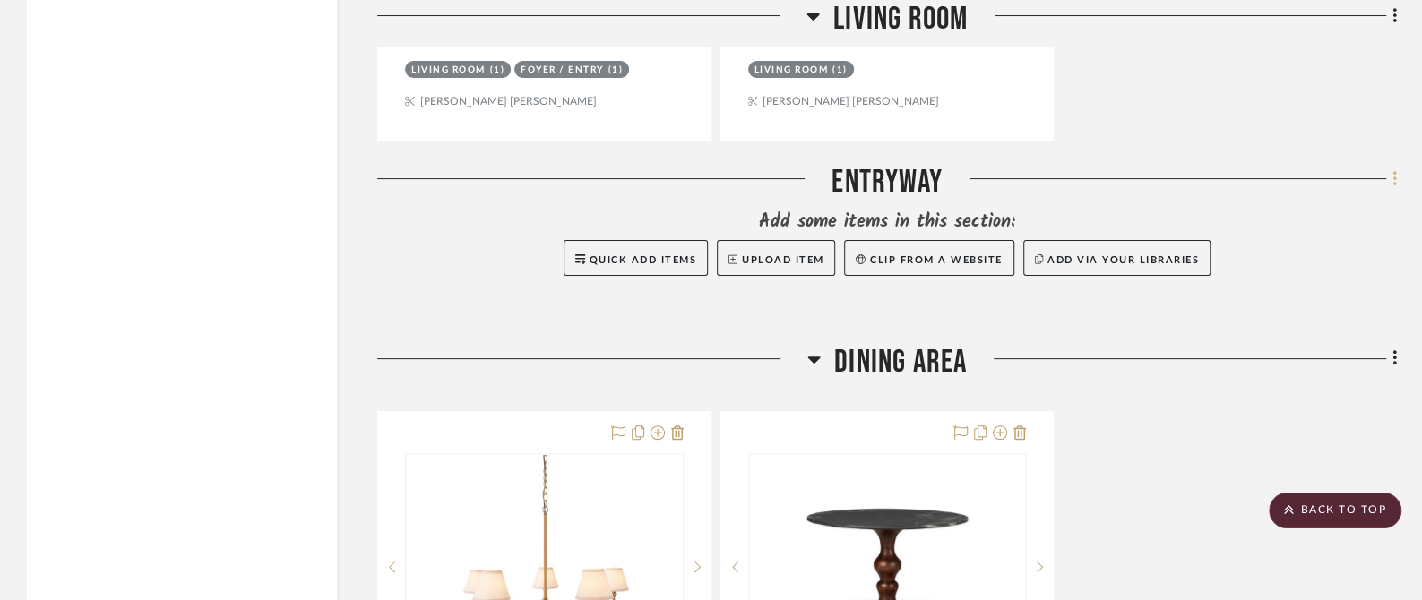
click at [1392, 169] on icon at bounding box center [1394, 179] width 5 height 20
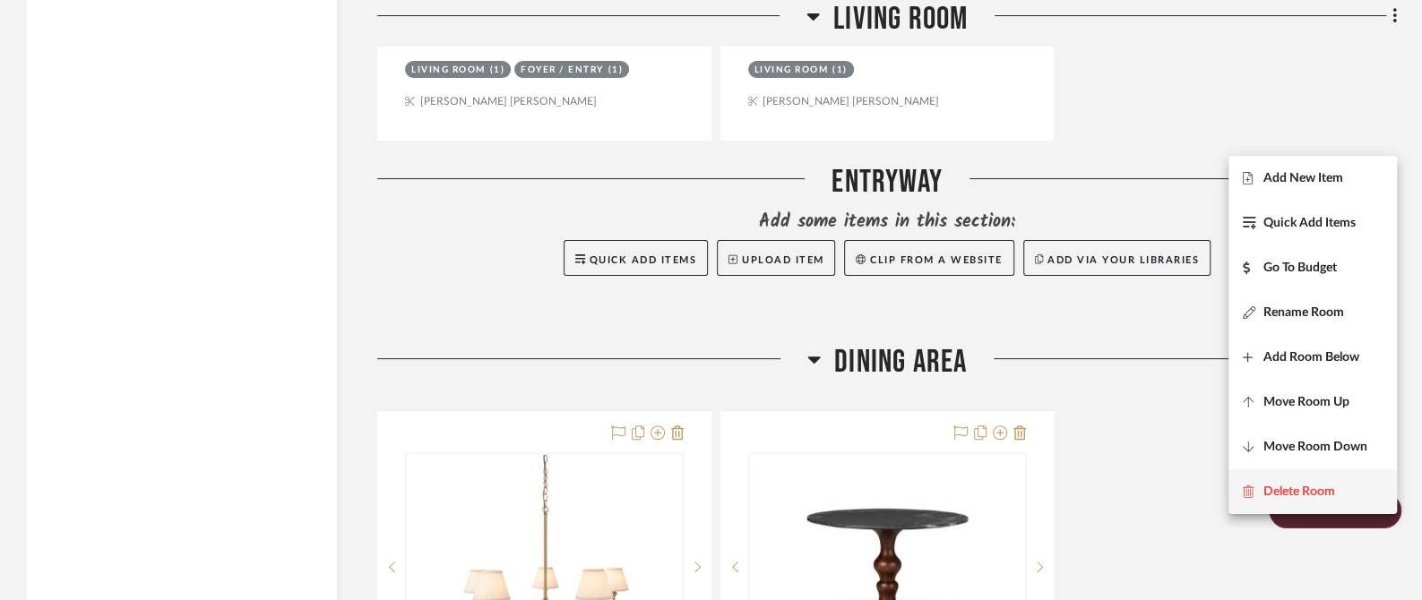
click at [1267, 488] on span "Delete Room" at bounding box center [1299, 492] width 72 height 15
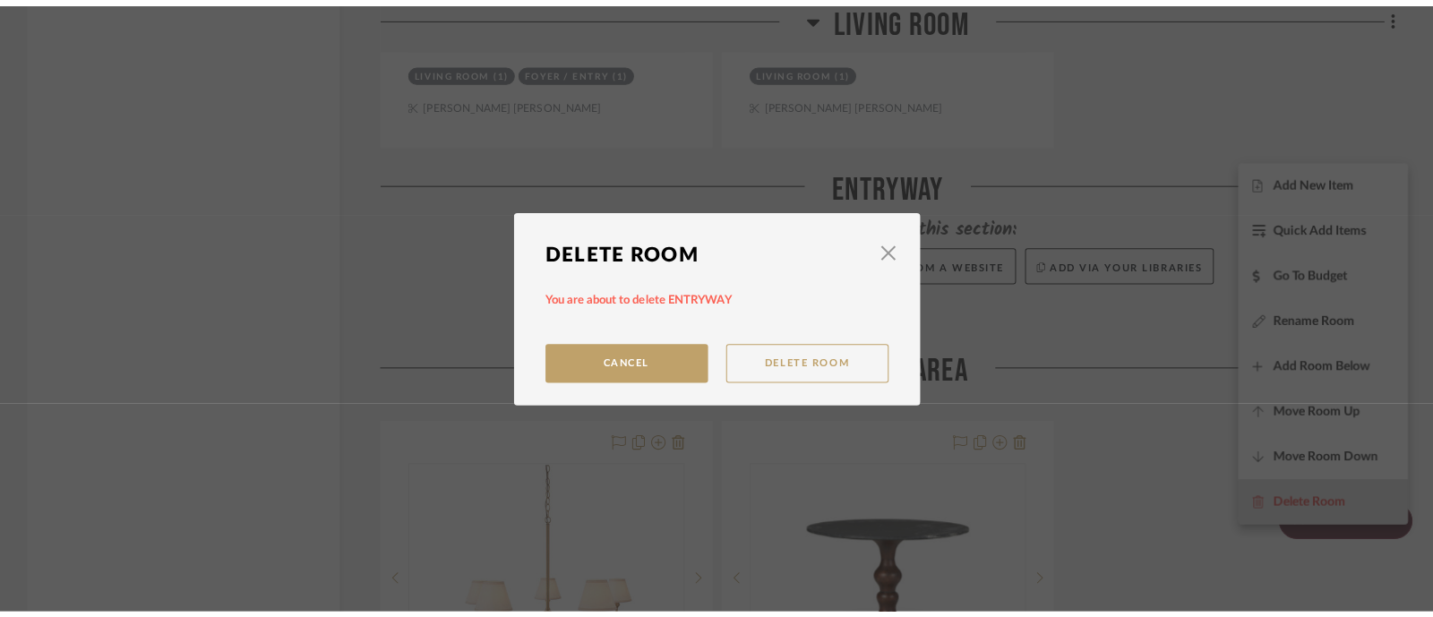
scroll to position [0, 0]
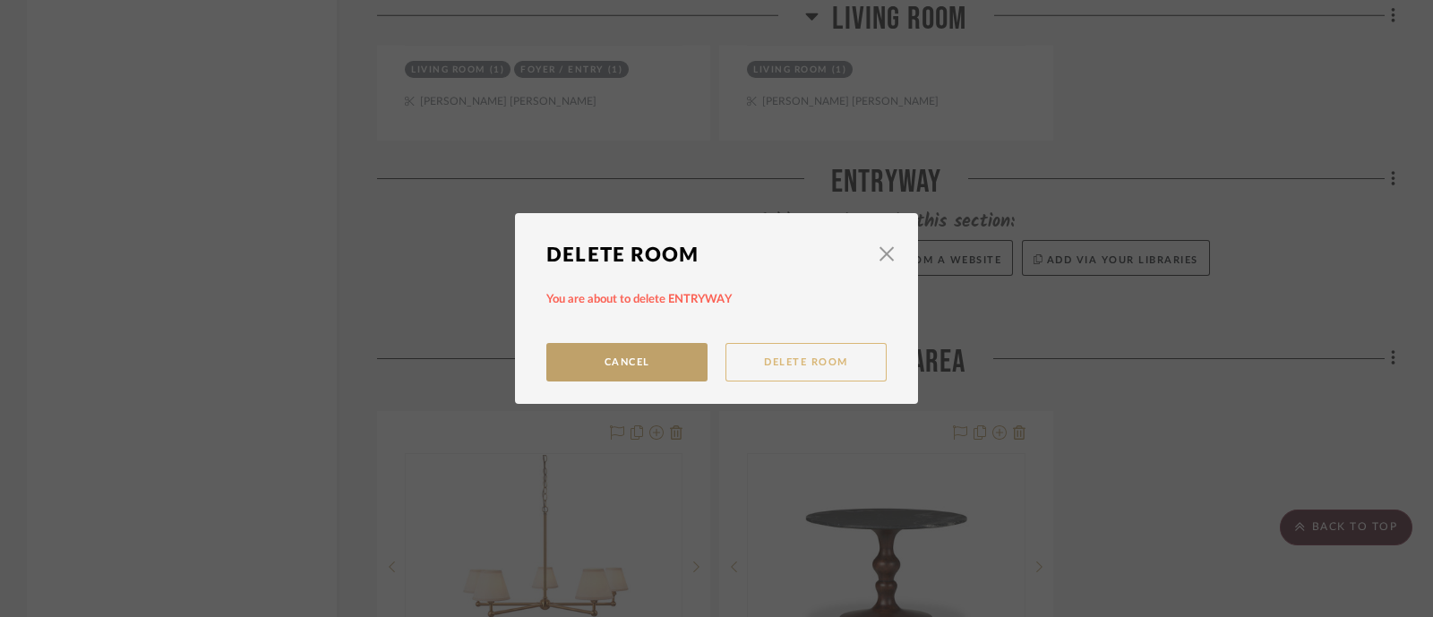
click at [791, 374] on button "Delete Room" at bounding box center [806, 362] width 161 height 39
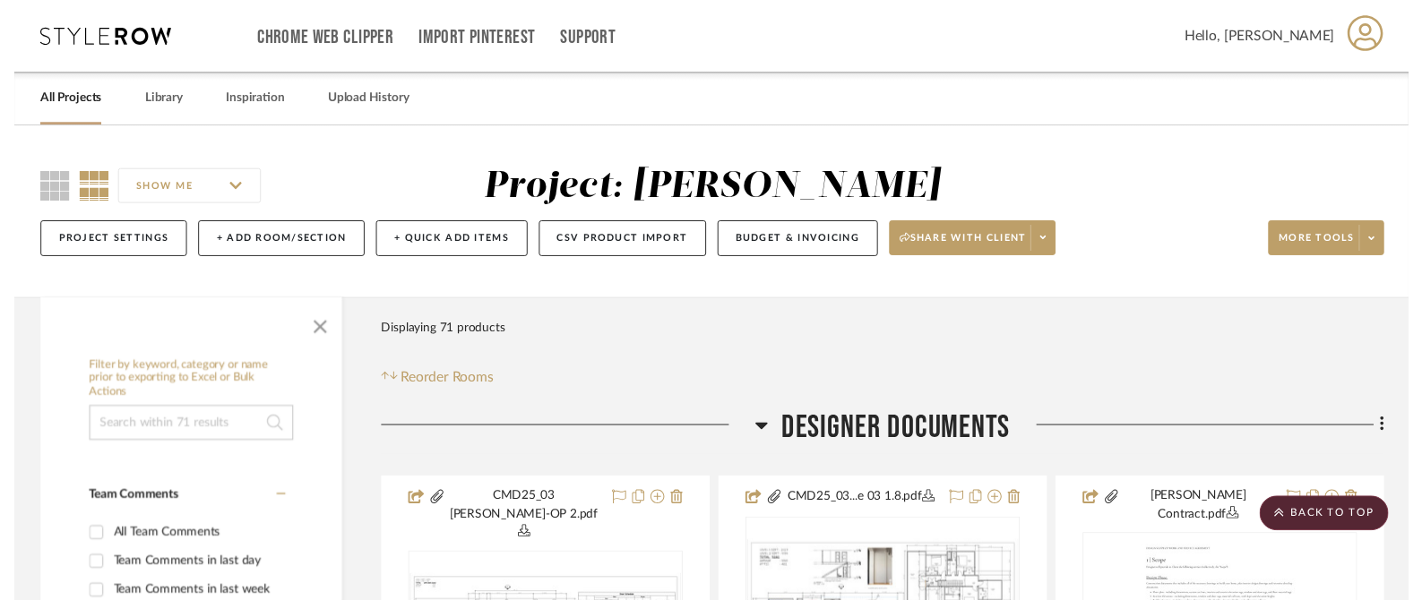
scroll to position [8733, 0]
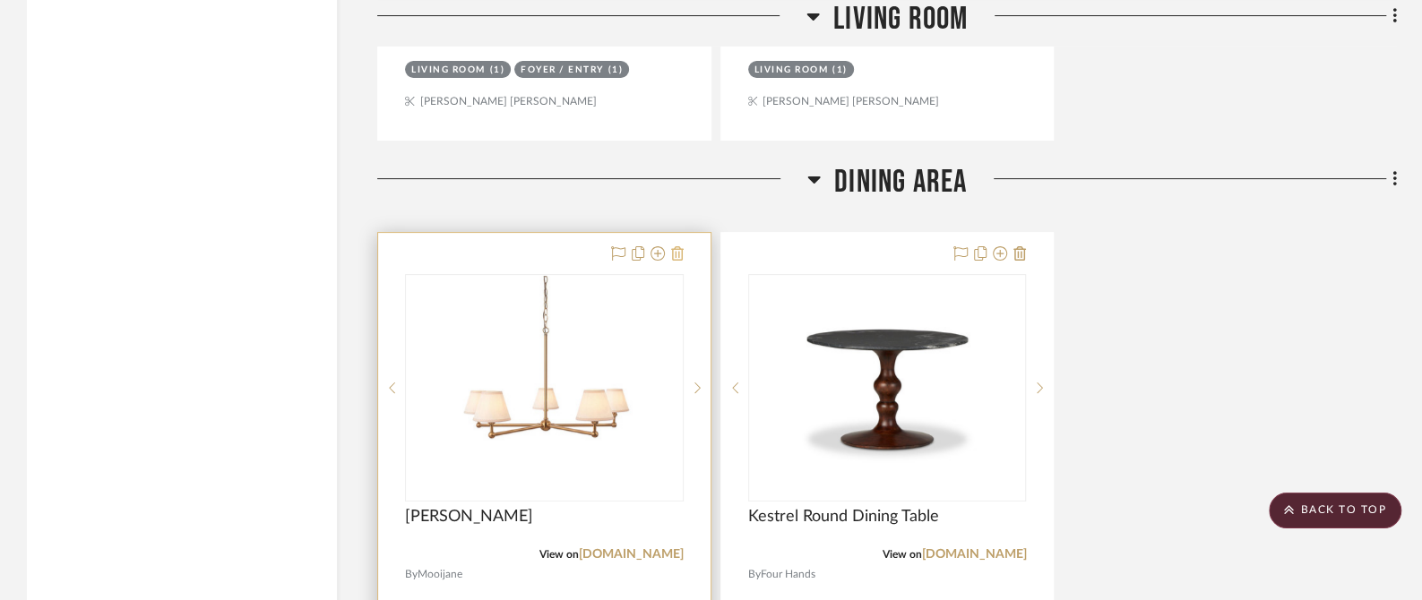
click at [680, 246] on icon at bounding box center [677, 253] width 13 height 14
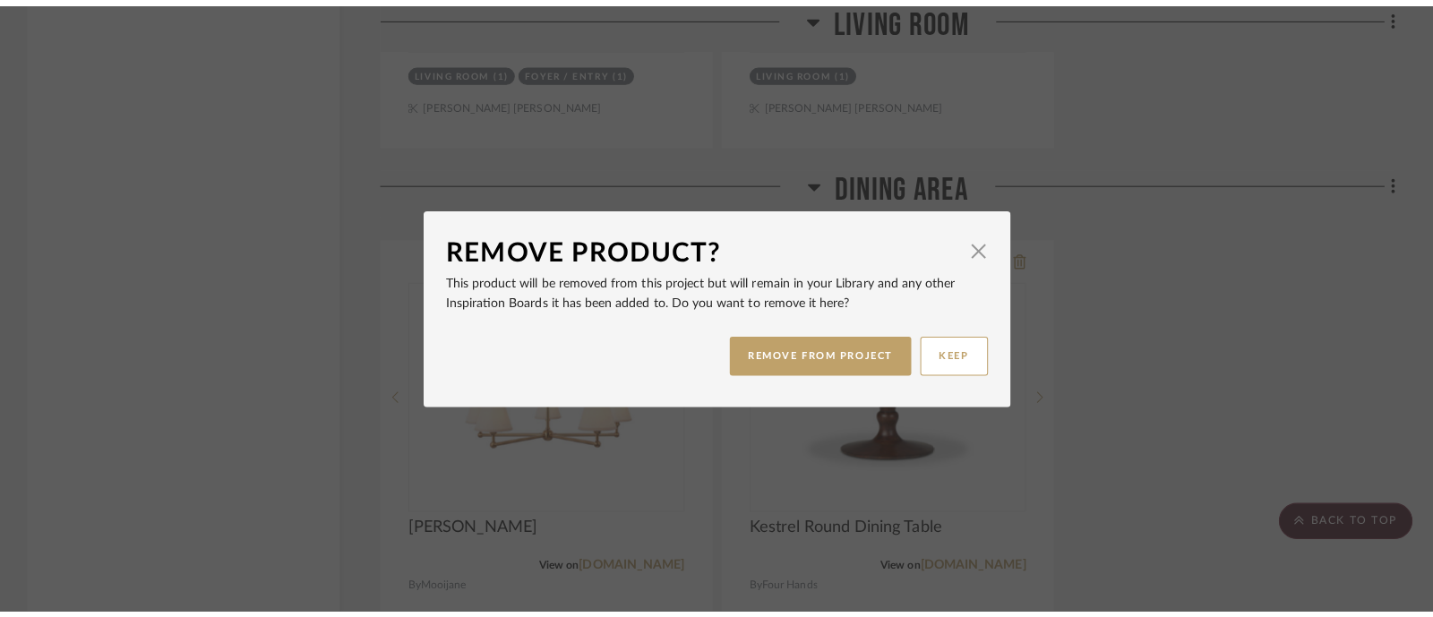
scroll to position [0, 0]
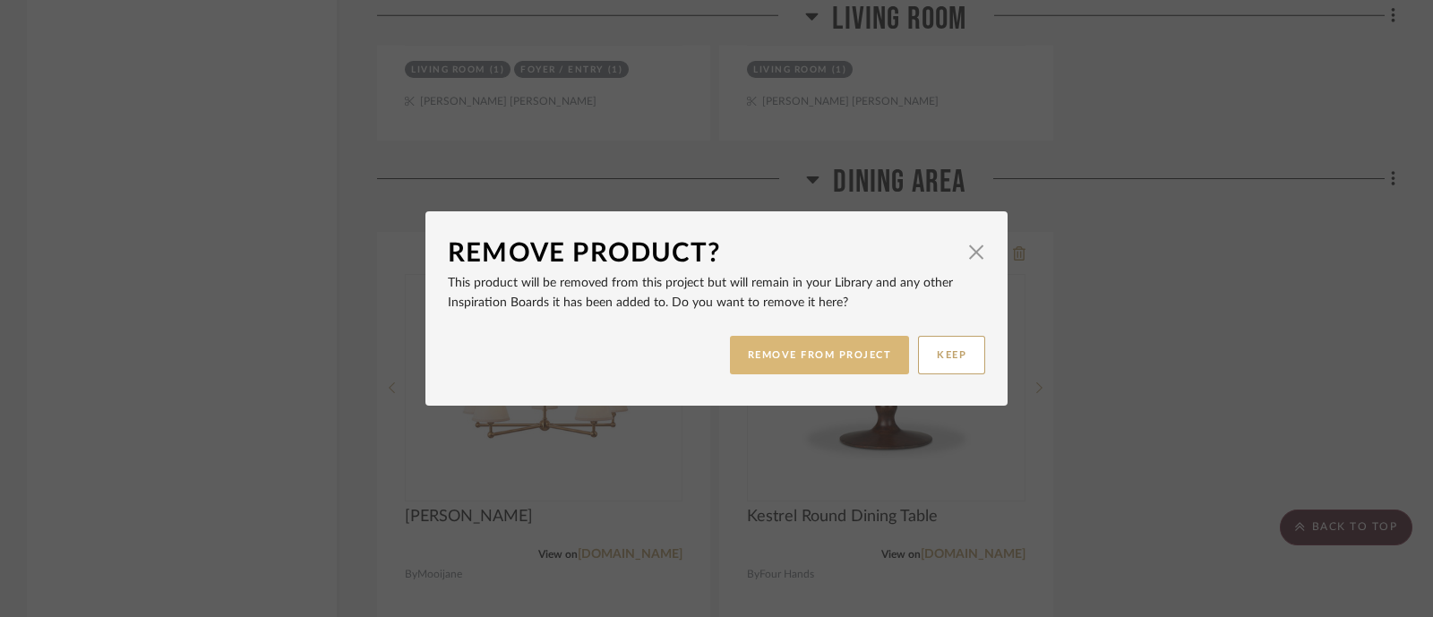
click at [829, 345] on button "REMOVE FROM PROJECT" at bounding box center [820, 355] width 180 height 39
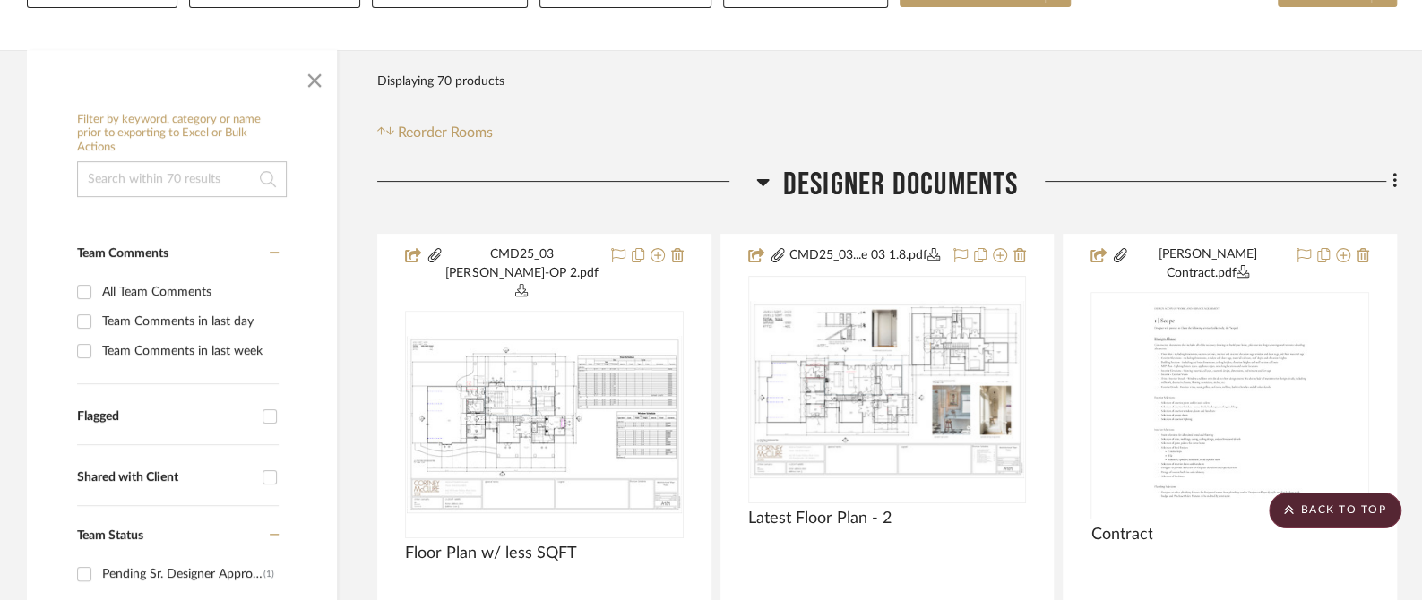
scroll to position [111, 0]
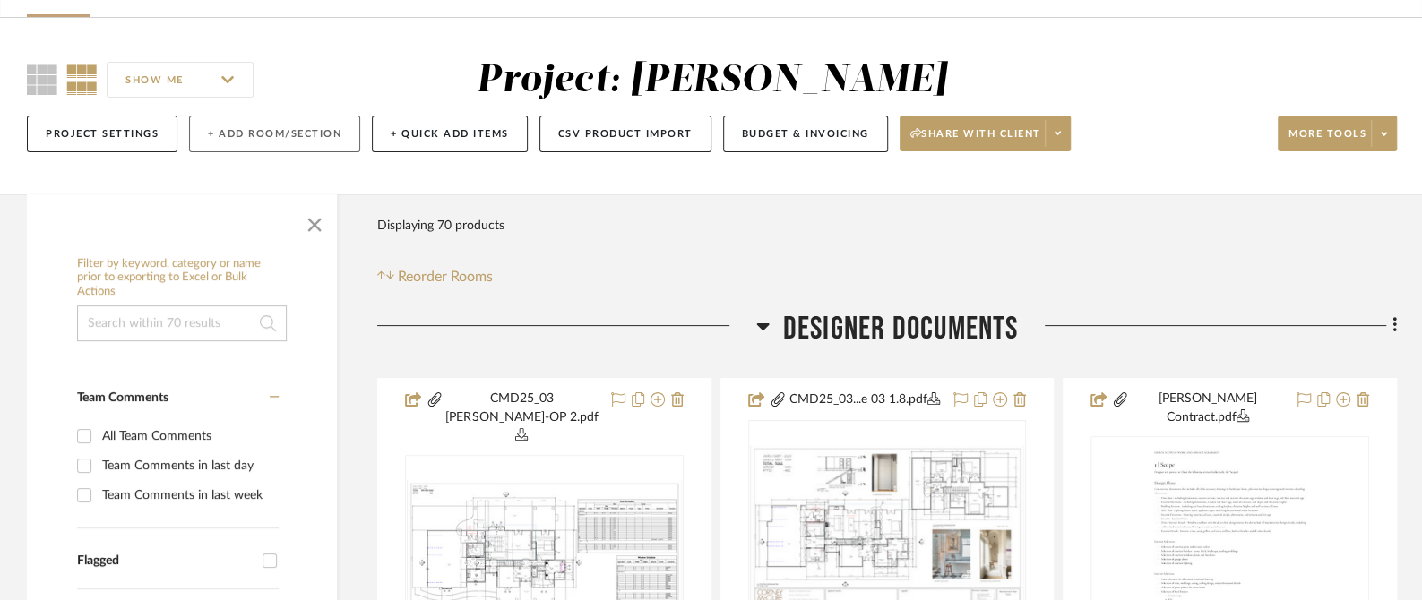
click at [277, 140] on button "+ Add Room/Section" at bounding box center [274, 134] width 171 height 37
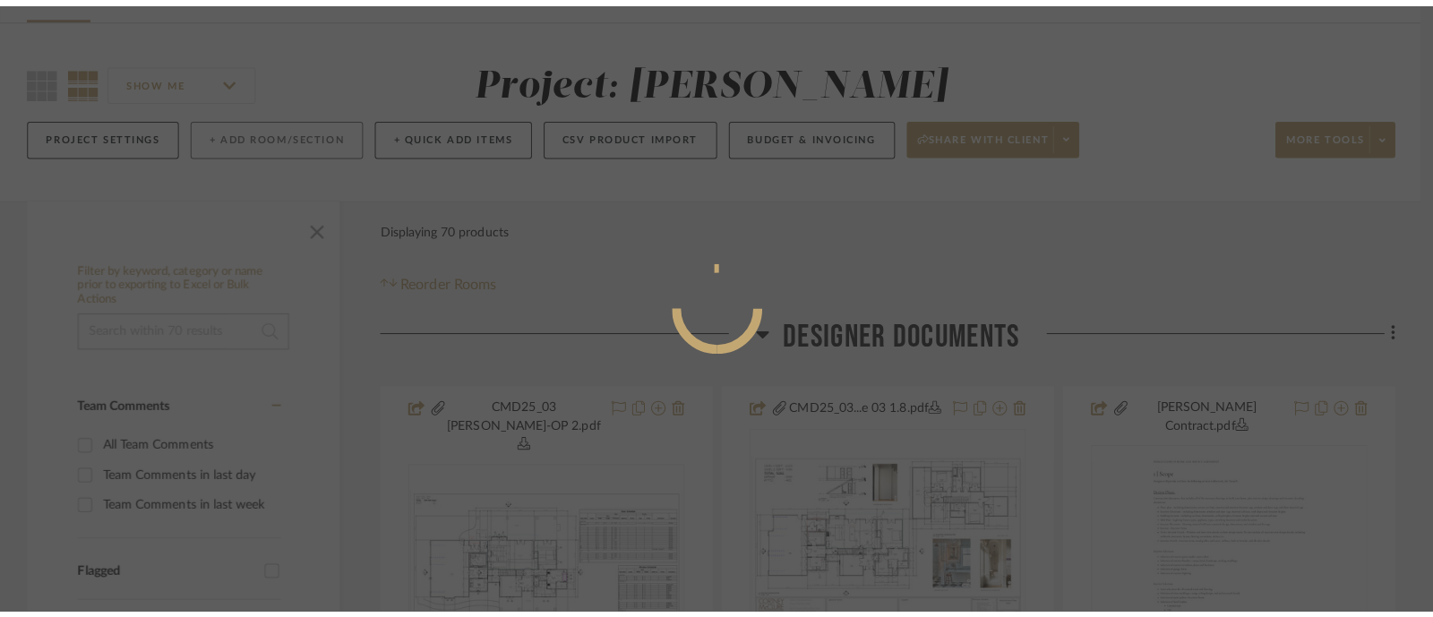
scroll to position [0, 0]
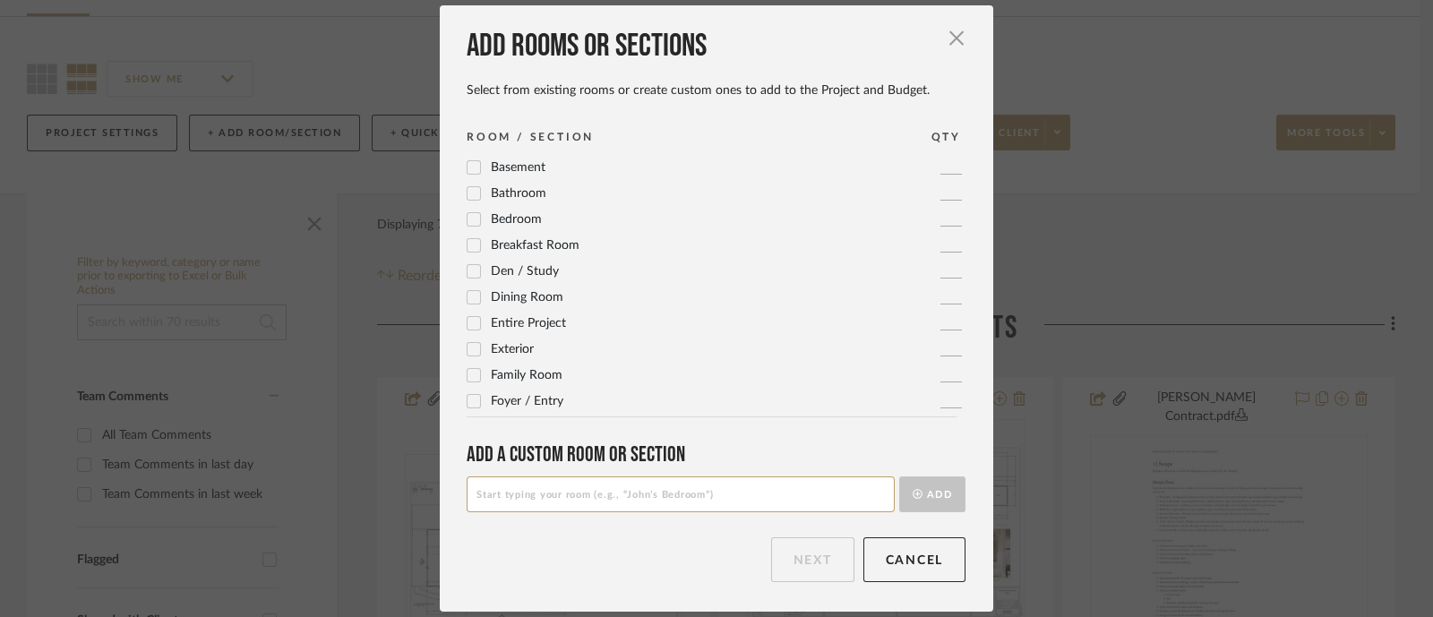
click at [752, 499] on input at bounding box center [681, 495] width 428 height 36
type input "b"
type input "Bedroom 2"
click at [899, 477] on button "Add" at bounding box center [932, 495] width 66 height 36
click at [730, 499] on input at bounding box center [681, 495] width 428 height 36
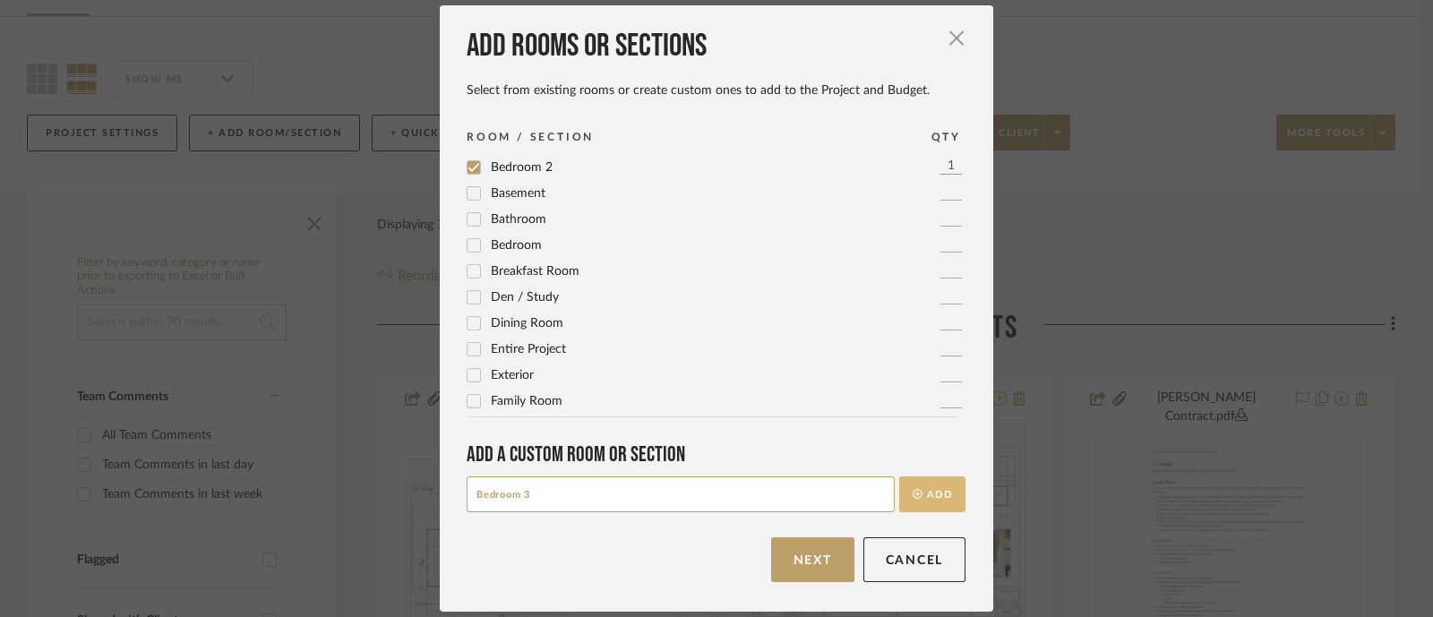
type input "Bedroom 3"
click at [928, 507] on button "Add" at bounding box center [932, 495] width 66 height 36
click at [671, 494] on input at bounding box center [681, 495] width 428 height 36
type input "Bedroom 4"
click at [960, 505] on div "Add rooms or sections Select from existing rooms or create custom ones to add t…" at bounding box center [717, 308] width 554 height 606
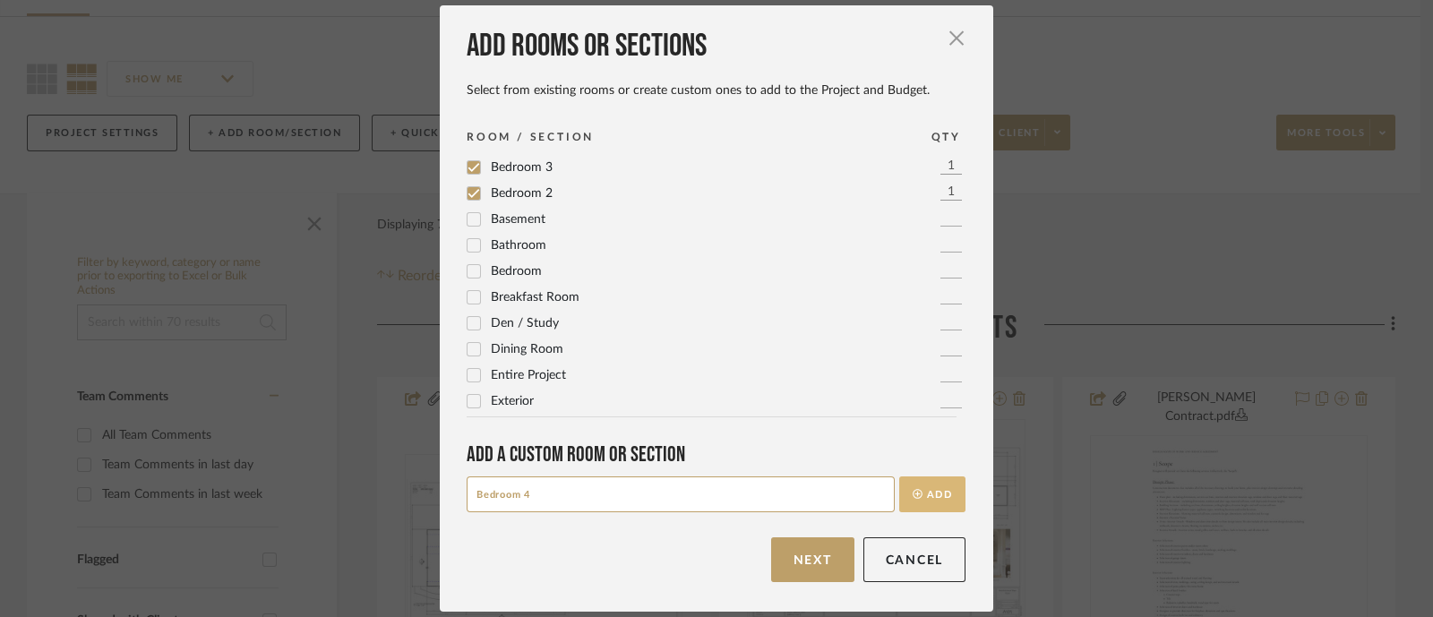
click at [949, 492] on button "Add" at bounding box center [932, 495] width 66 height 36
click at [614, 491] on input at bounding box center [681, 495] width 428 height 36
type input "b"
type input "Bedroom 5"
click at [914, 483] on button "Add" at bounding box center [932, 495] width 66 height 36
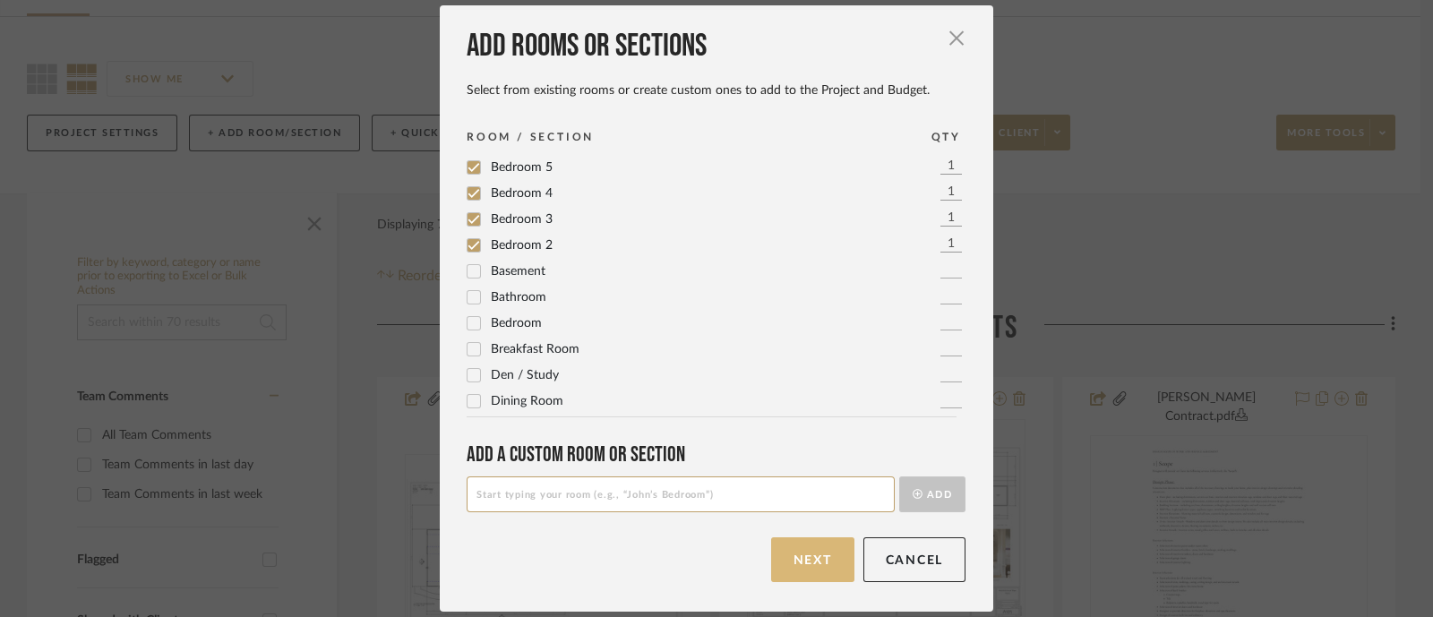
click at [810, 571] on button "Next" at bounding box center [812, 559] width 83 height 45
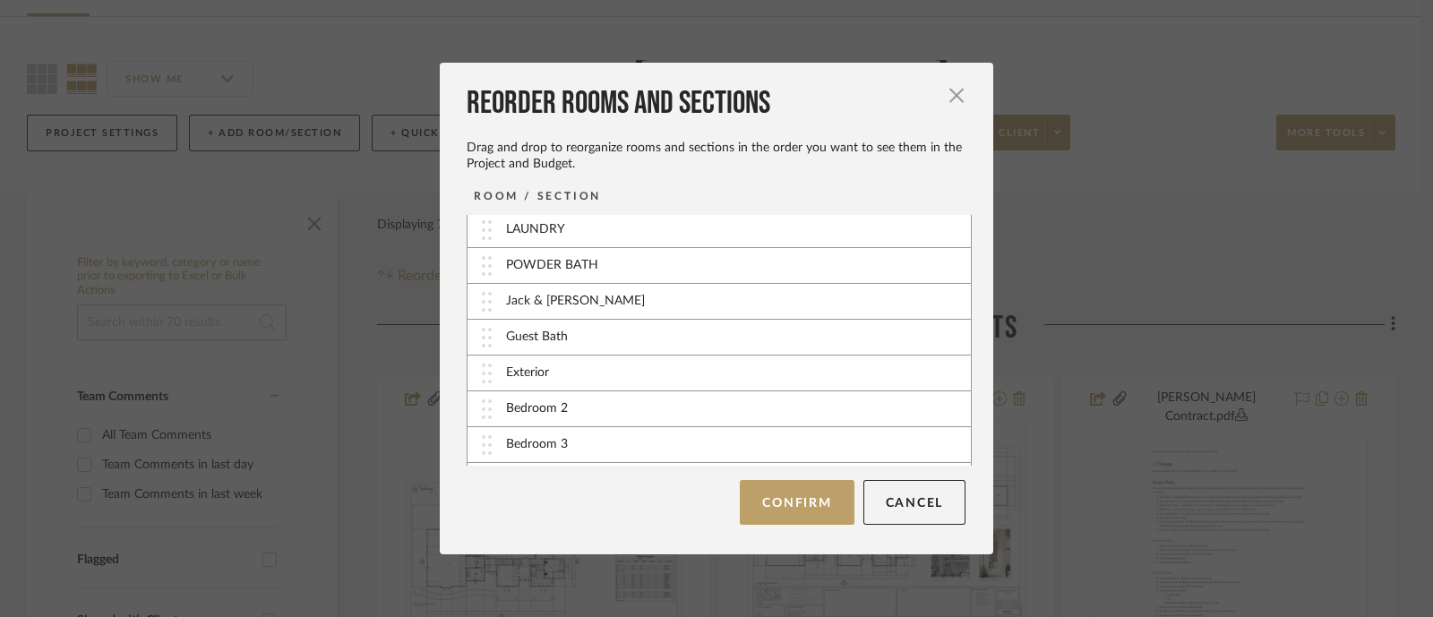
scroll to position [351, 0]
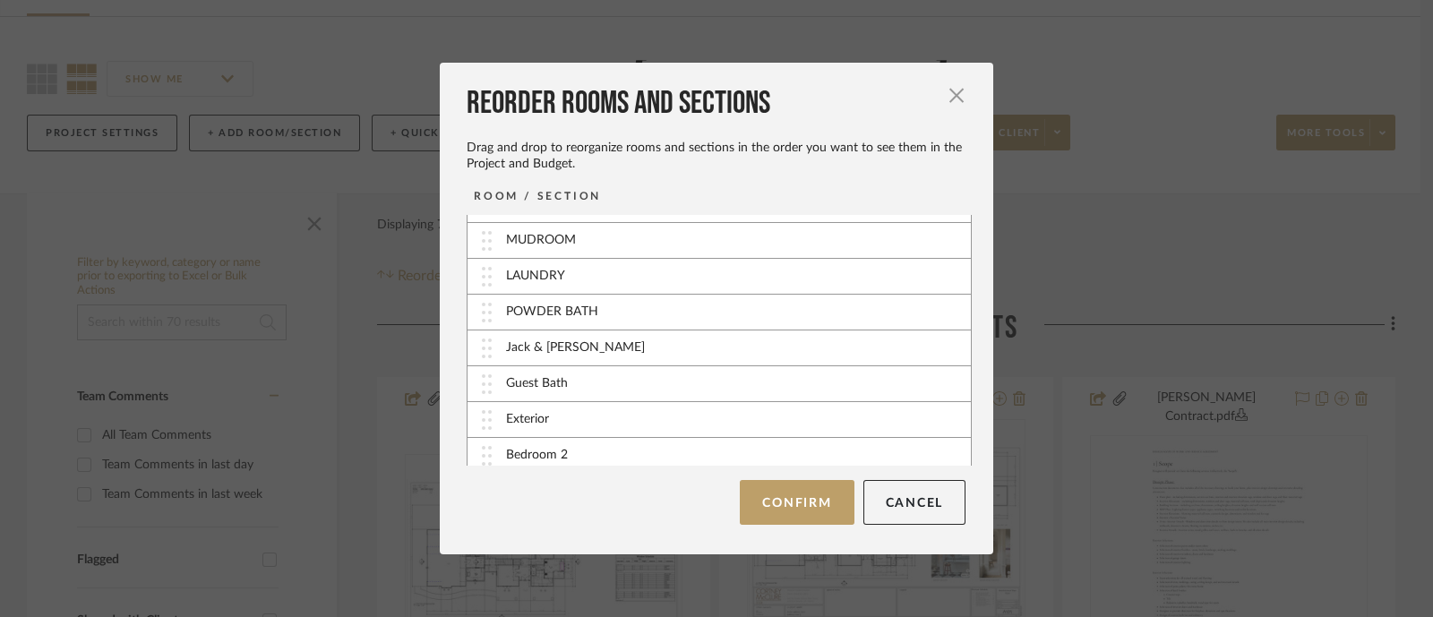
click at [594, 304] on div "POWDER BATH" at bounding box center [719, 313] width 503 height 36
click at [745, 512] on button "Confirm" at bounding box center [797, 502] width 114 height 45
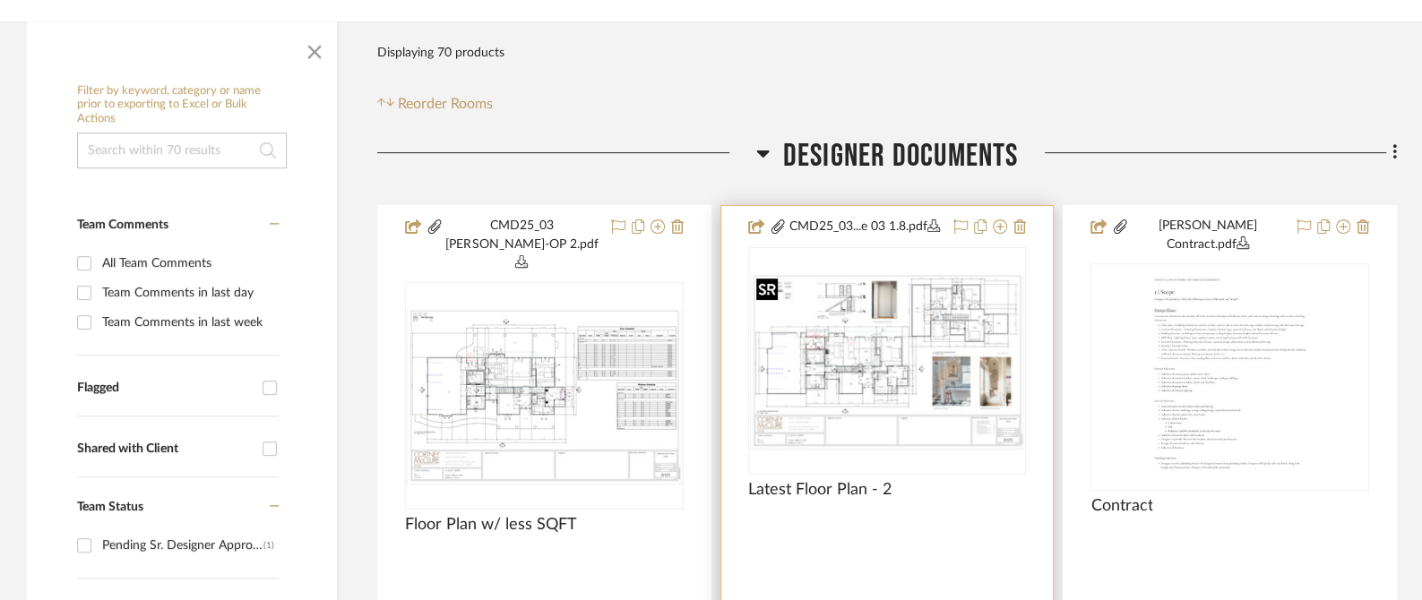
scroll to position [447, 0]
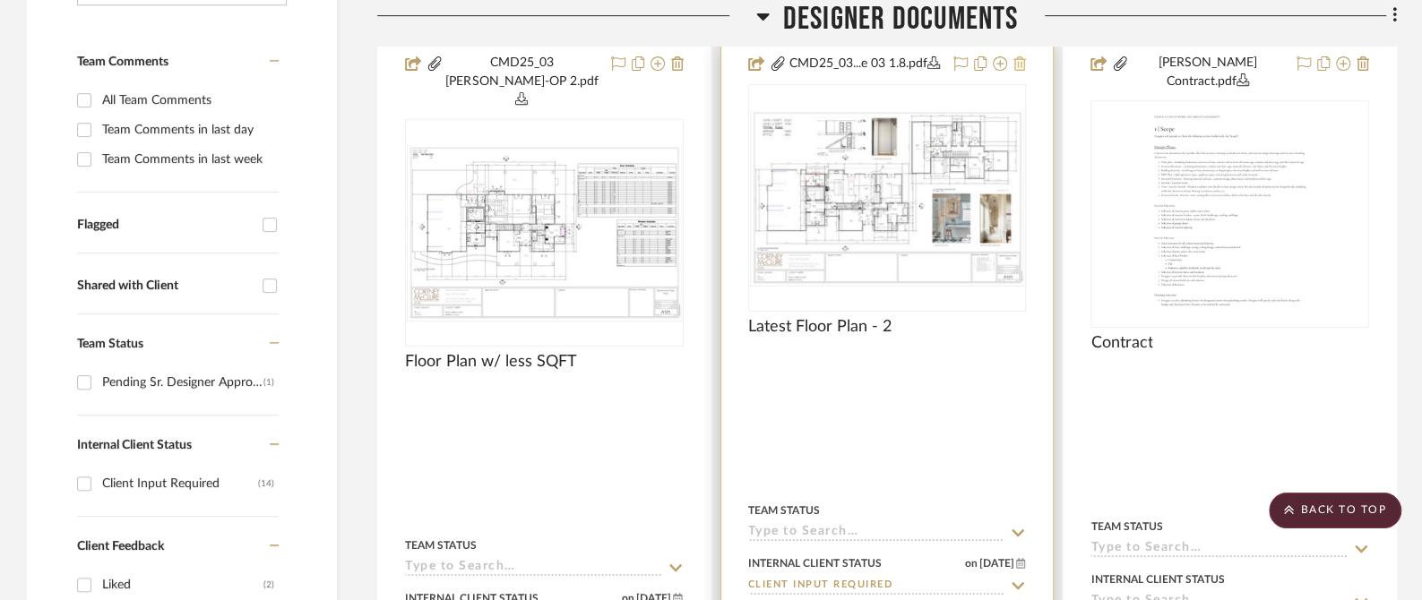
click at [1022, 66] on icon at bounding box center [1019, 63] width 13 height 14
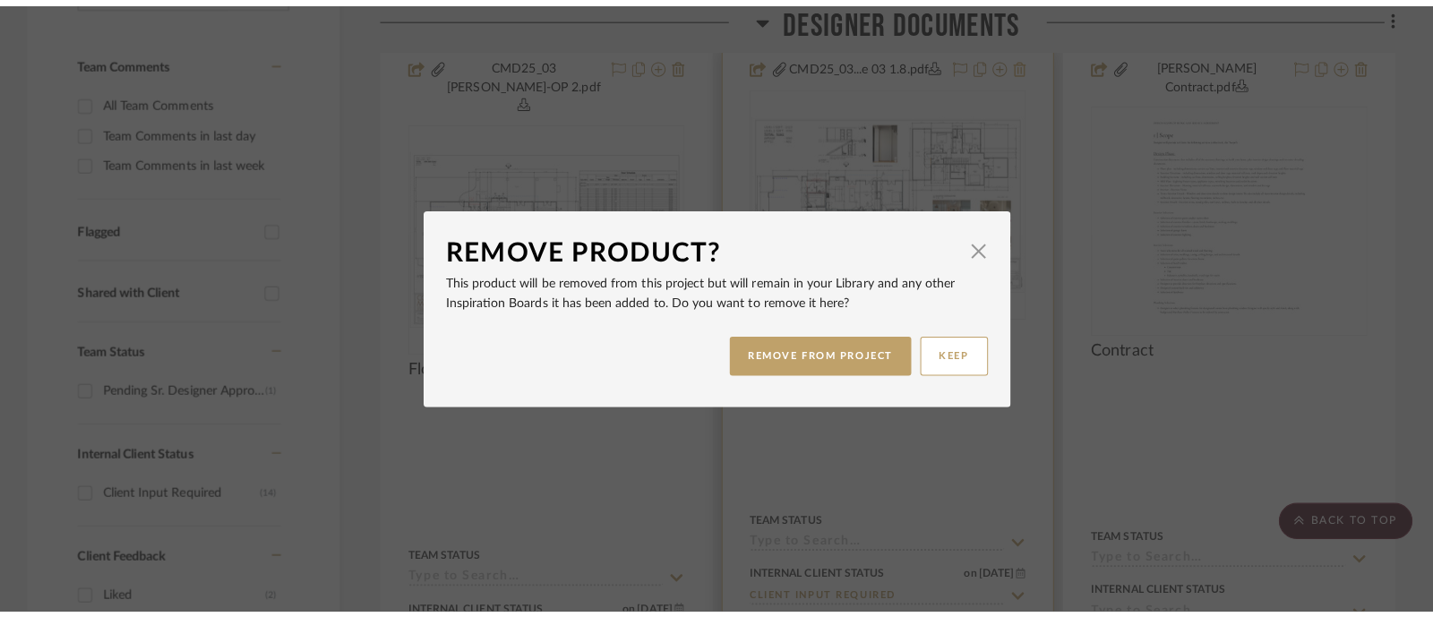
scroll to position [0, 0]
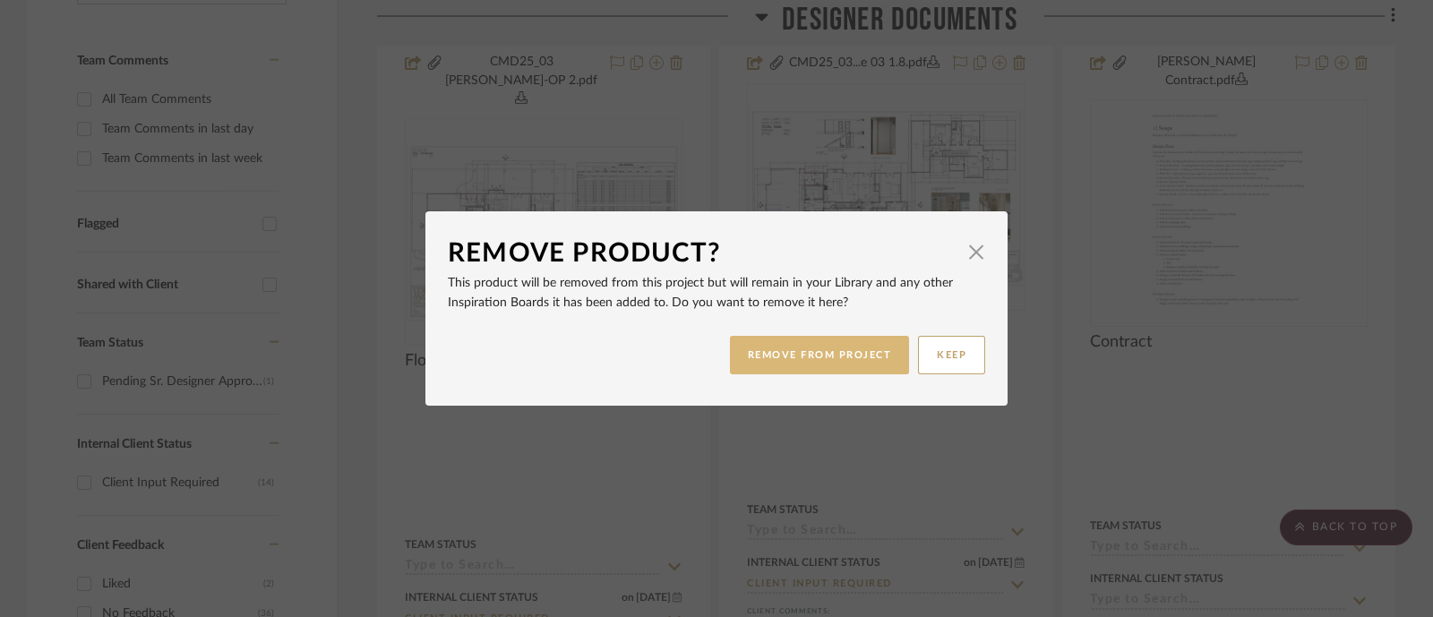
click at [820, 351] on button "REMOVE FROM PROJECT" at bounding box center [820, 355] width 180 height 39
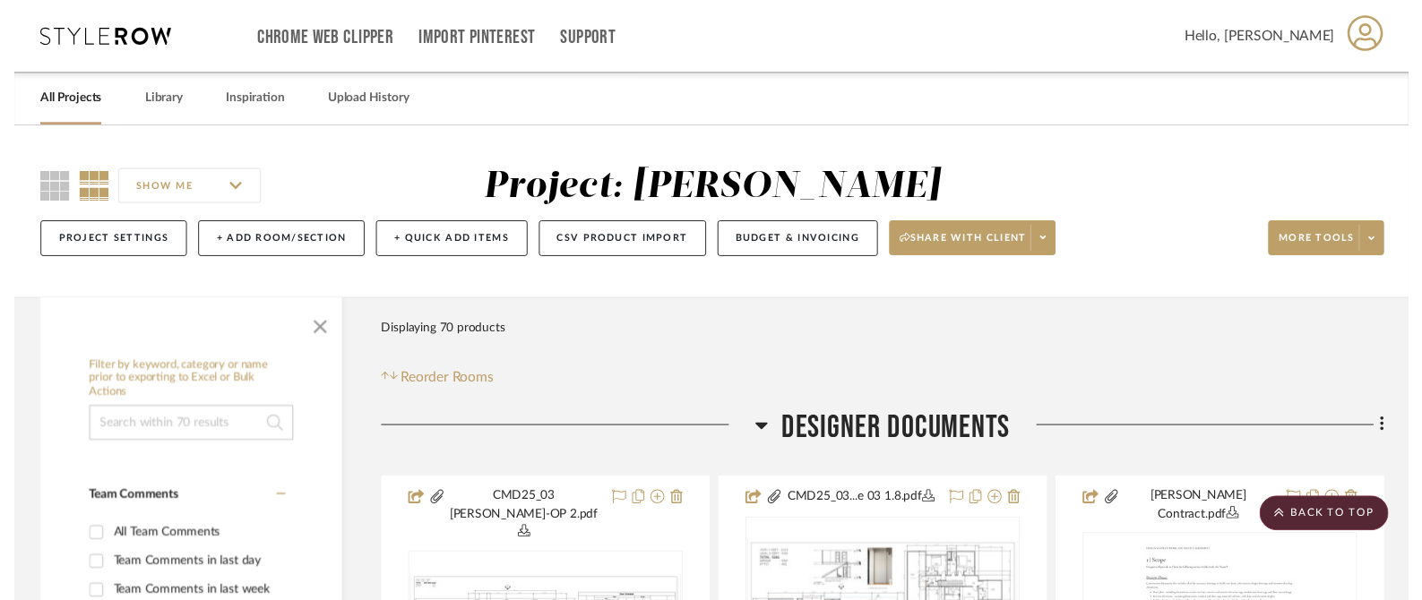
scroll to position [447, 0]
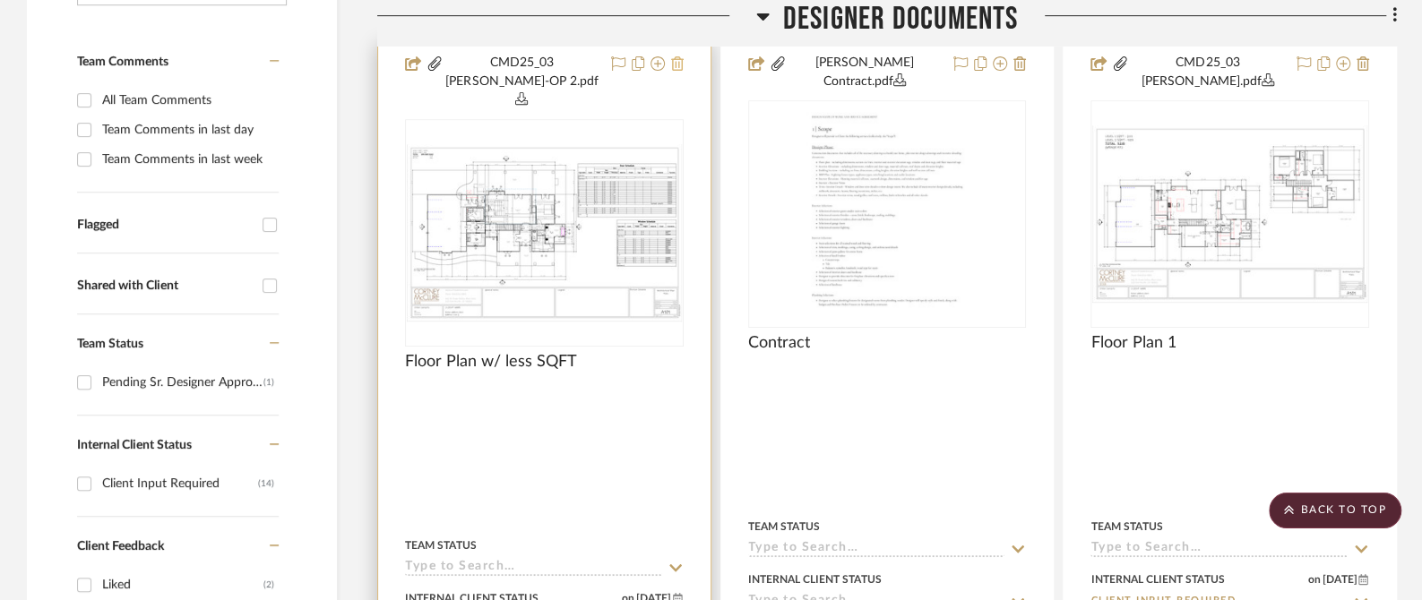
click at [683, 60] on icon at bounding box center [677, 63] width 13 height 14
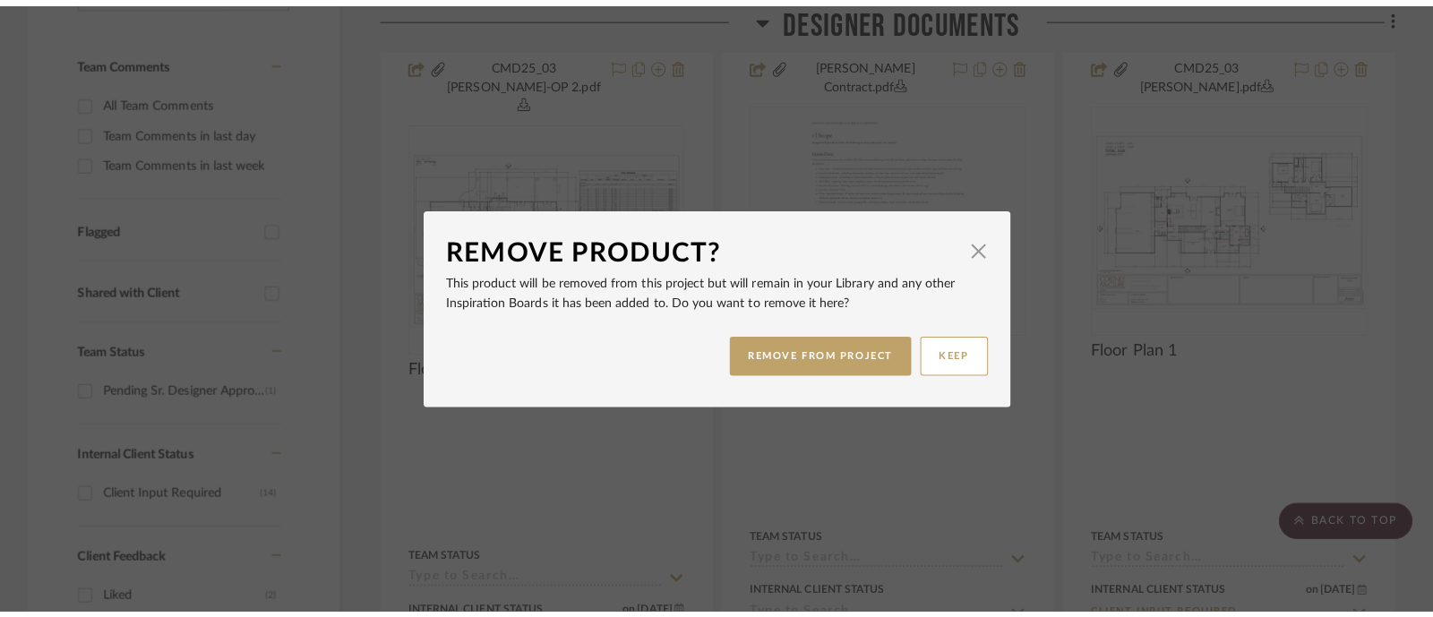
scroll to position [0, 0]
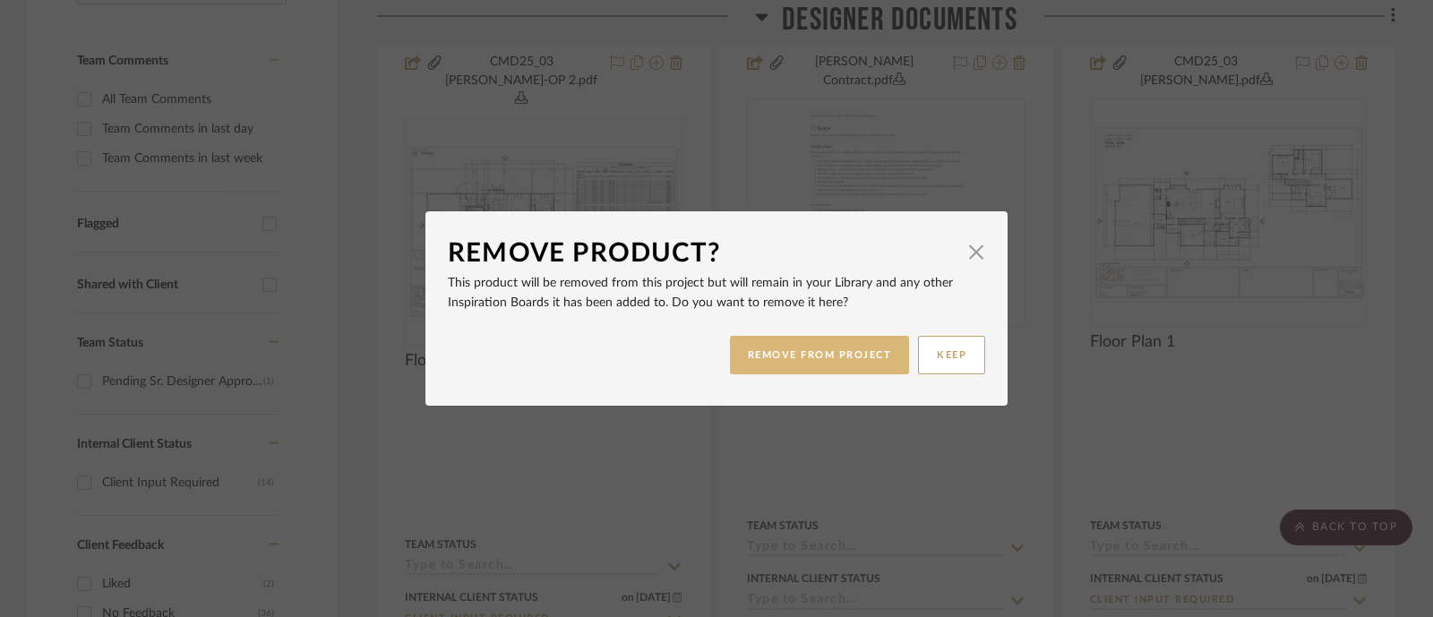
click at [814, 343] on button "REMOVE FROM PROJECT" at bounding box center [820, 355] width 180 height 39
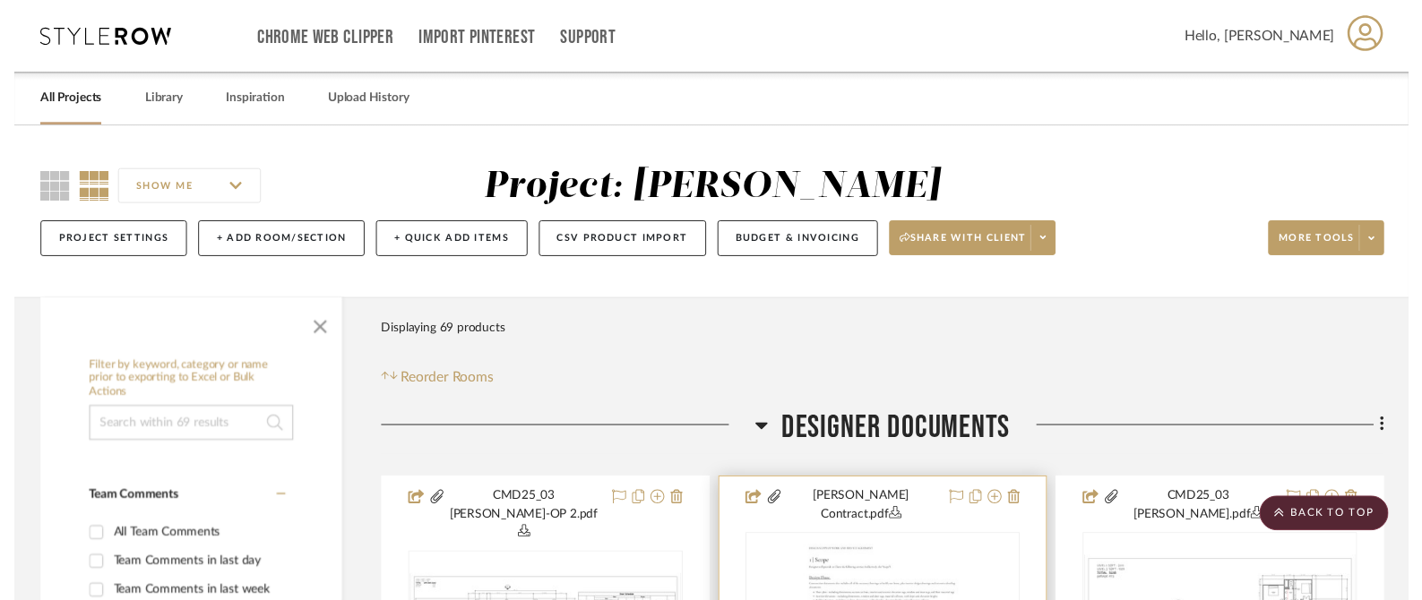
scroll to position [447, 0]
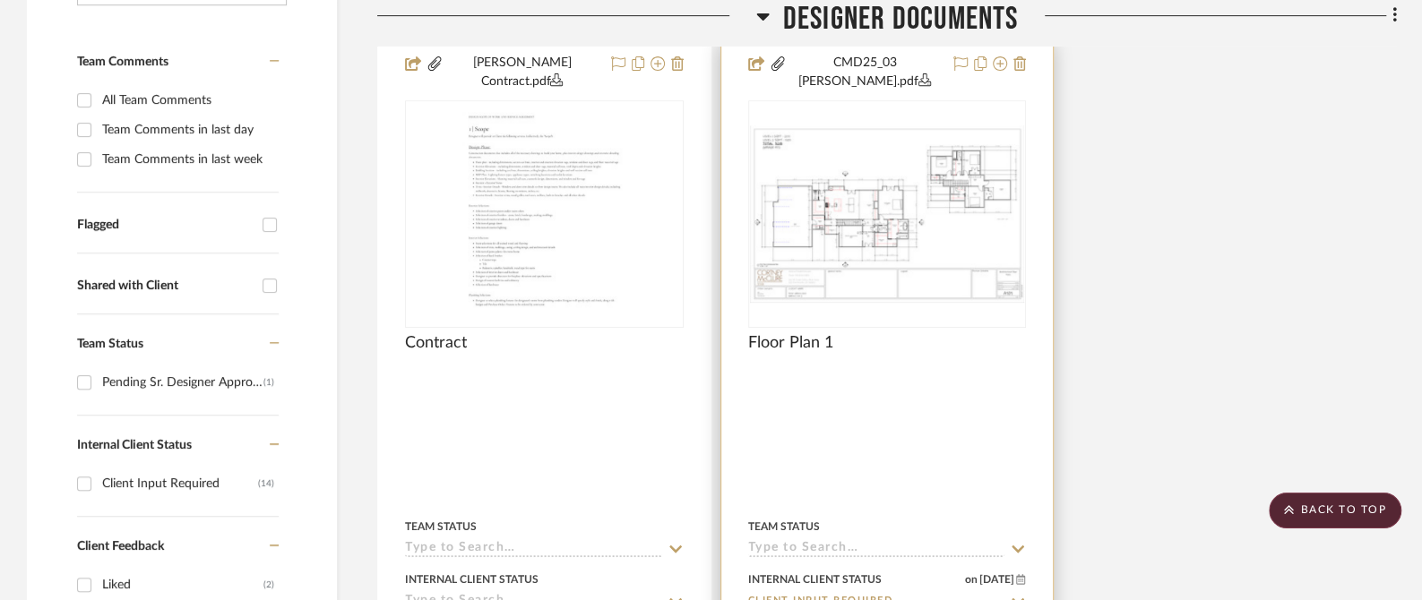
click at [1026, 56] on icon at bounding box center [1019, 63] width 13 height 14
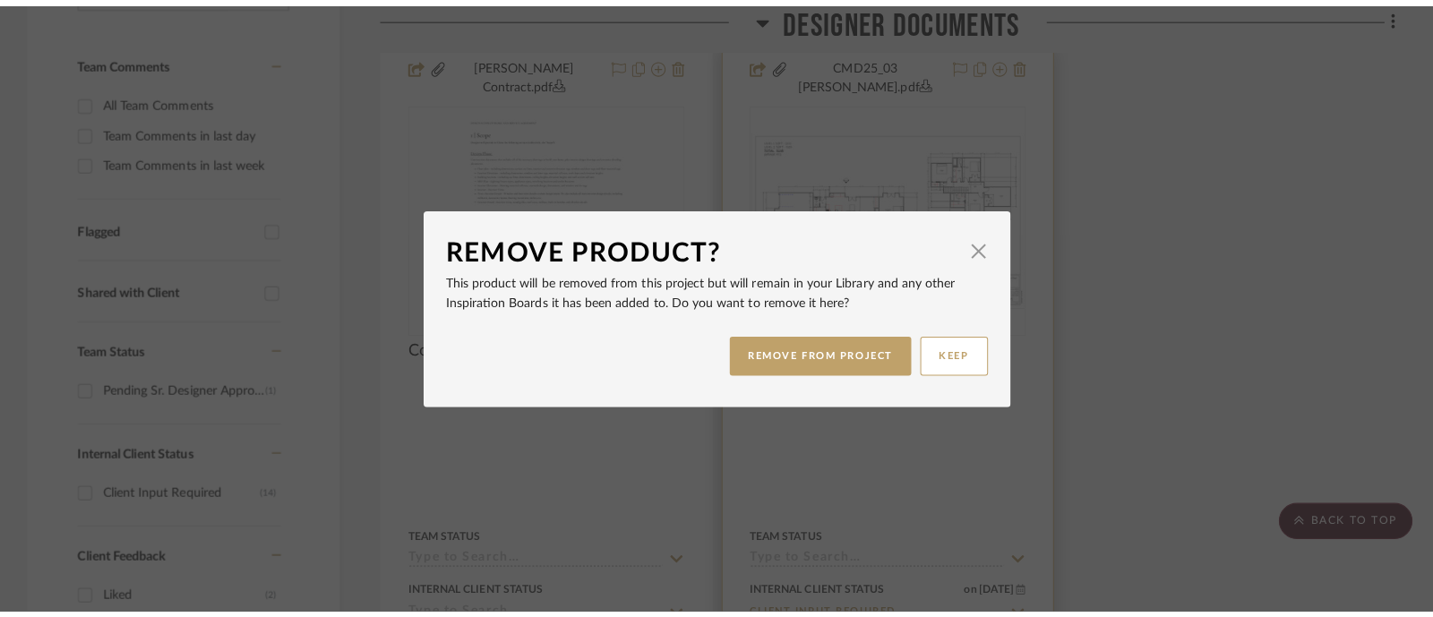
scroll to position [0, 0]
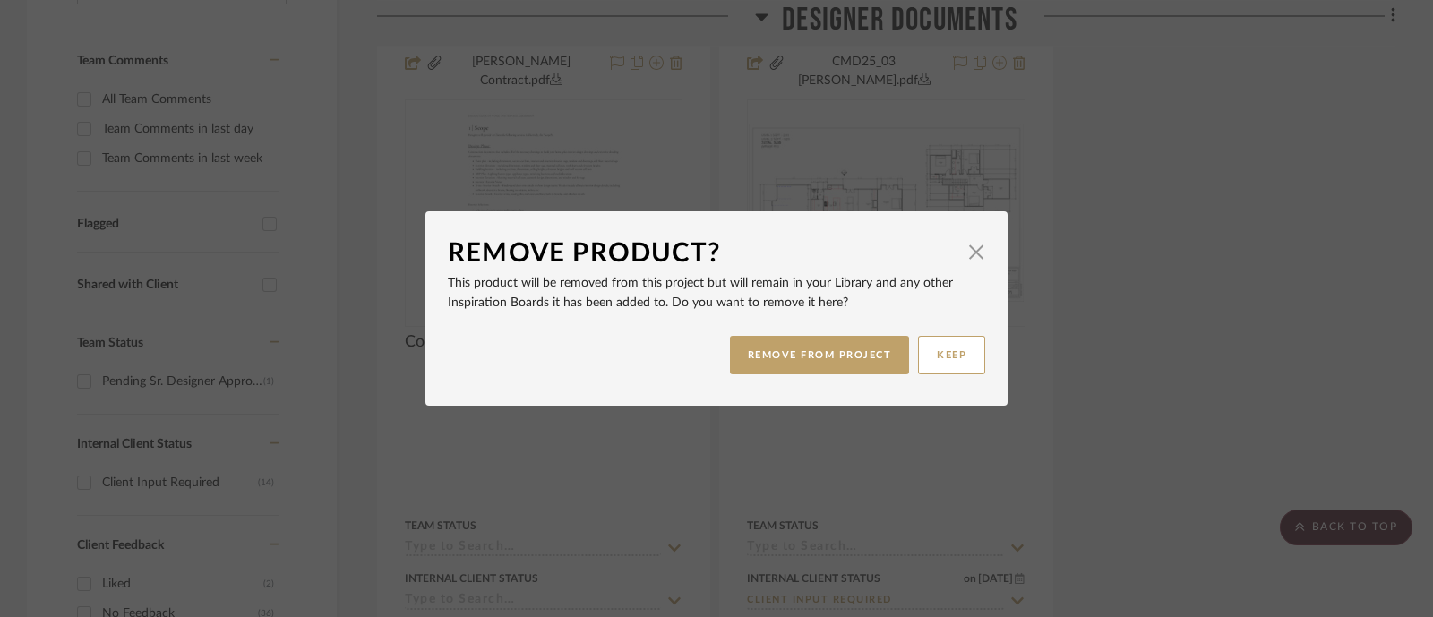
click at [784, 375] on div "REMOVE FROM PROJECT KEEP" at bounding box center [716, 355] width 537 height 56
click at [808, 350] on button "REMOVE FROM PROJECT" at bounding box center [820, 355] width 180 height 39
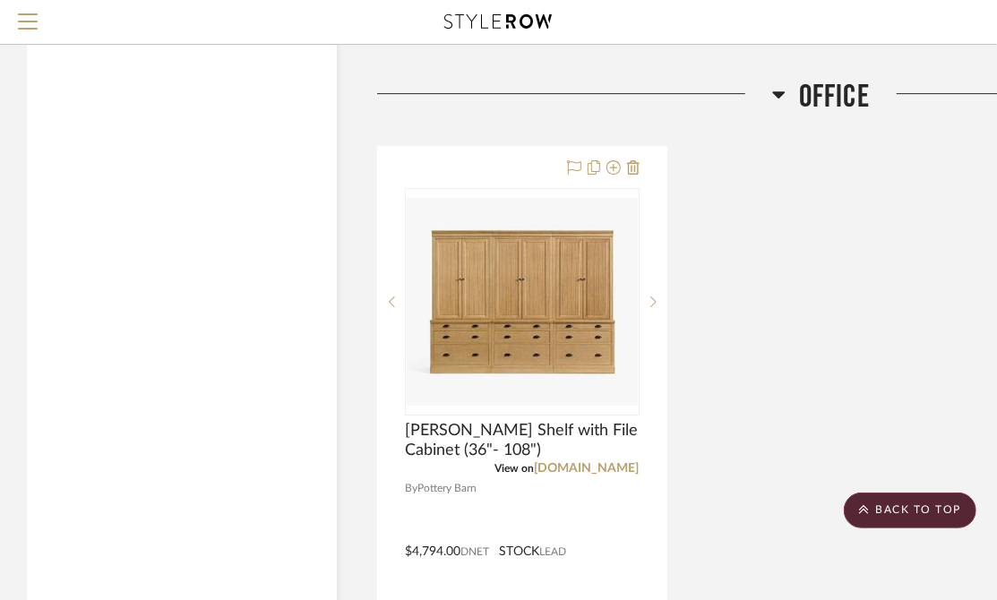
scroll to position [11531, 0]
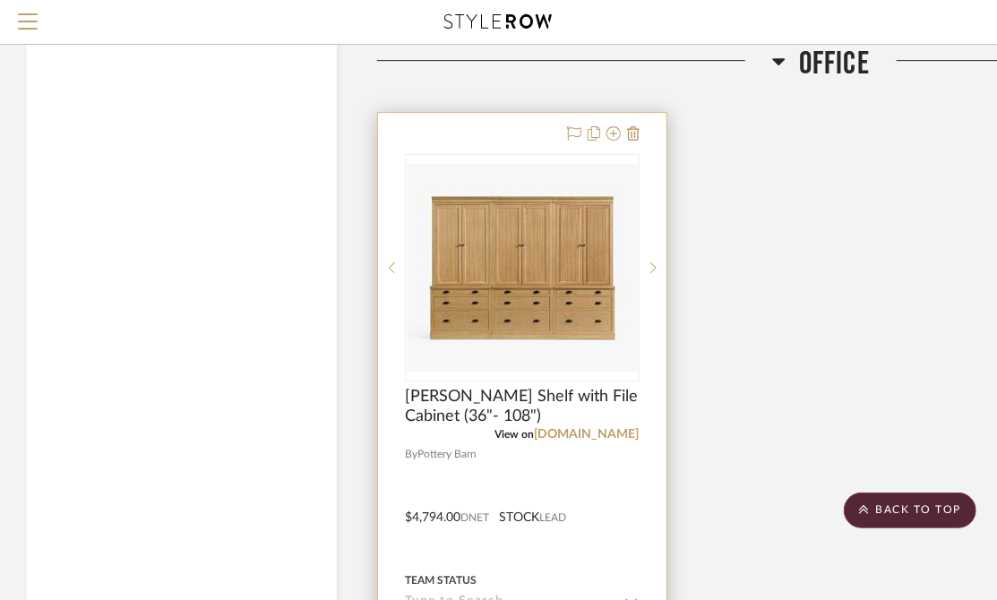
click at [643, 454] on div at bounding box center [522, 505] width 288 height 784
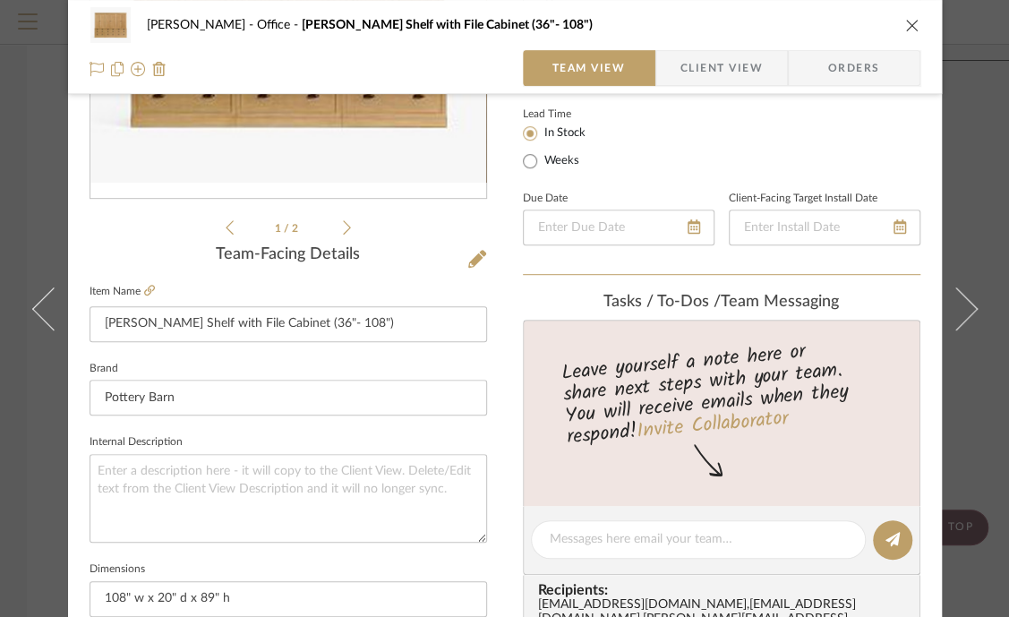
scroll to position [336, 0]
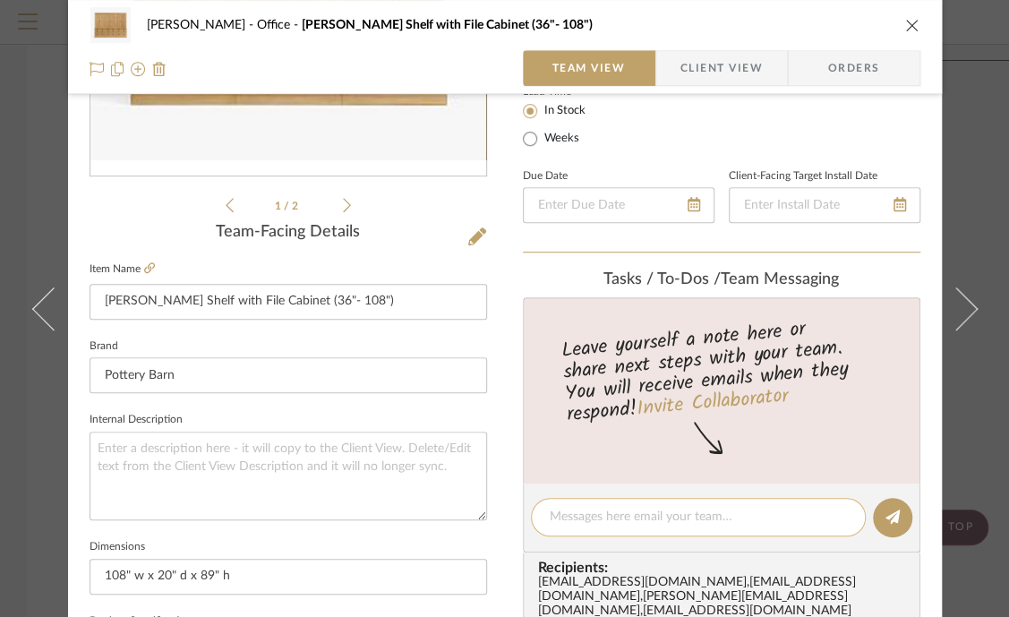
click at [688, 508] on textarea at bounding box center [698, 517] width 297 height 19
paste textarea "we actually have 120" to work with in the office!"
type textarea "we actually have 120" to work with in the office!"
click at [873, 511] on button at bounding box center [892, 517] width 39 height 39
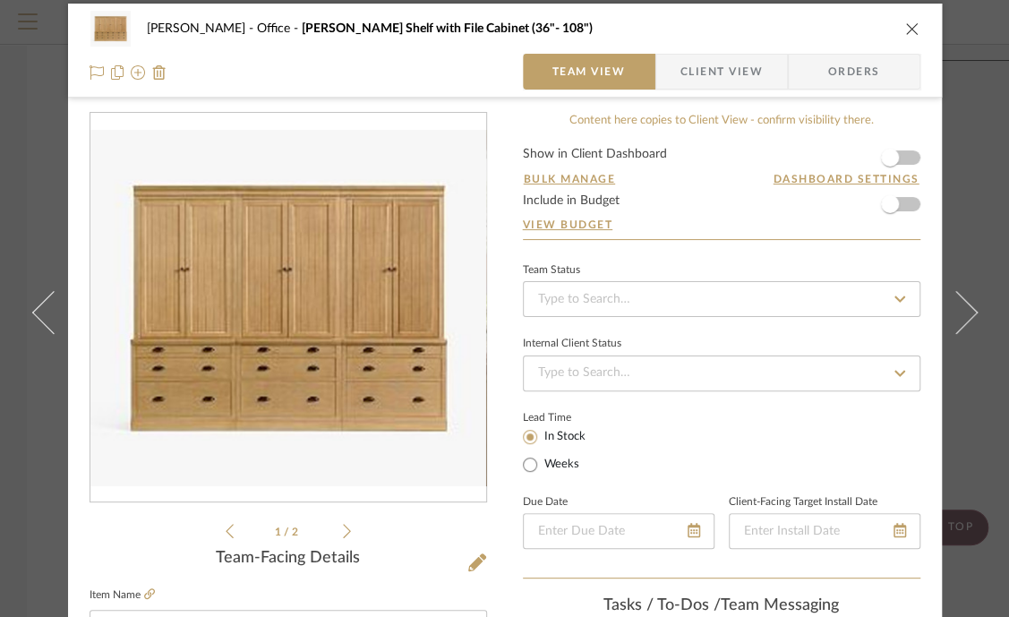
scroll to position [0, 0]
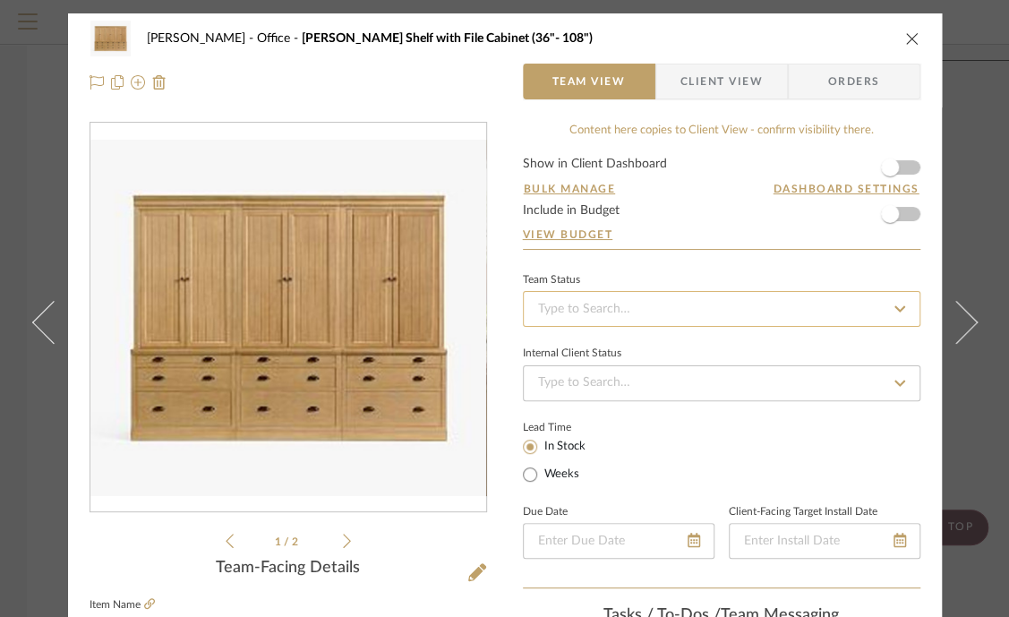
click at [658, 308] on input at bounding box center [722, 309] width 398 height 36
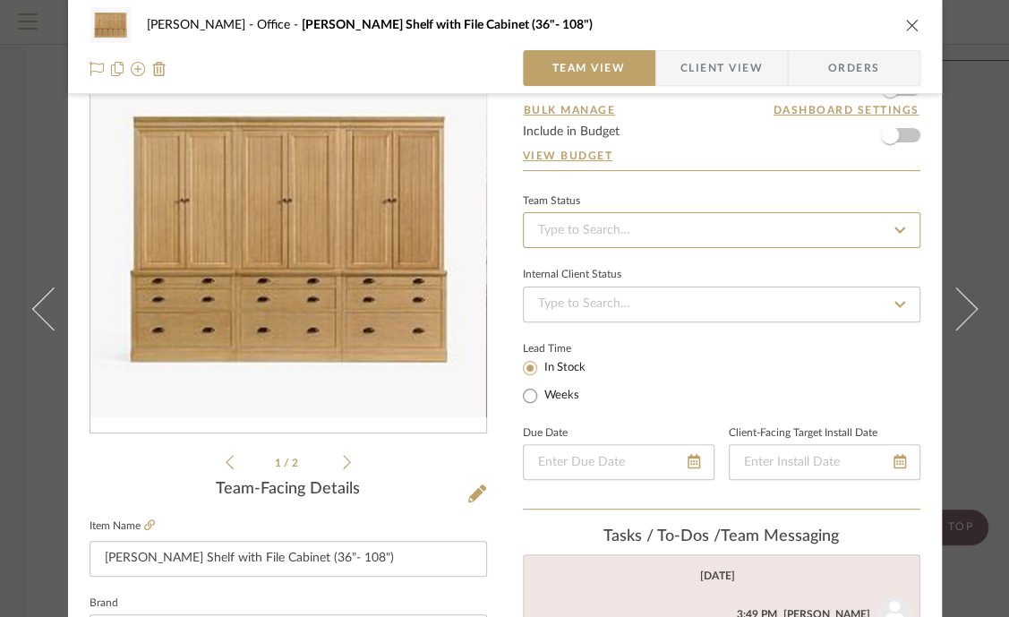
scroll to position [111, 0]
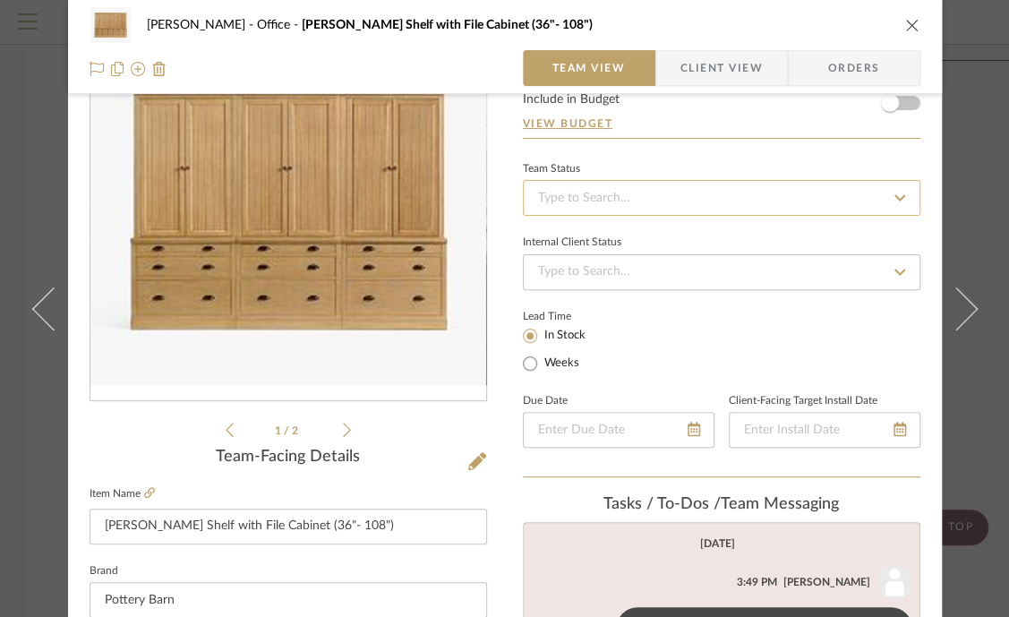
click at [657, 194] on input at bounding box center [722, 198] width 398 height 36
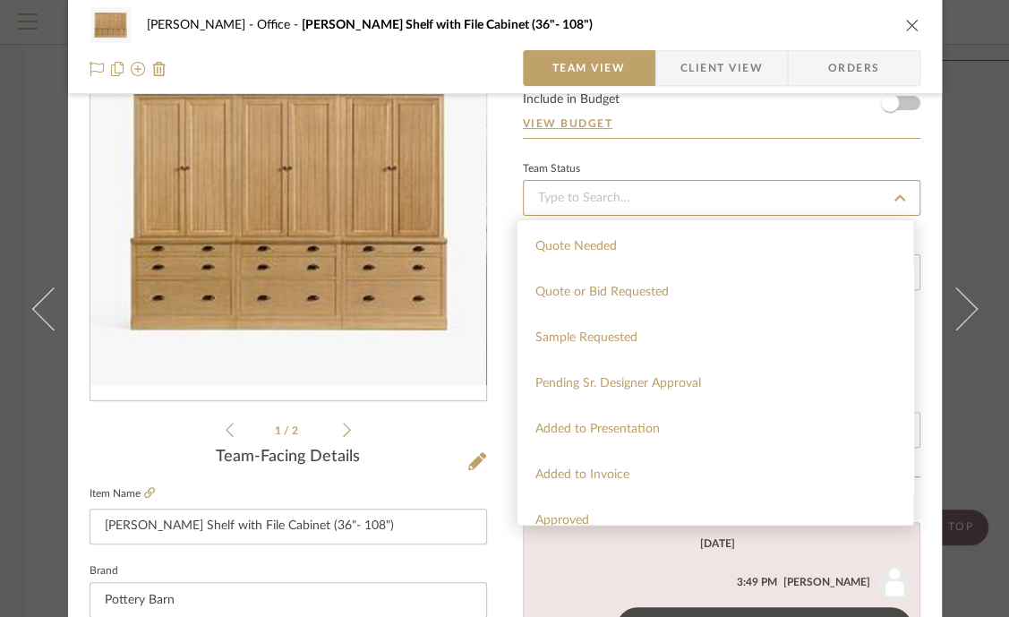
scroll to position [672, 0]
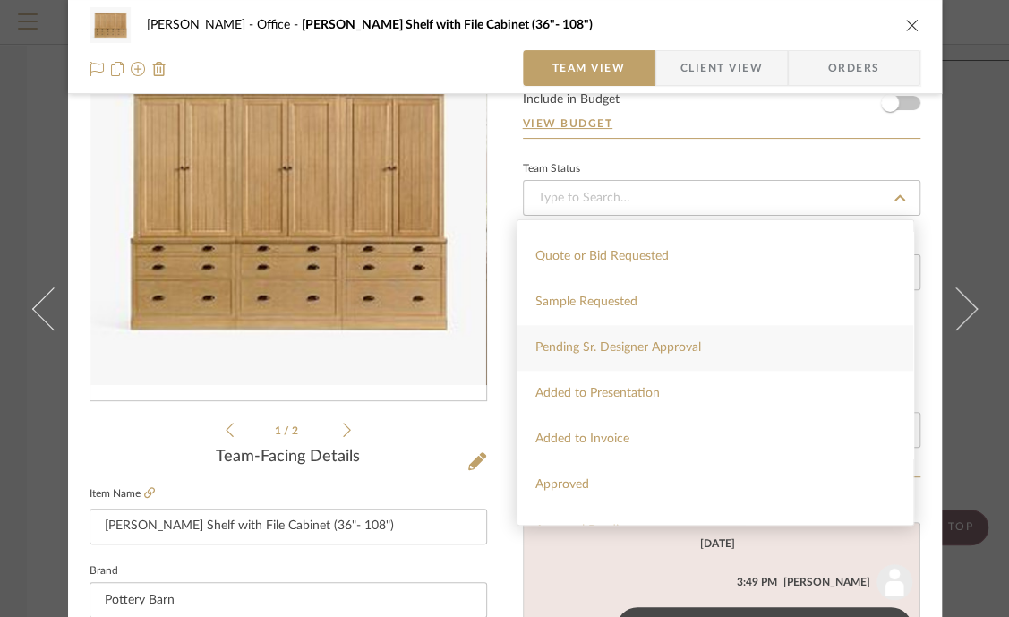
click at [646, 349] on span "Pending Sr. Designer Approval" at bounding box center [619, 347] width 166 height 13
type input "9/24/2025"
type input "Pending Sr. Designer Approval"
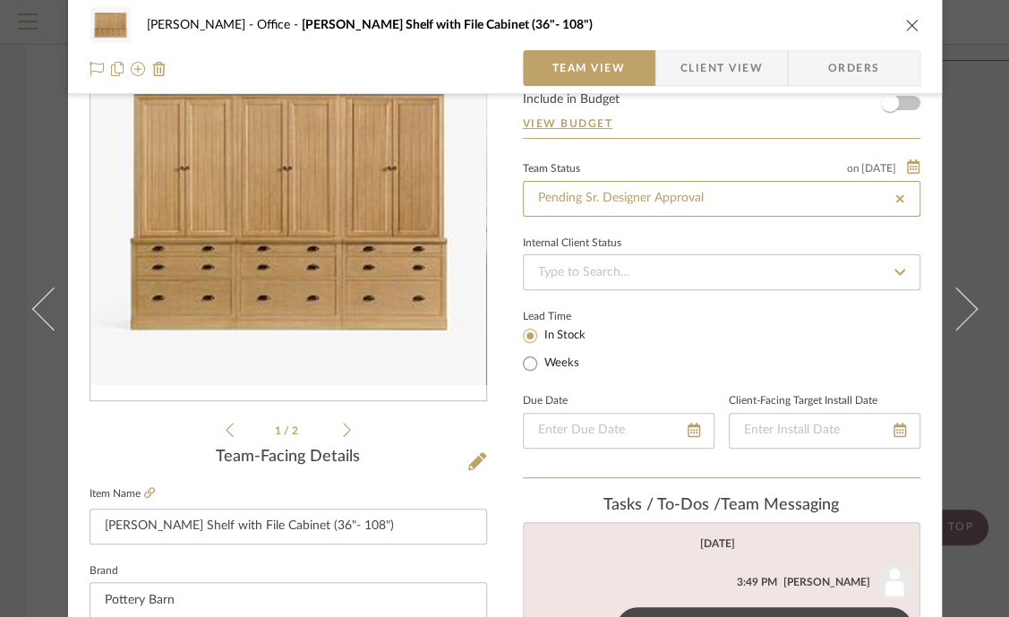
type input "9/24/2025"
type input "Pending Sr. Designer Approval"
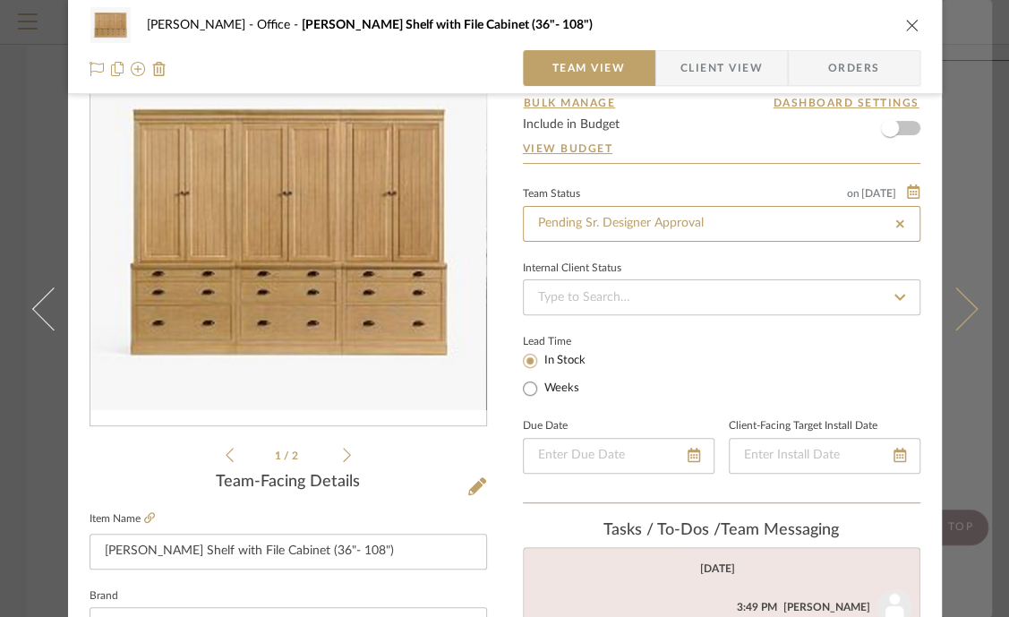
scroll to position [0, 0]
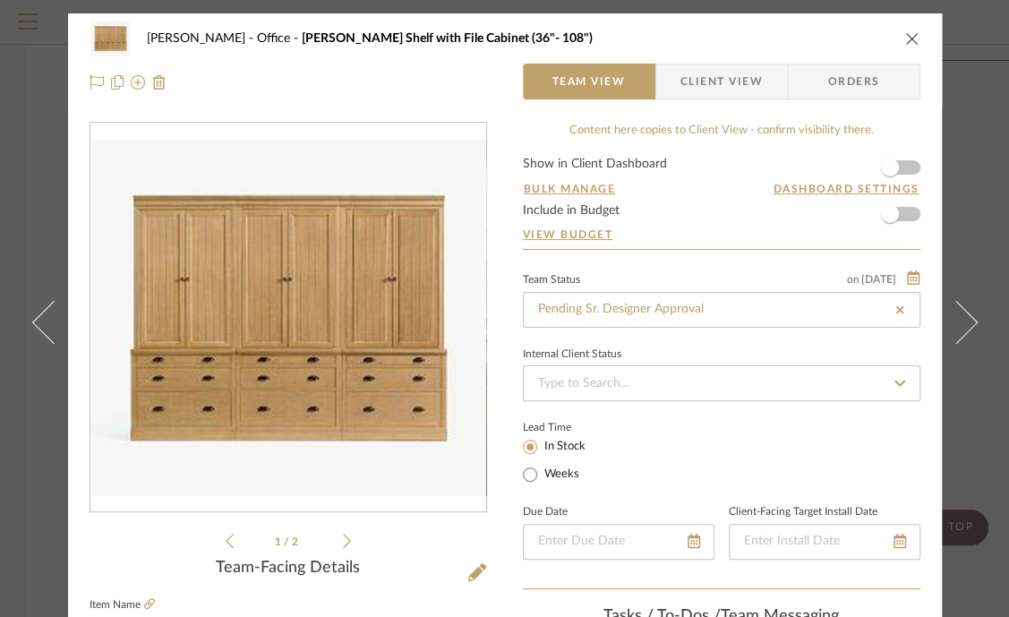
click at [906, 33] on icon "close" at bounding box center [913, 38] width 14 height 14
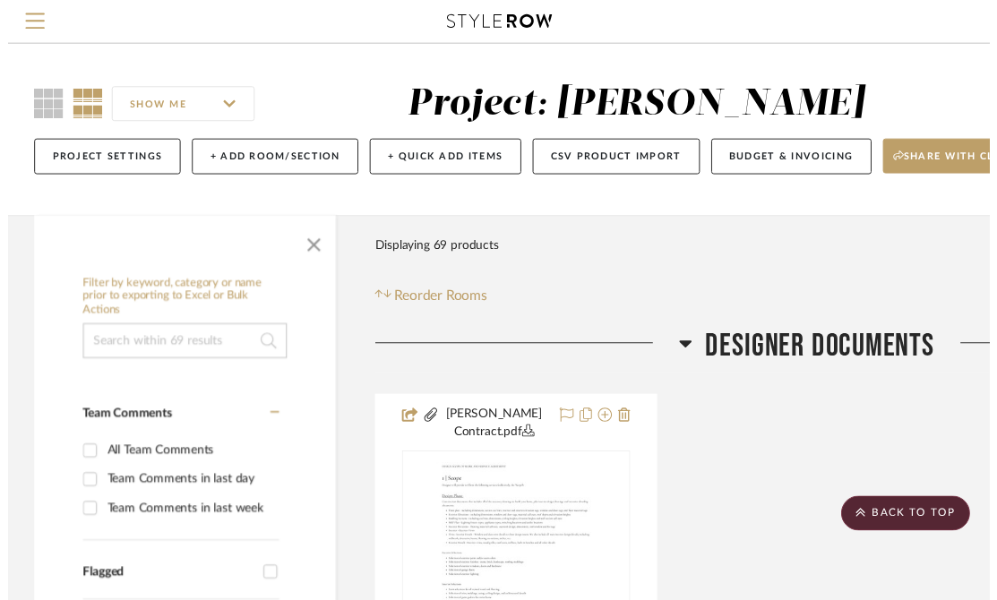
scroll to position [11531, 0]
